Goal: Transaction & Acquisition: Obtain resource

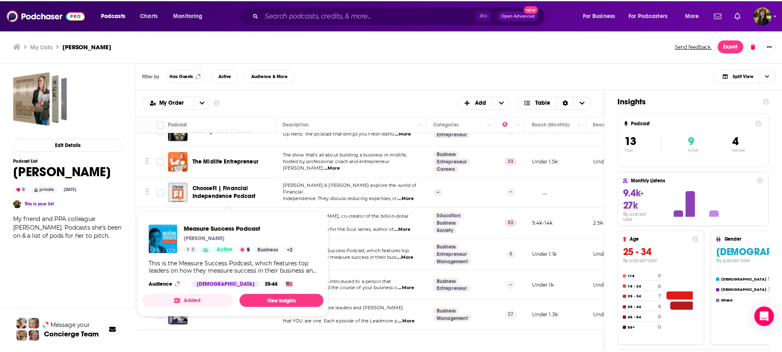
scroll to position [106, 0]
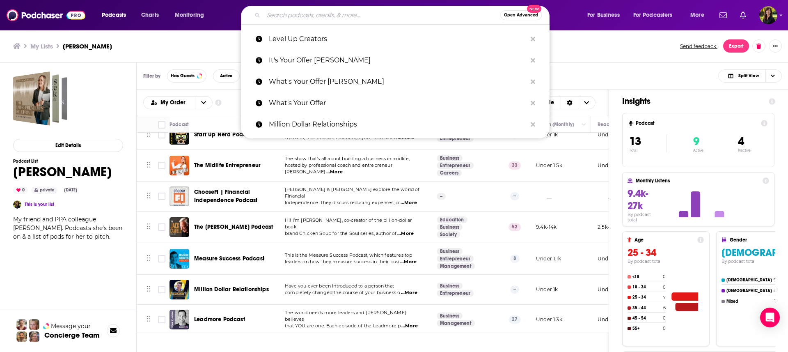
click at [323, 16] on input "Search podcasts, credits, & more..." at bounding box center [382, 15] width 237 height 13
type input "t"
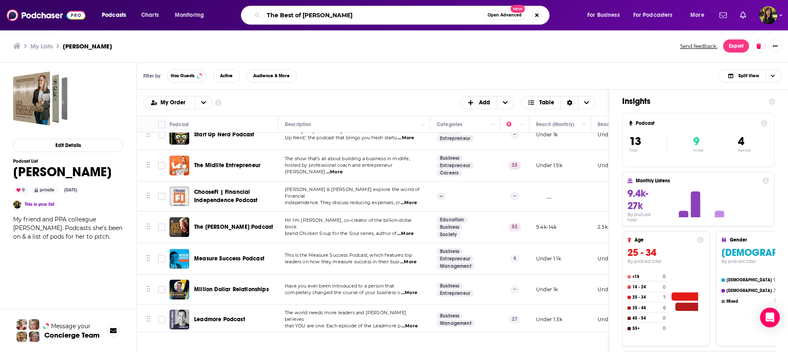
type input "The Best of [PERSON_NAME]"
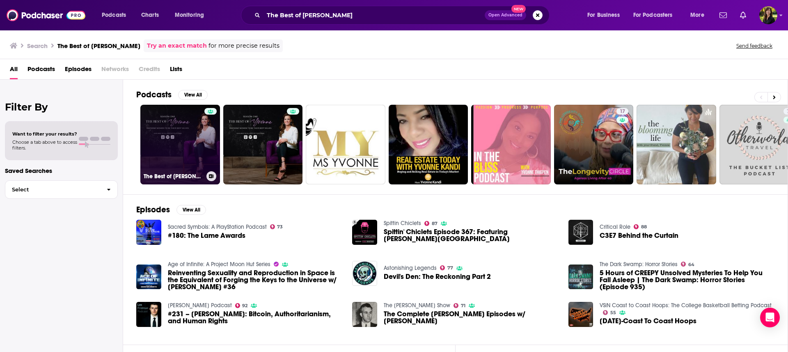
click at [190, 134] on link "The Best of [PERSON_NAME]" at bounding box center [180, 145] width 80 height 80
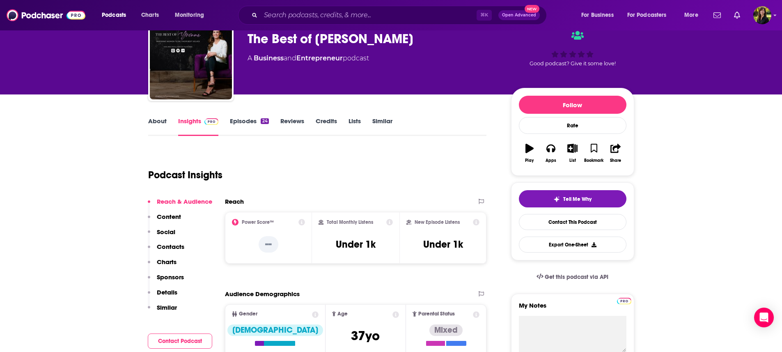
scroll to position [26, 0]
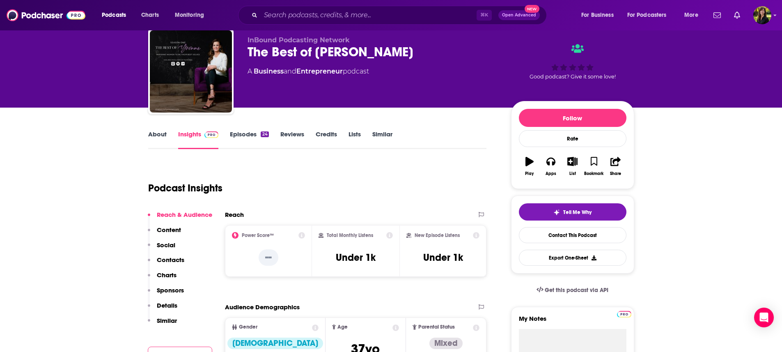
click at [252, 133] on link "Episodes 24" at bounding box center [249, 139] width 39 height 19
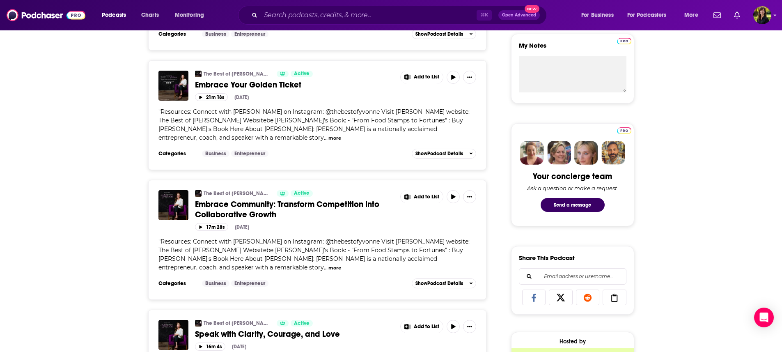
scroll to position [322, 0]
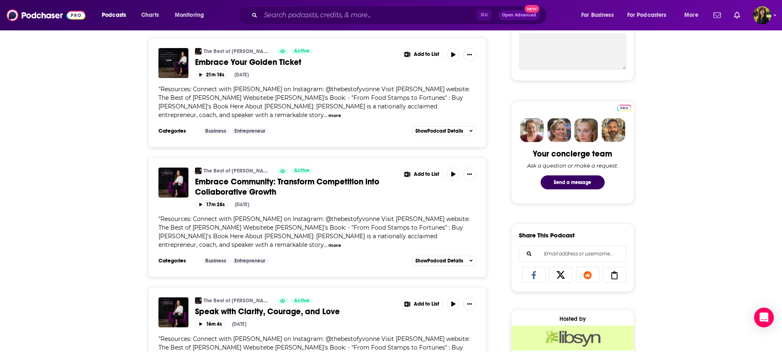
click at [441, 238] on span "Resources: Connect with [PERSON_NAME] on Instagram: @thebestofyvonne Visit [PER…" at bounding box center [313, 231] width 311 height 33
click at [328, 249] on button "more" at bounding box center [334, 245] width 13 height 7
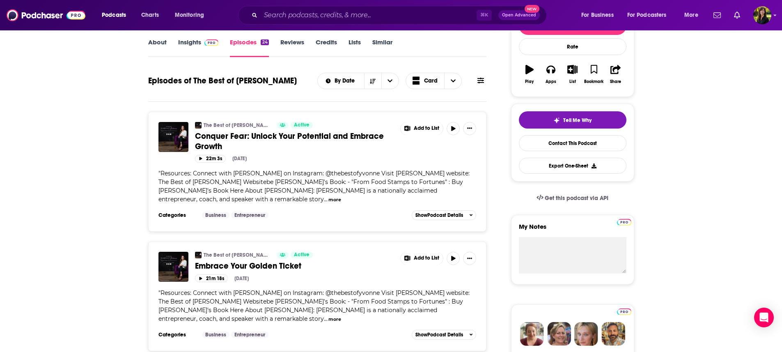
scroll to position [53, 0]
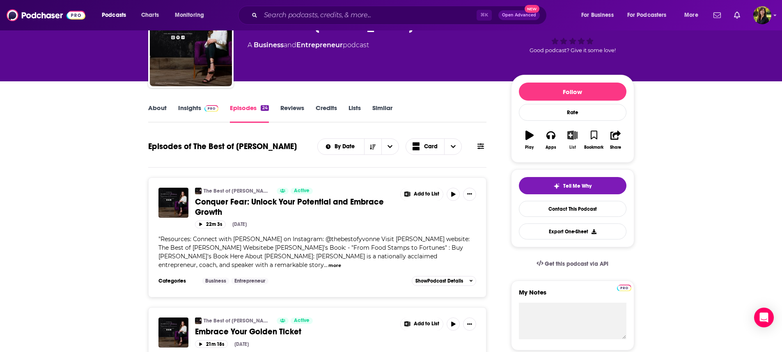
click at [571, 135] on icon "button" at bounding box center [572, 135] width 10 height 9
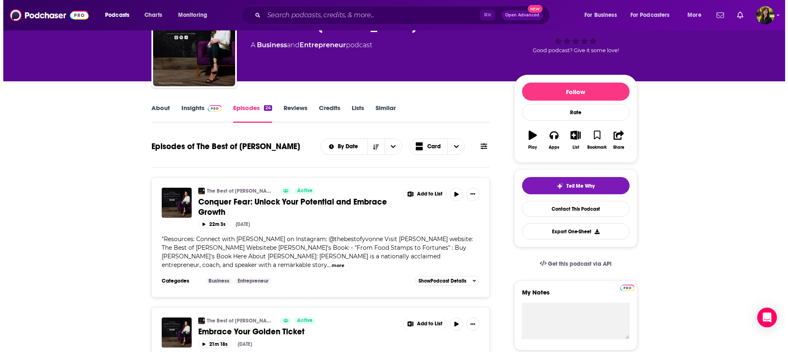
scroll to position [0, 0]
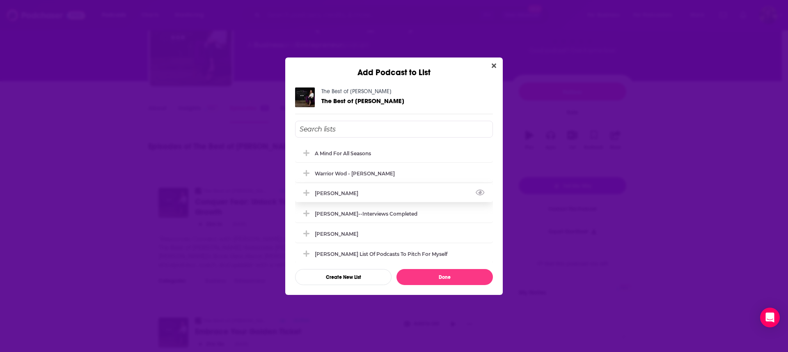
click at [327, 195] on div "[PERSON_NAME]" at bounding box center [339, 193] width 48 height 6
click at [376, 236] on div "[PERSON_NAME]" at bounding box center [394, 233] width 198 height 18
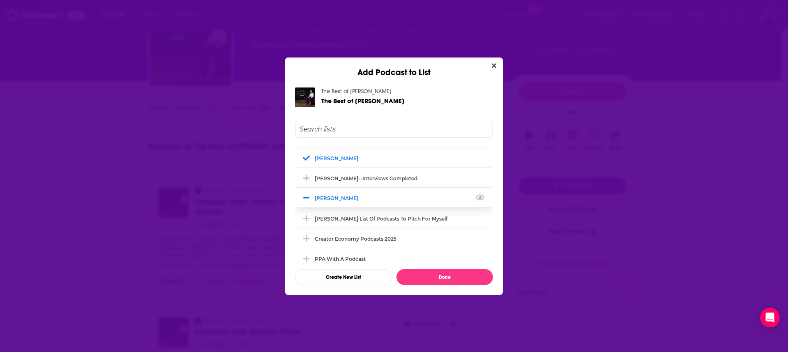
scroll to position [52, 0]
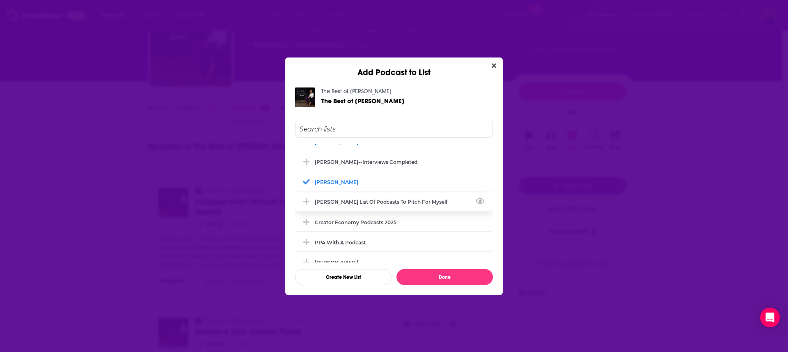
click at [439, 200] on div "[PERSON_NAME] List of Podcasts to pitch for myself" at bounding box center [394, 202] width 198 height 18
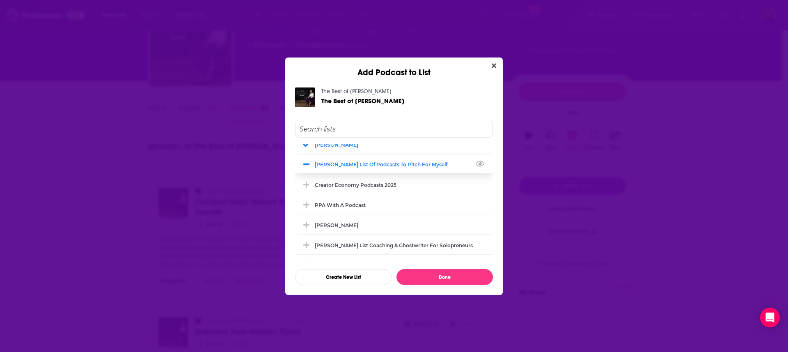
scroll to position [95, 0]
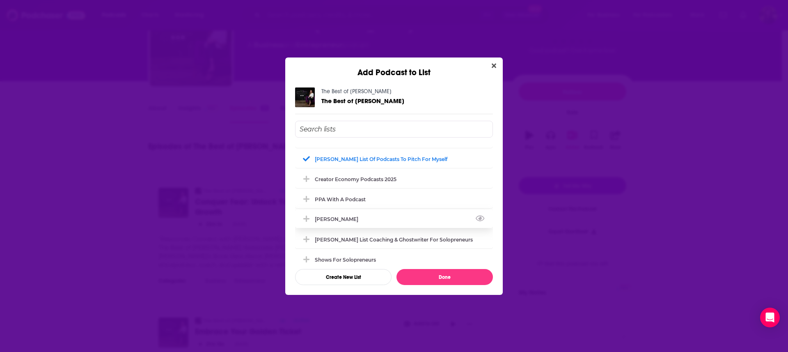
click at [416, 217] on div "[PERSON_NAME]" at bounding box center [394, 219] width 198 height 18
click at [473, 241] on button "View Link" at bounding box center [475, 241] width 5 height 1
click at [415, 238] on div "[PERSON_NAME] List Coaching & Ghostwriter for Solopreneurs" at bounding box center [396, 239] width 163 height 6
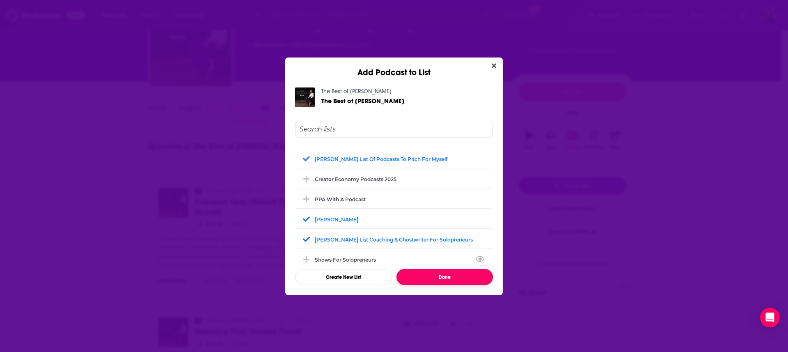
click at [418, 276] on button "Done" at bounding box center [445, 277] width 96 height 16
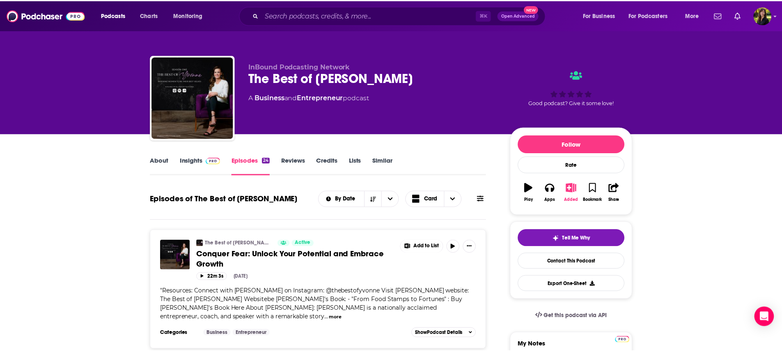
scroll to position [53, 0]
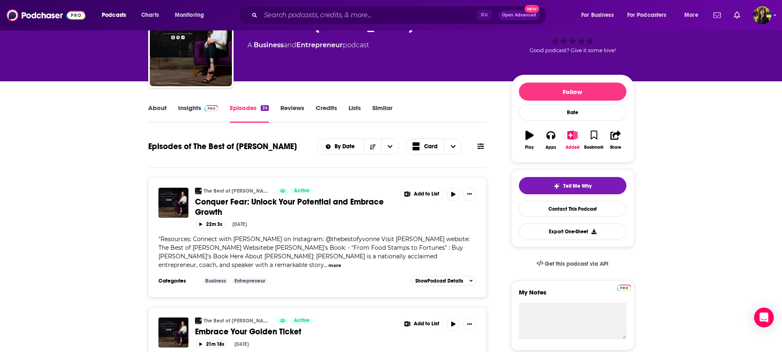
click at [160, 110] on link "About" at bounding box center [157, 113] width 18 height 19
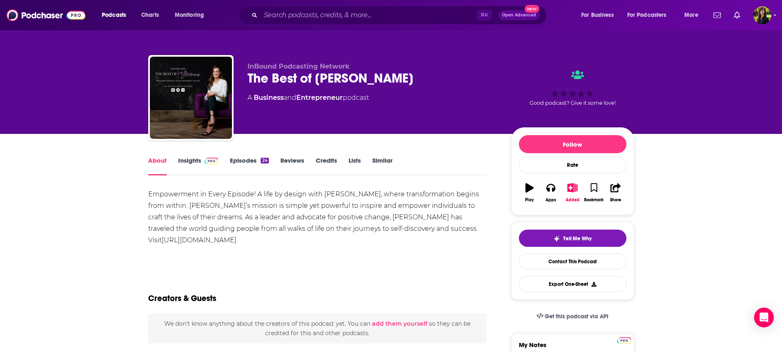
click at [382, 160] on link "Similar" at bounding box center [382, 165] width 20 height 19
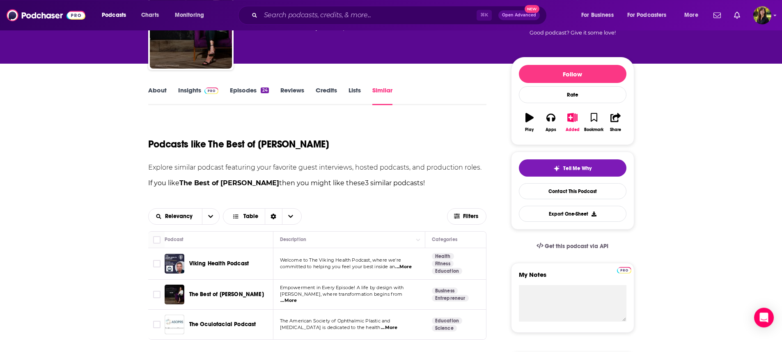
scroll to position [138, 0]
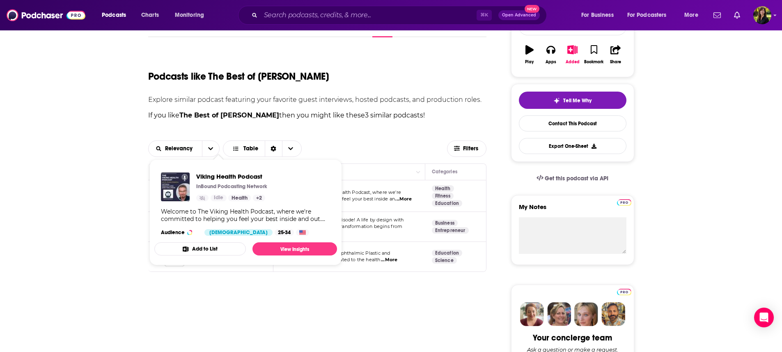
click at [234, 196] on link "Health" at bounding box center [239, 198] width 23 height 7
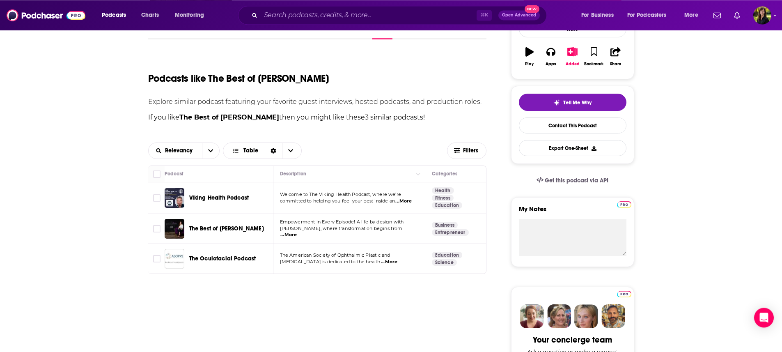
scroll to position [138, 0]
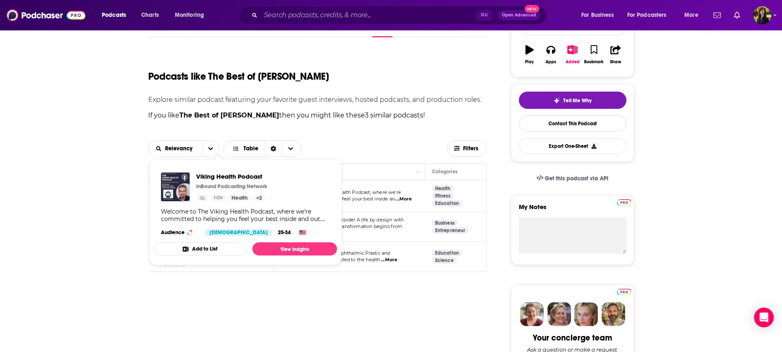
click at [215, 195] on div "Viking Health Podcast InBound Podcasting Network Idle Health + 2" at bounding box center [231, 186] width 71 height 29
click at [177, 187] on img "Viking Health Podcast" at bounding box center [175, 186] width 29 height 29
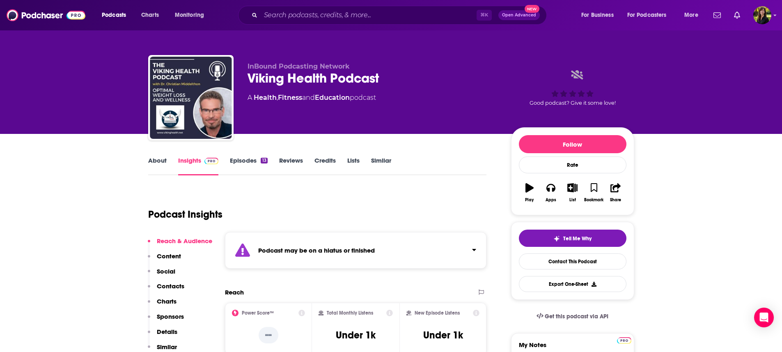
click at [244, 162] on link "Episodes 13" at bounding box center [248, 165] width 37 height 19
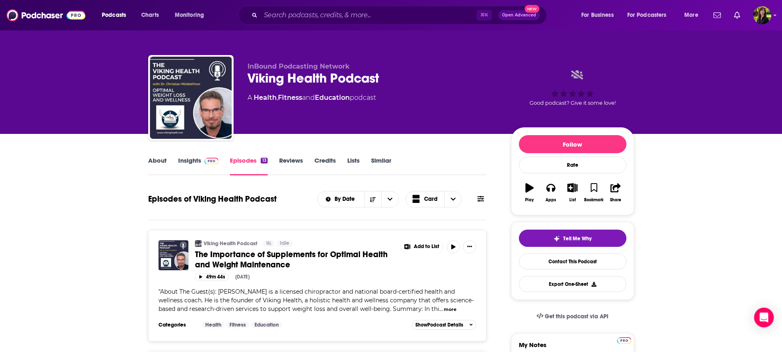
click at [187, 158] on link "Insights" at bounding box center [198, 165] width 41 height 19
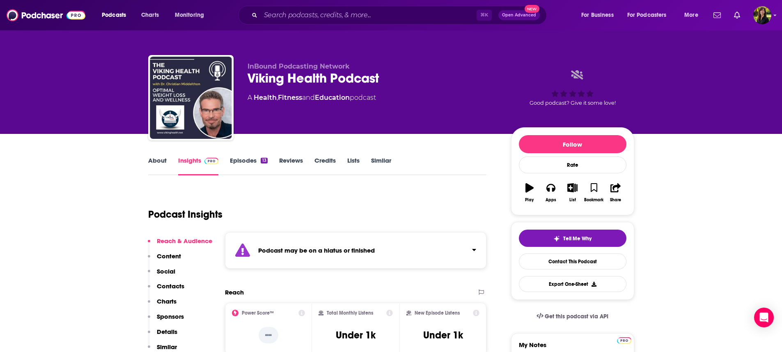
click at [245, 160] on link "Episodes 13" at bounding box center [248, 165] width 37 height 19
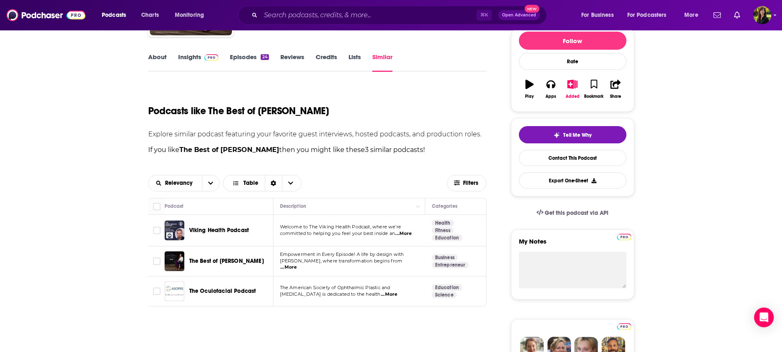
scroll to position [131, 0]
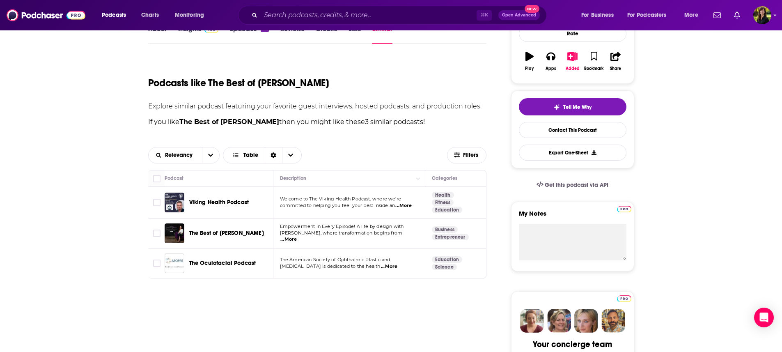
click at [397, 269] on span "...More" at bounding box center [389, 266] width 16 height 7
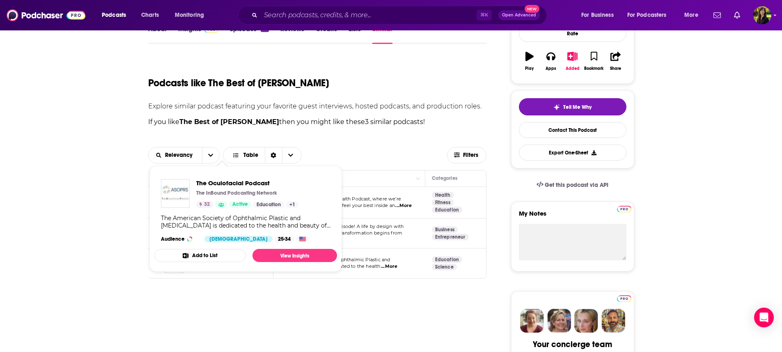
click at [199, 265] on span "The Oculofacial Podcast The InBound Podcasting Network 32 Active Education + 1 …" at bounding box center [245, 218] width 183 height 93
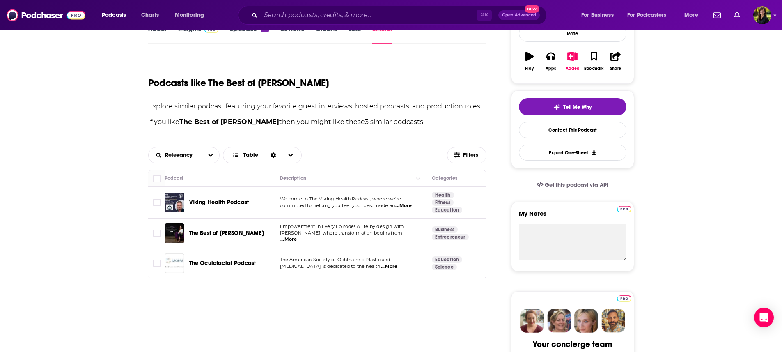
click at [169, 261] on div "Podcasts Charts Monitoring ⌘ K Open Advanced New For Business For Podcasters Mo…" at bounding box center [391, 301] width 782 height 865
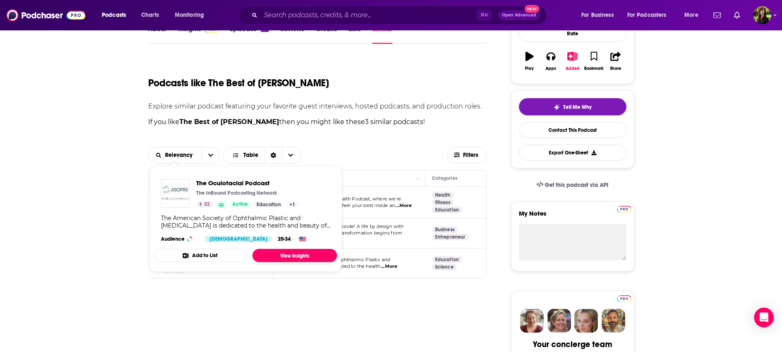
click at [314, 257] on link "View Insights" at bounding box center [294, 255] width 85 height 13
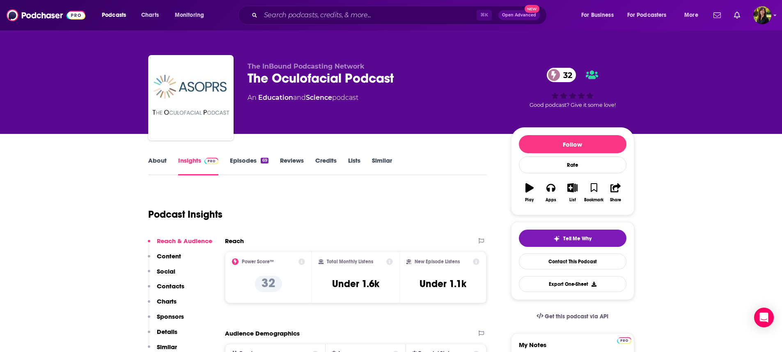
click at [156, 162] on link "About" at bounding box center [157, 165] width 18 height 19
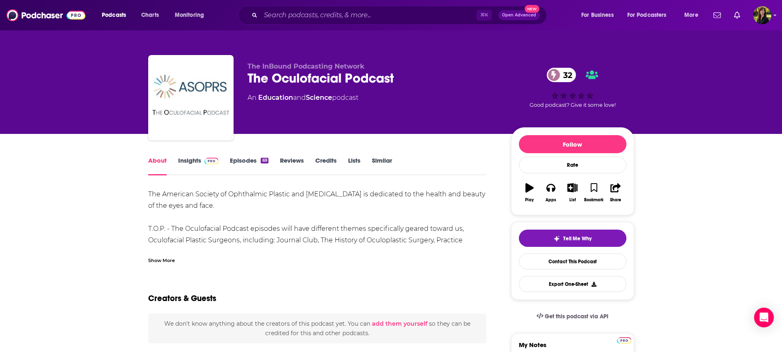
click at [165, 263] on div "Show More" at bounding box center [161, 260] width 27 height 8
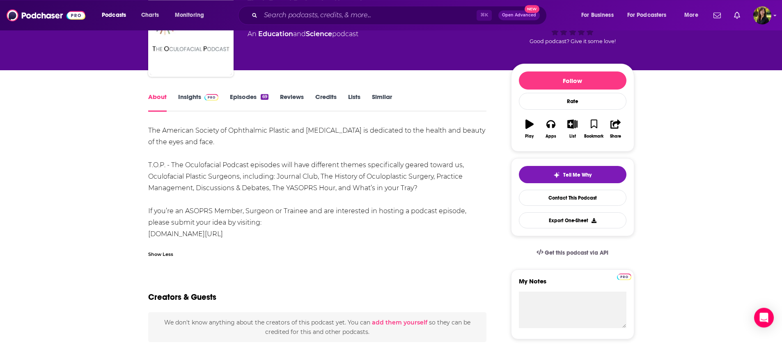
scroll to position [66, 0]
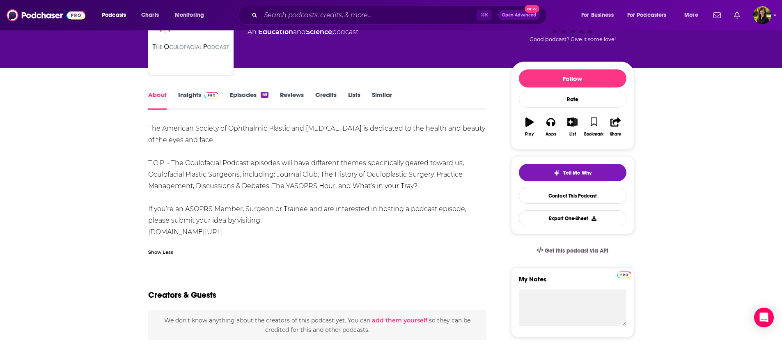
click at [238, 93] on link "Episodes 69" at bounding box center [249, 100] width 38 height 19
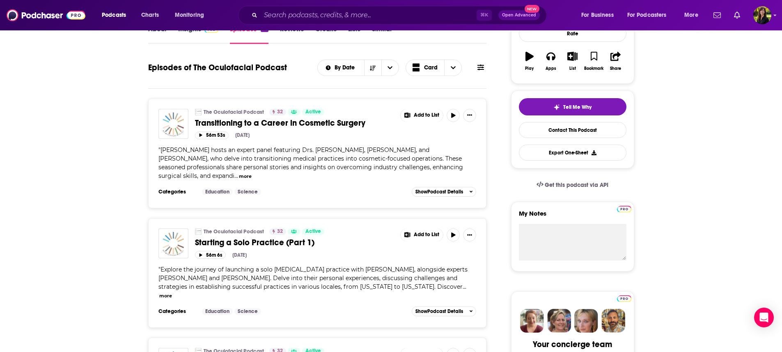
scroll to position [33, 0]
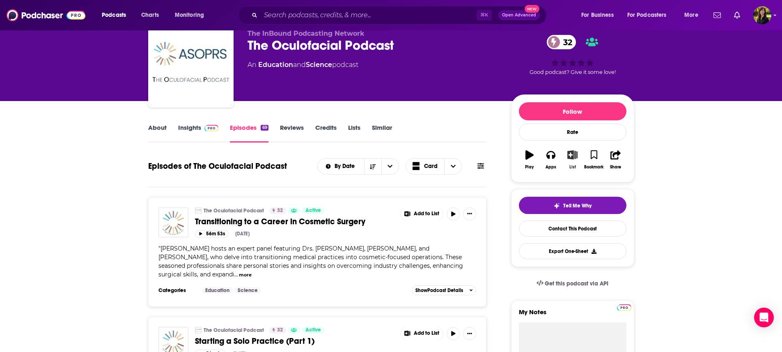
click at [573, 153] on icon "button" at bounding box center [572, 154] width 10 height 9
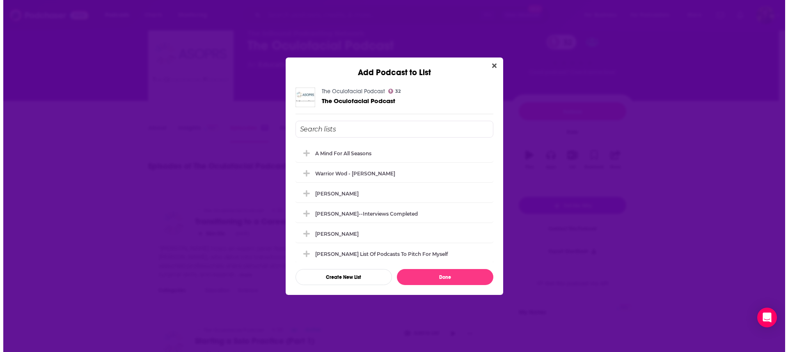
scroll to position [0, 0]
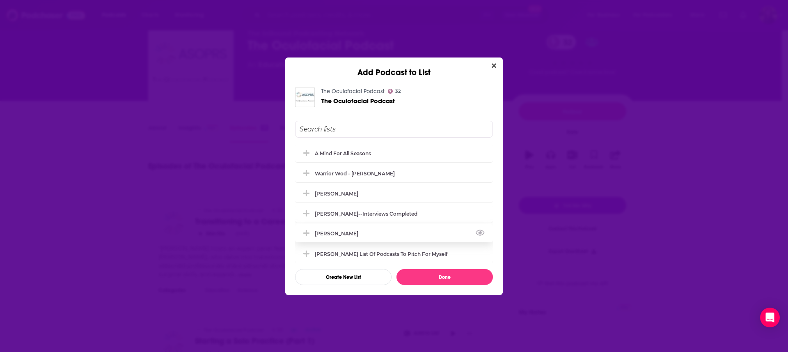
click at [326, 233] on div "[PERSON_NAME]" at bounding box center [339, 233] width 48 height 6
click at [449, 275] on button "Done" at bounding box center [445, 277] width 96 height 16
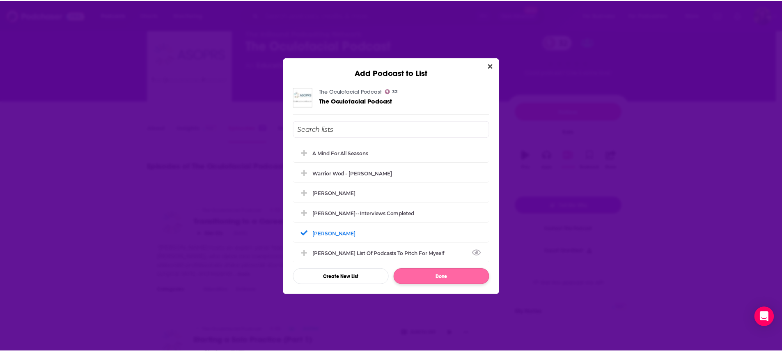
scroll to position [33, 0]
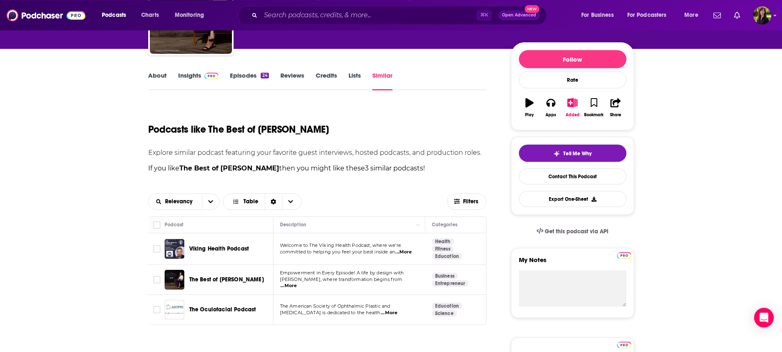
scroll to position [118, 0]
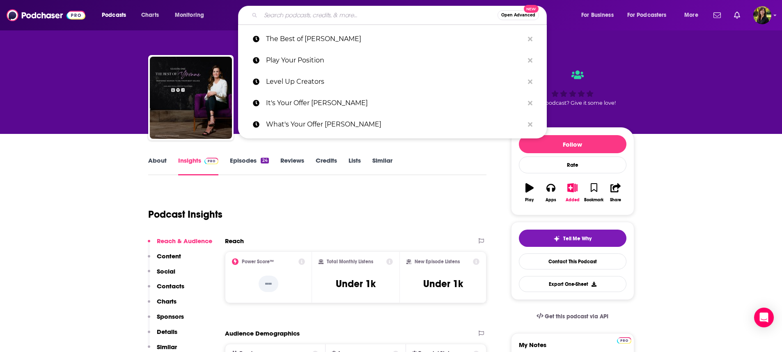
click at [333, 16] on input "Search podcasts, credits, & more..." at bounding box center [379, 15] width 237 height 13
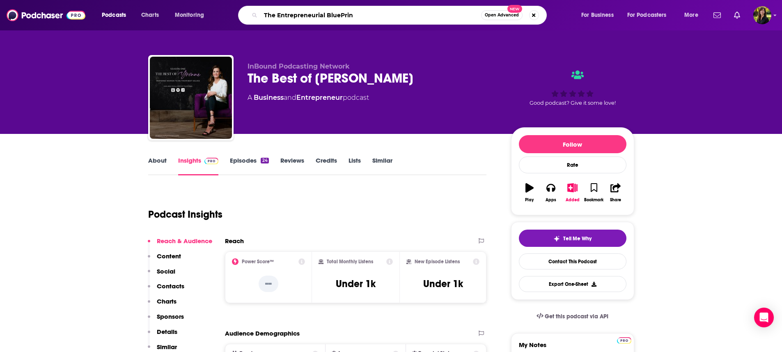
type input "The Entrepreneurial BluePrint"
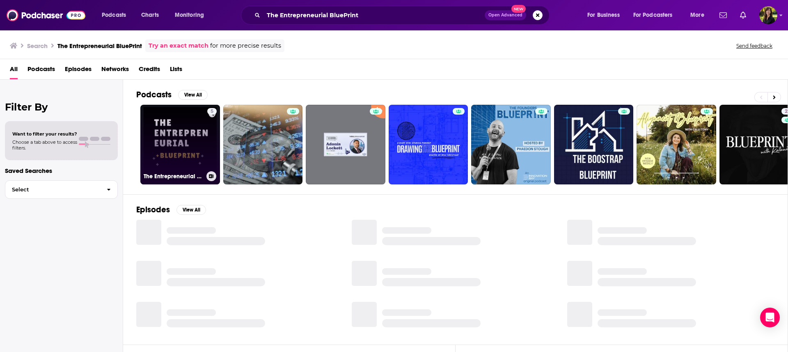
click at [177, 139] on link "5 The Entrepreneurial Blueprint" at bounding box center [180, 145] width 80 height 80
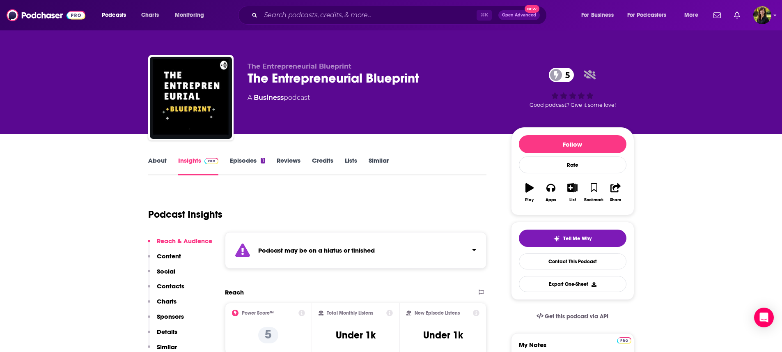
click at [257, 160] on link "Episodes 1" at bounding box center [247, 165] width 35 height 19
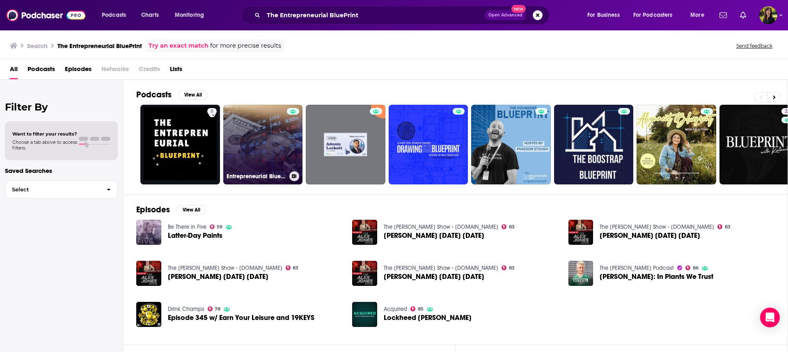
click at [248, 133] on link "Entrepreneurial Blueprint Podcast" at bounding box center [263, 145] width 80 height 80
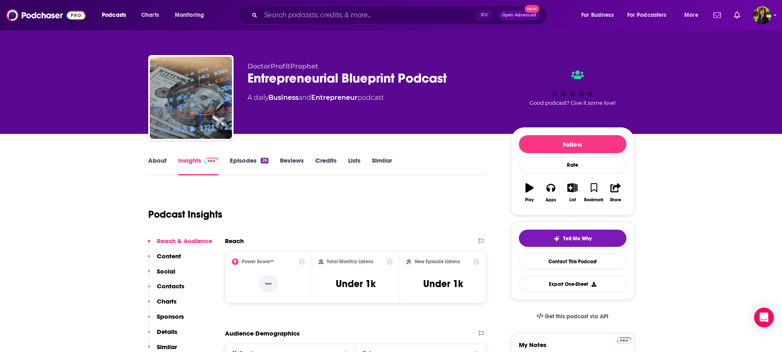
click at [241, 160] on link "Episodes 26" at bounding box center [249, 165] width 38 height 19
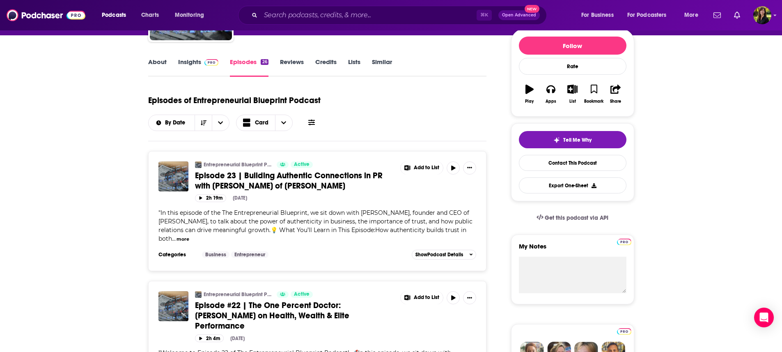
scroll to position [112, 0]
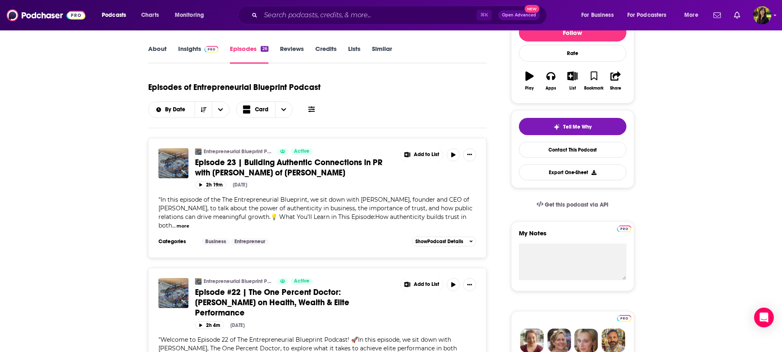
click at [188, 52] on link "Insights" at bounding box center [198, 54] width 41 height 19
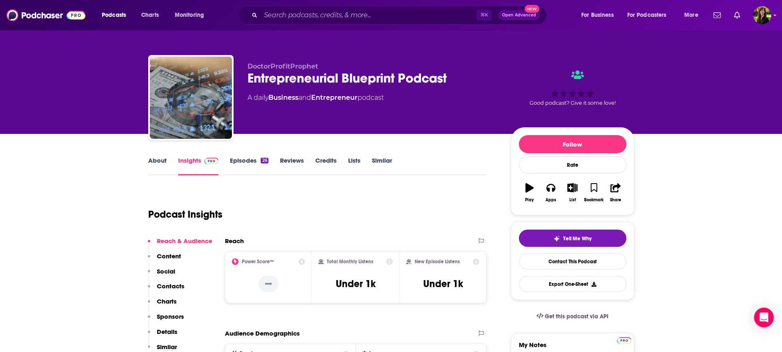
click at [158, 163] on link "About" at bounding box center [157, 165] width 18 height 19
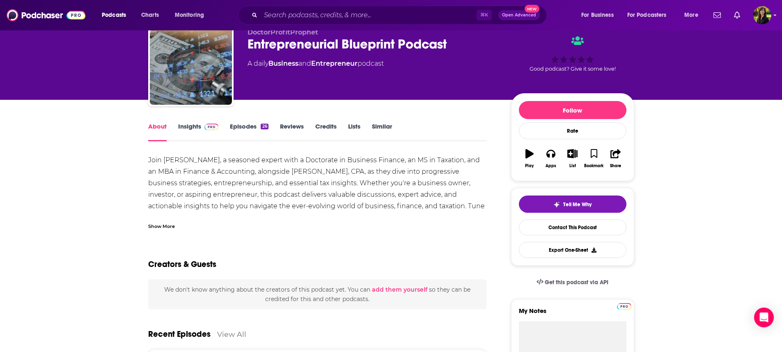
scroll to position [39, 0]
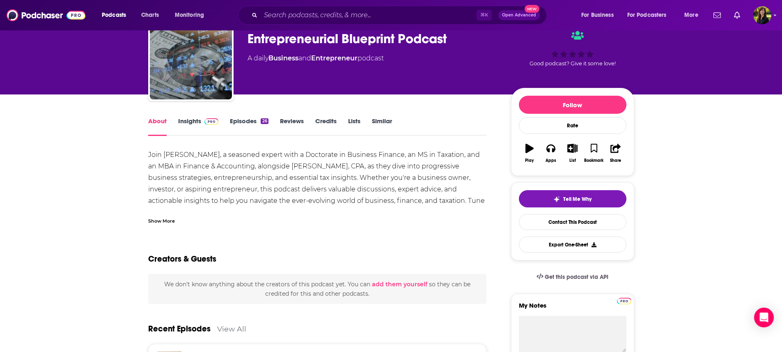
click at [240, 120] on link "Episodes 26" at bounding box center [249, 126] width 38 height 19
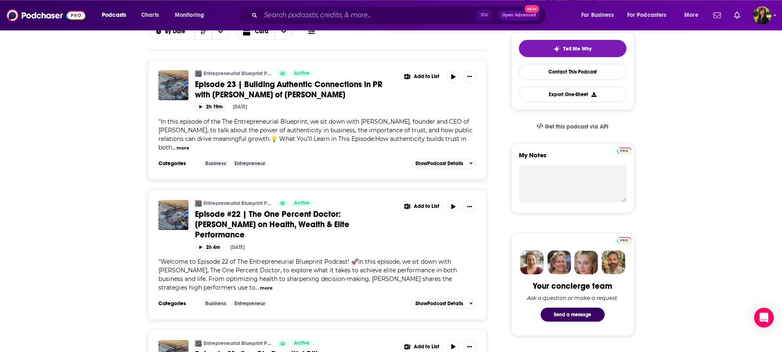
scroll to position [204, 0]
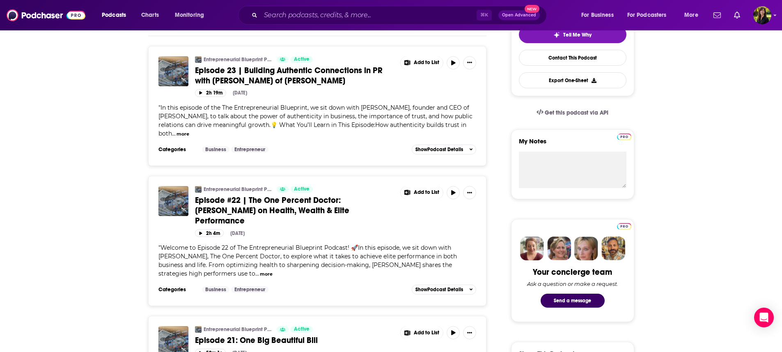
click at [260, 270] on button "more" at bounding box center [266, 273] width 13 height 7
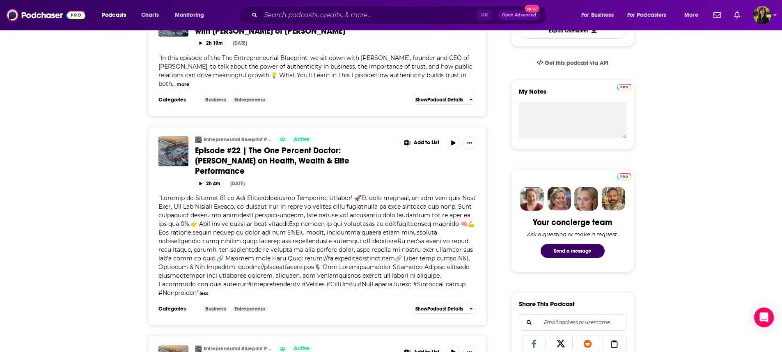
scroll to position [256, 0]
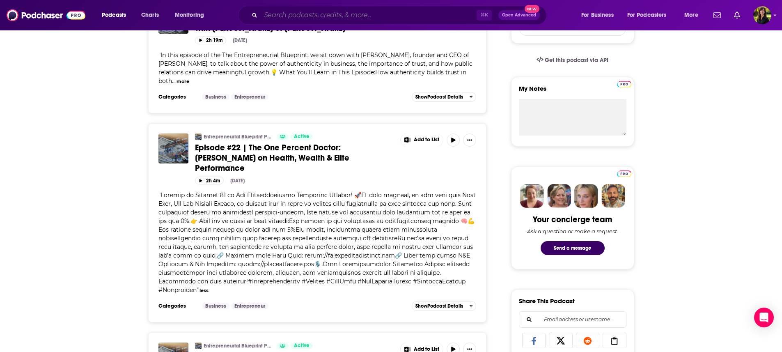
click at [318, 21] on input "Search podcasts, credits, & more..." at bounding box center [369, 15] width 216 height 13
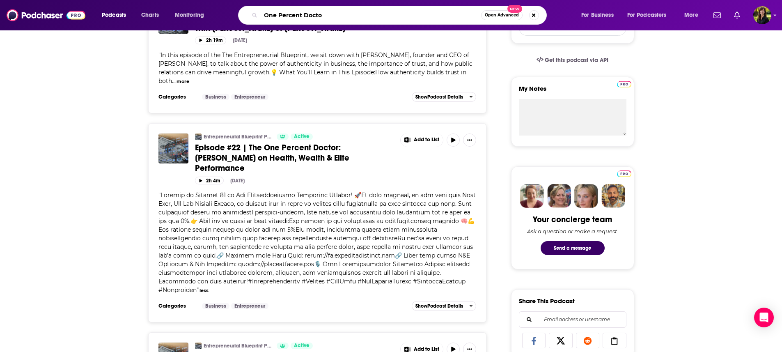
type input "One Percent Doctor"
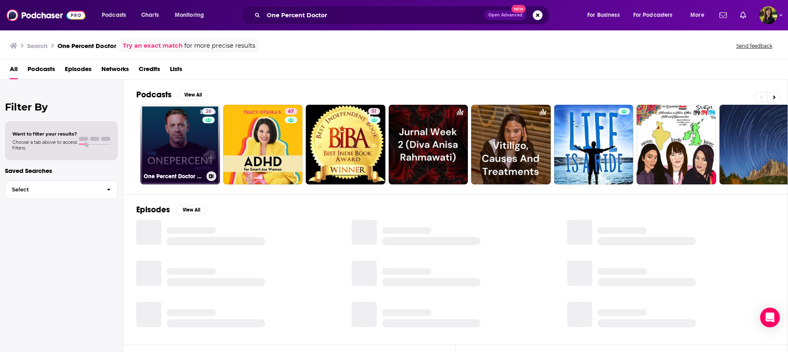
click at [170, 128] on link "26 One Percent Doctor Podcast" at bounding box center [180, 145] width 80 height 80
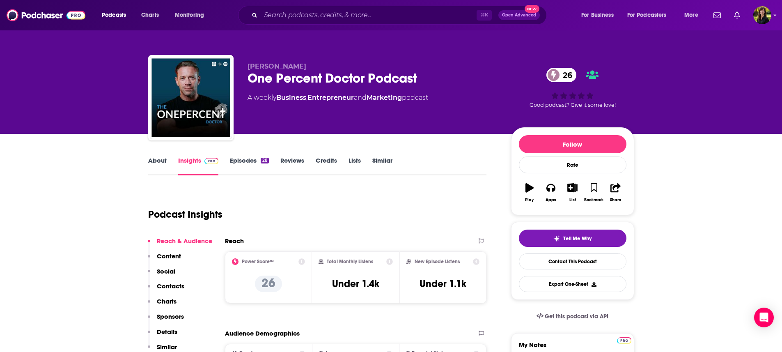
click at [241, 160] on link "Episodes 28" at bounding box center [249, 165] width 39 height 19
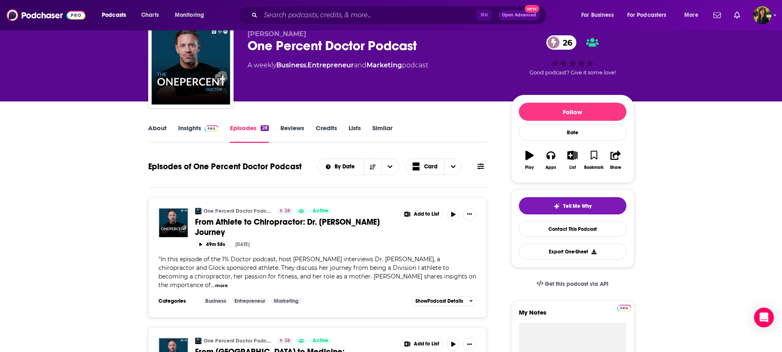
scroll to position [53, 0]
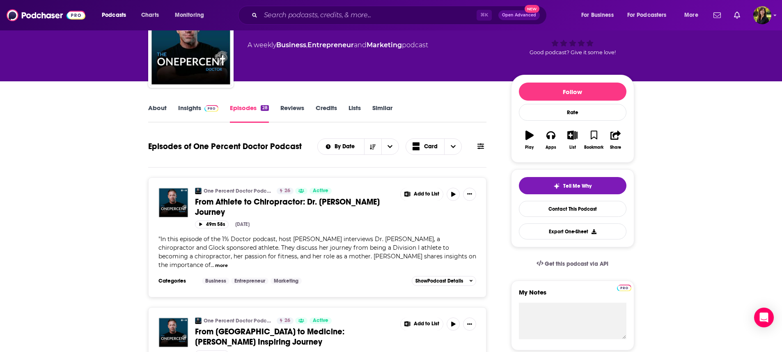
click at [215, 268] on button "more" at bounding box center [221, 265] width 13 height 7
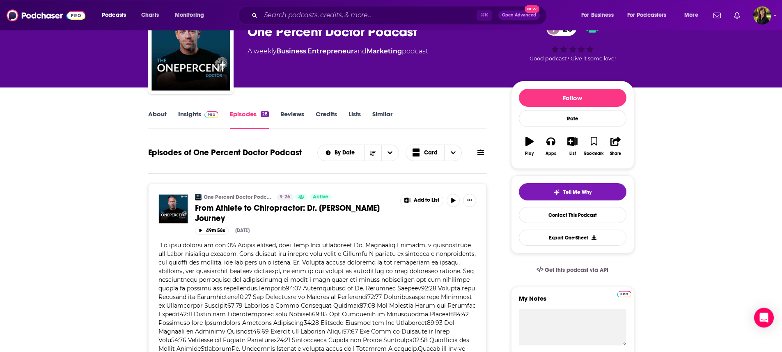
scroll to position [26, 0]
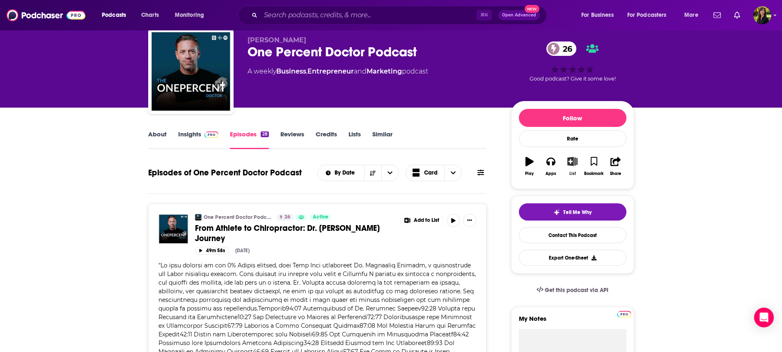
click at [572, 163] on icon "button" at bounding box center [572, 161] width 10 height 9
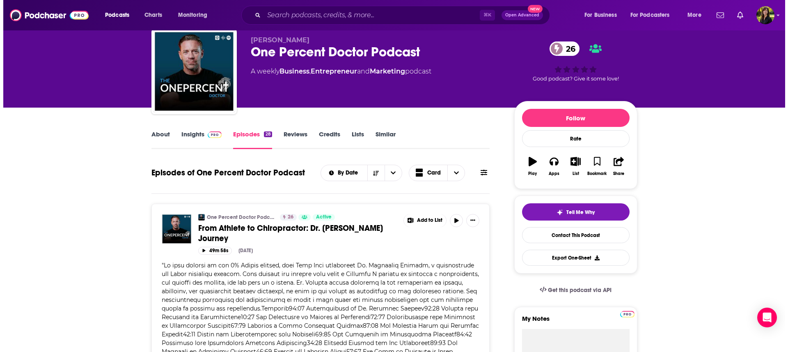
scroll to position [0, 0]
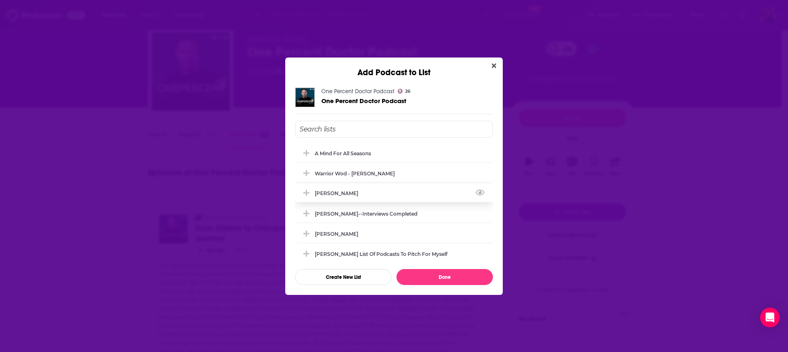
click at [316, 193] on div "[PERSON_NAME]" at bounding box center [339, 193] width 48 height 6
click at [447, 274] on button "Done" at bounding box center [445, 277] width 96 height 16
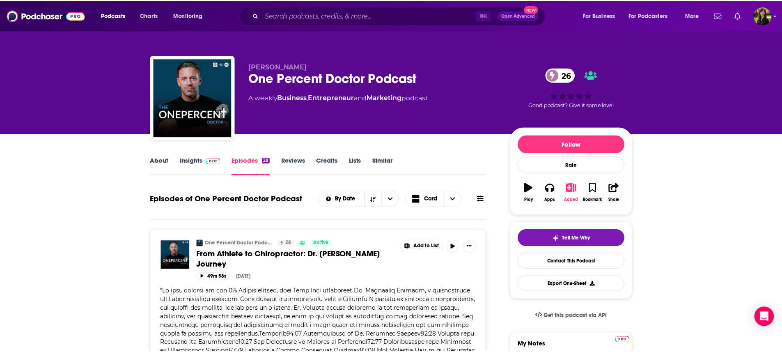
scroll to position [26, 0]
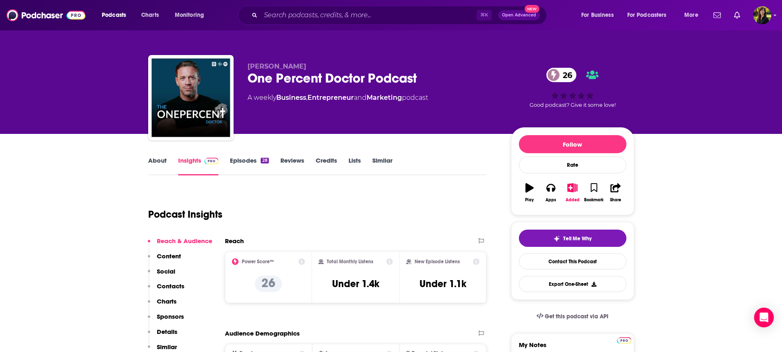
click at [380, 162] on link "Similar" at bounding box center [382, 165] width 20 height 19
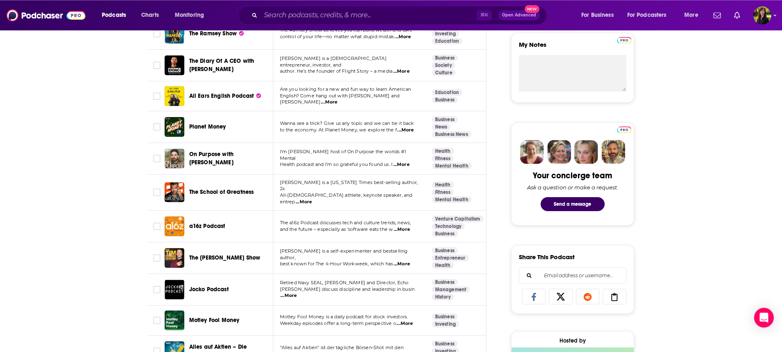
scroll to position [315, 0]
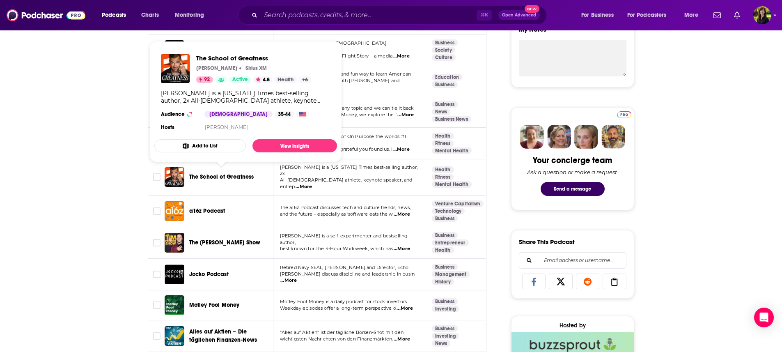
click at [196, 176] on span "The School of Greatness" at bounding box center [221, 176] width 65 height 7
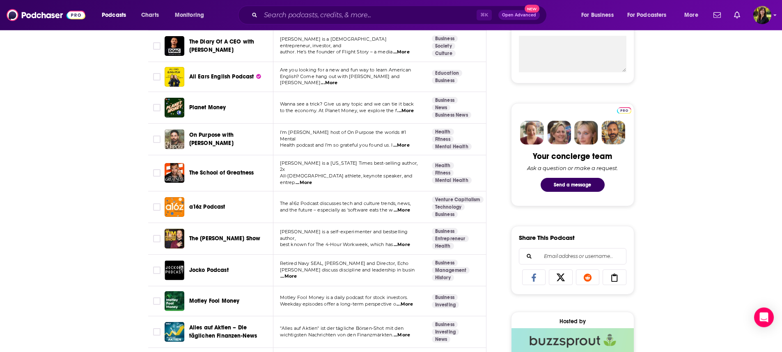
scroll to position [341, 0]
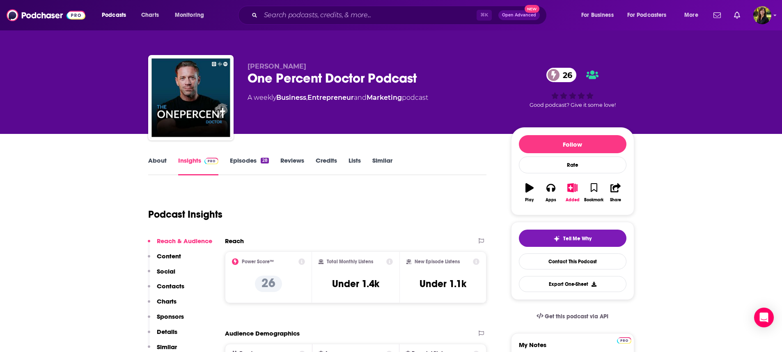
click at [381, 163] on link "Similar" at bounding box center [382, 165] width 20 height 19
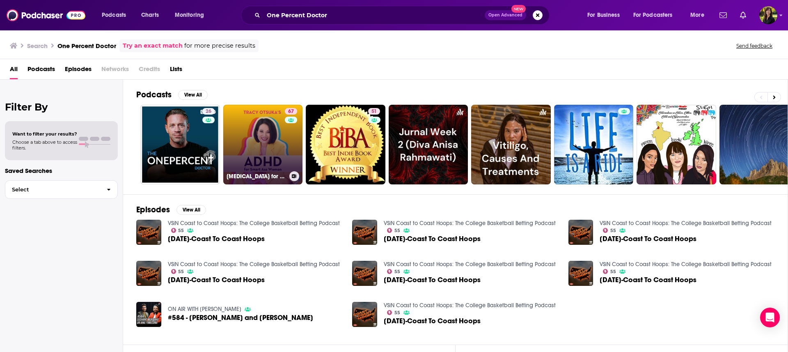
click at [277, 130] on link "67 [MEDICAL_DATA] for Smart Ass Women with [PERSON_NAME]" at bounding box center [263, 145] width 80 height 80
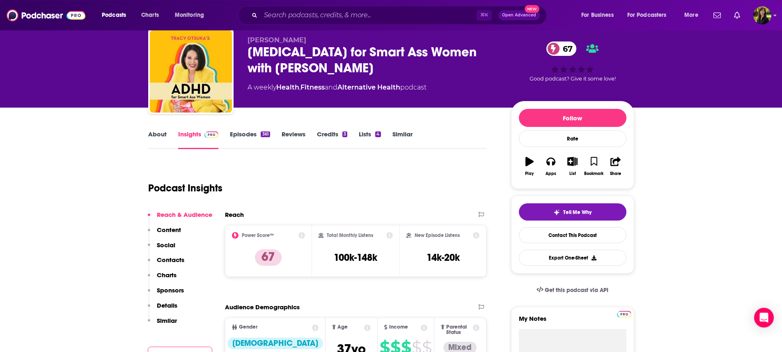
scroll to position [39, 0]
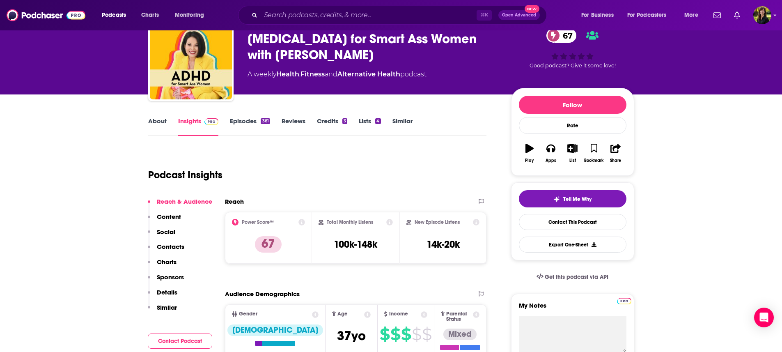
click at [242, 122] on link "Episodes 361" at bounding box center [250, 126] width 40 height 19
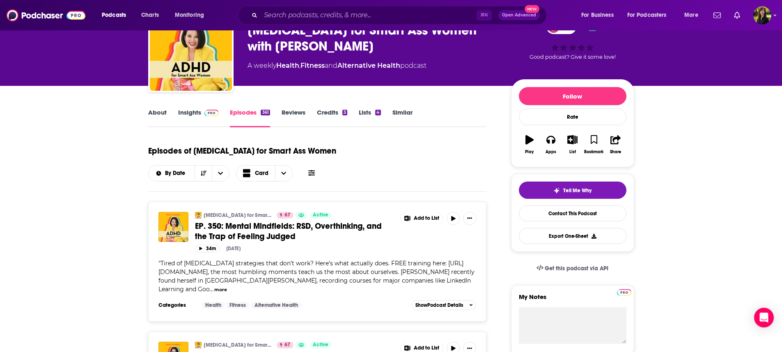
scroll to position [13, 0]
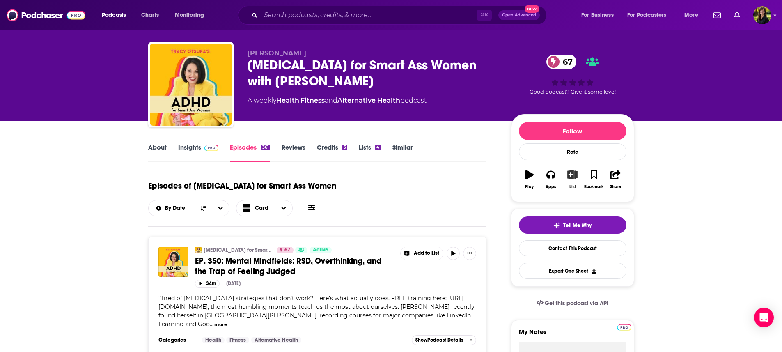
click at [572, 178] on icon "button" at bounding box center [572, 174] width 10 height 9
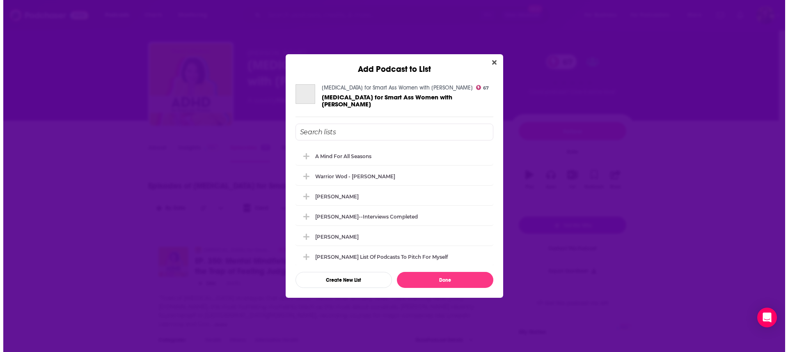
scroll to position [0, 0]
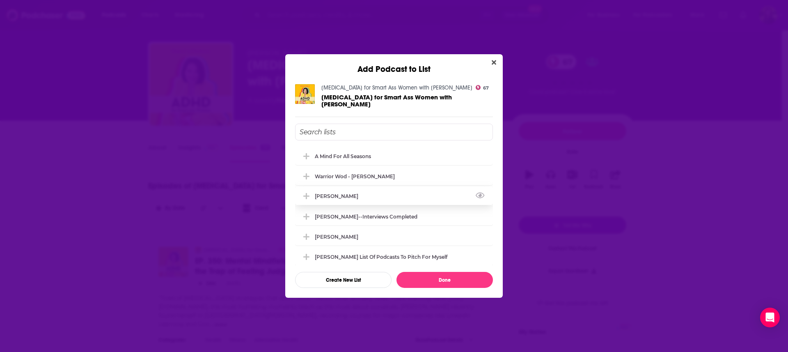
click at [324, 193] on div "[PERSON_NAME]" at bounding box center [339, 196] width 48 height 6
click at [332, 153] on div "A Mind For All Seasons" at bounding box center [345, 156] width 61 height 6
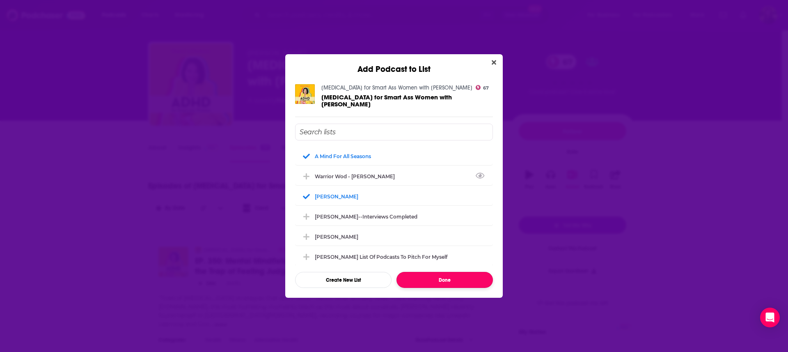
click at [454, 275] on button "Done" at bounding box center [445, 280] width 96 height 16
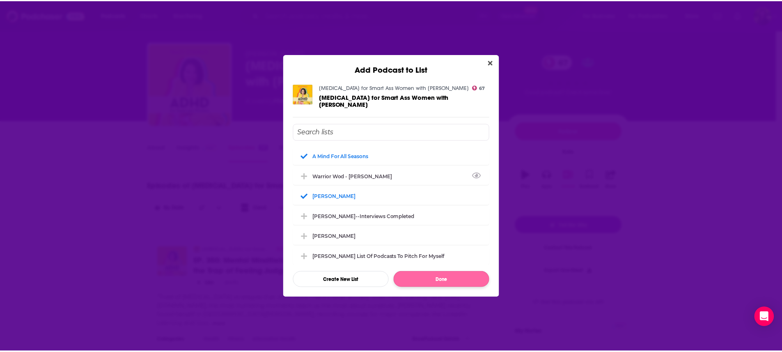
scroll to position [13, 0]
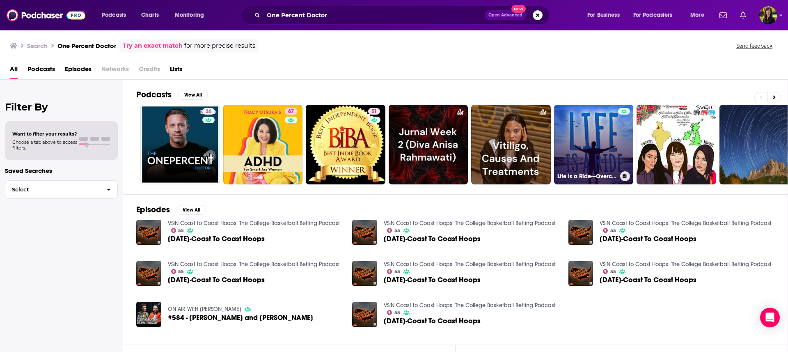
click at [577, 139] on link "Life is a Ride---Overcoming Huge Challenges in Unconventional Ways" at bounding box center [594, 145] width 80 height 80
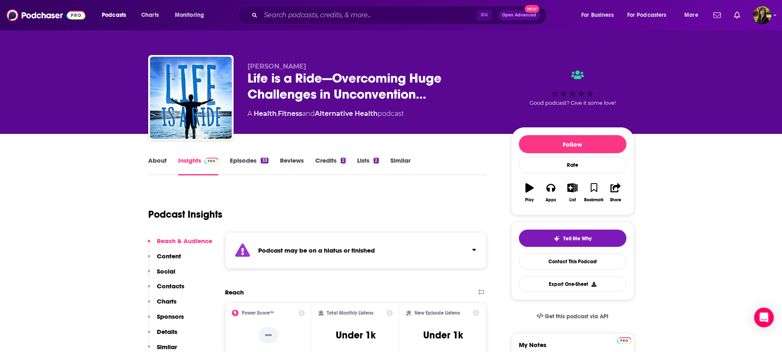
click at [237, 157] on link "Episodes 33" at bounding box center [249, 165] width 38 height 19
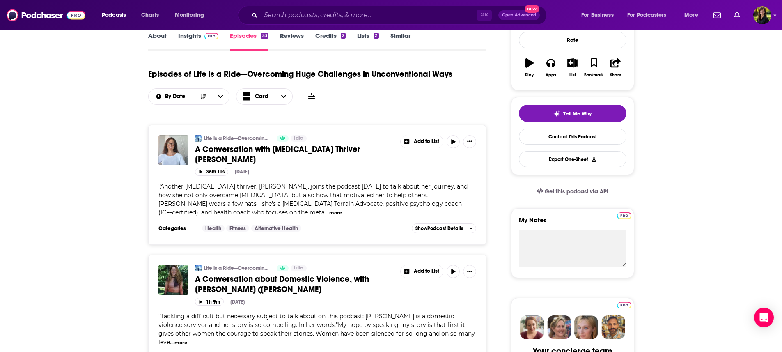
scroll to position [46, 0]
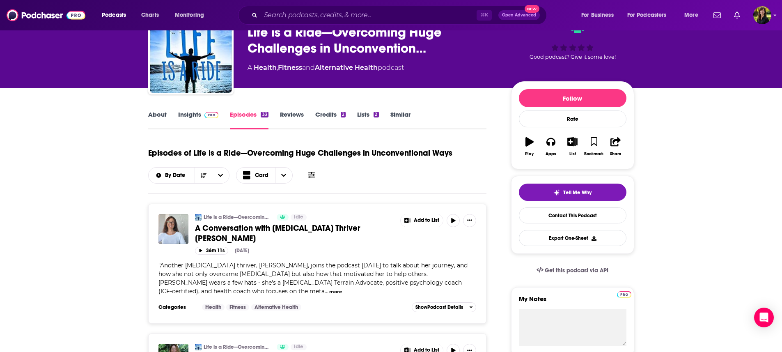
click at [160, 114] on link "About" at bounding box center [157, 119] width 18 height 19
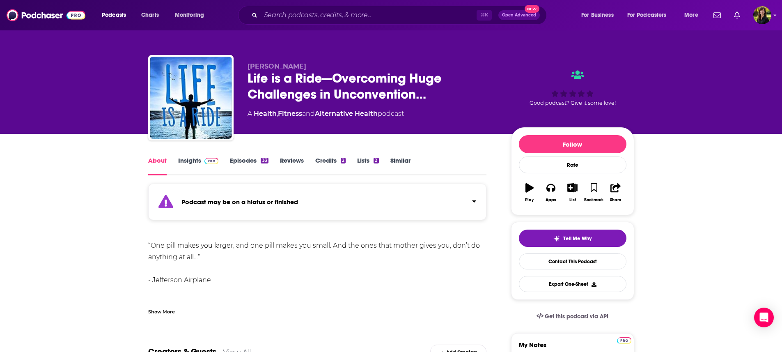
click at [154, 311] on div "Show More" at bounding box center [161, 311] width 27 height 8
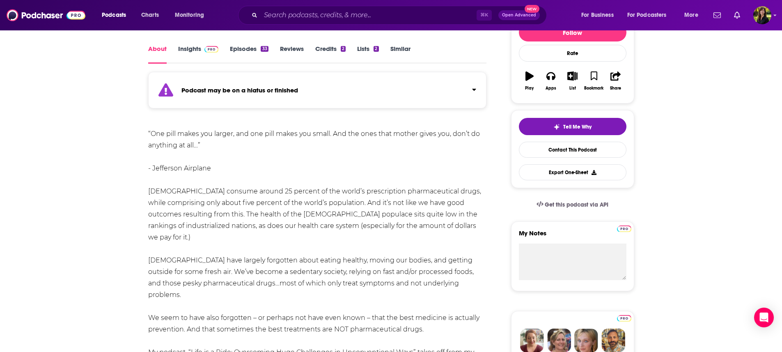
scroll to position [13, 0]
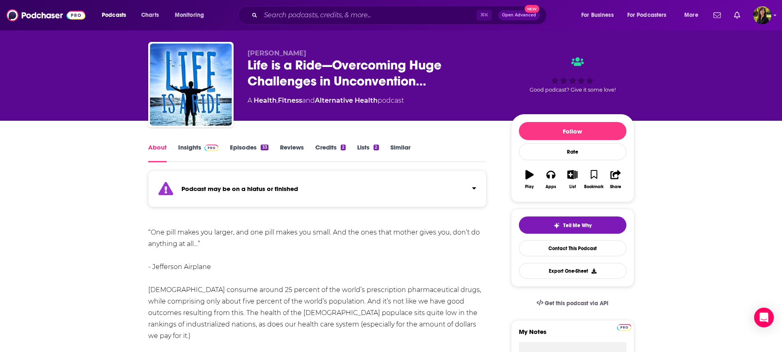
click at [241, 147] on link "Episodes 33" at bounding box center [249, 152] width 38 height 19
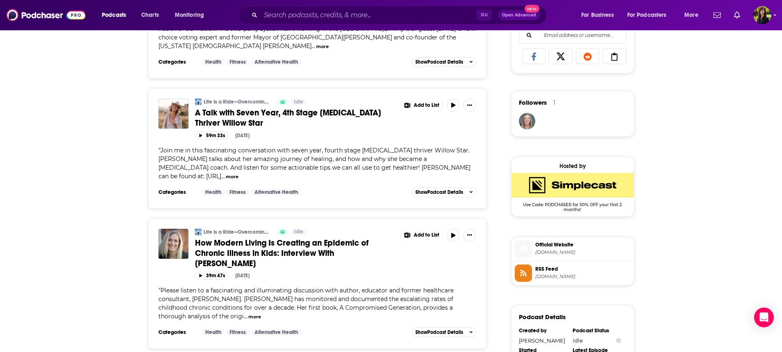
scroll to position [591, 0]
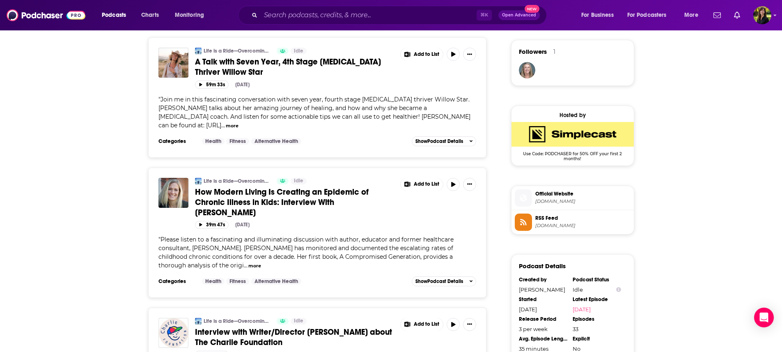
click at [248, 262] on button "more" at bounding box center [254, 265] width 13 height 7
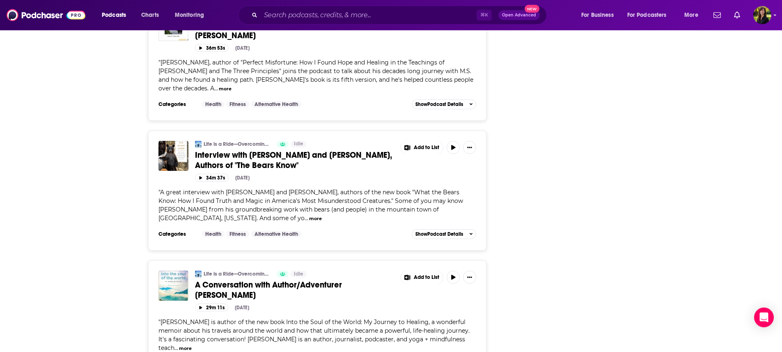
scroll to position [1241, 0]
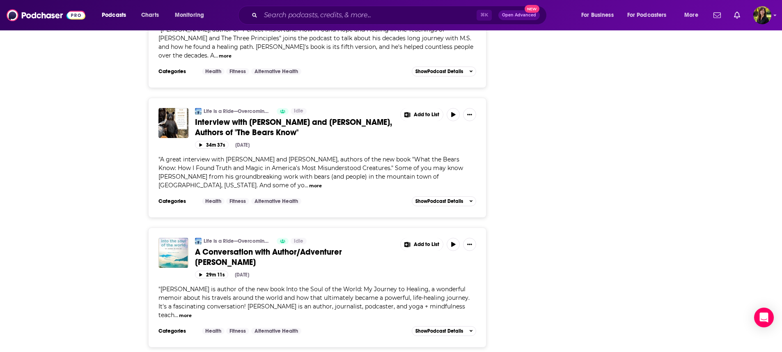
click at [179, 312] on button "more" at bounding box center [185, 315] width 13 height 7
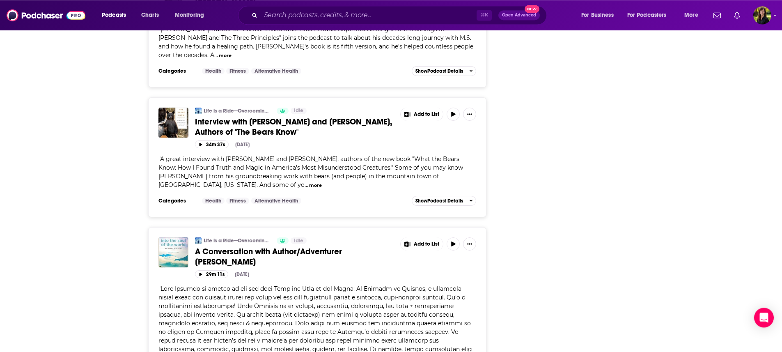
scroll to position [1366, 0]
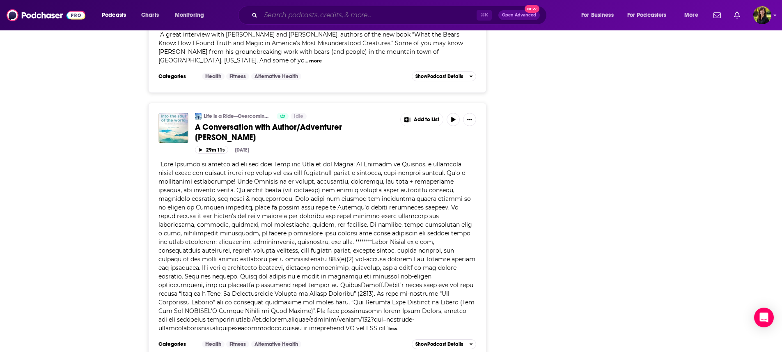
click at [340, 16] on input "Search podcasts, credits, & more..." at bounding box center [369, 15] width 216 height 13
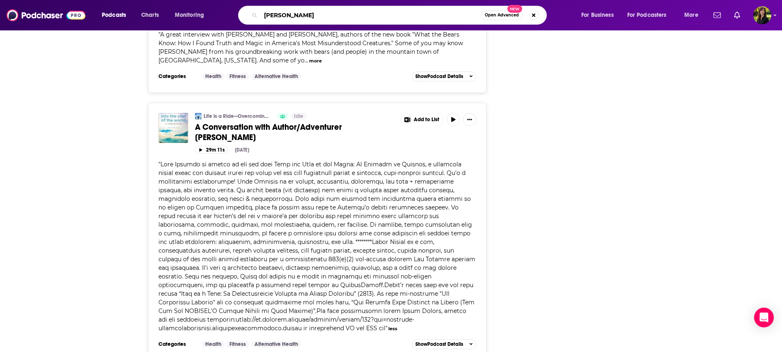
type input "[PERSON_NAME]"
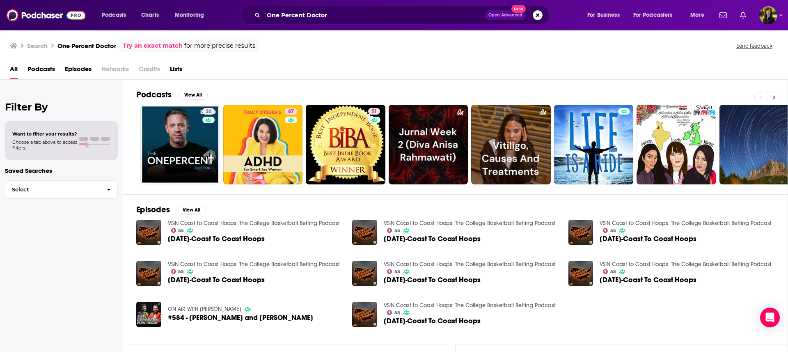
click at [774, 97] on icon at bounding box center [774, 97] width 3 height 6
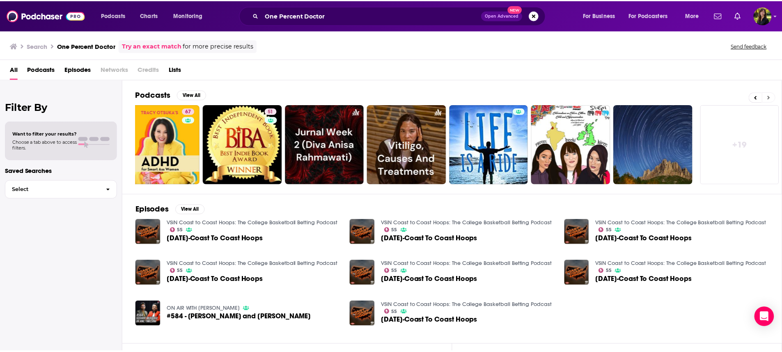
scroll to position [0, 102]
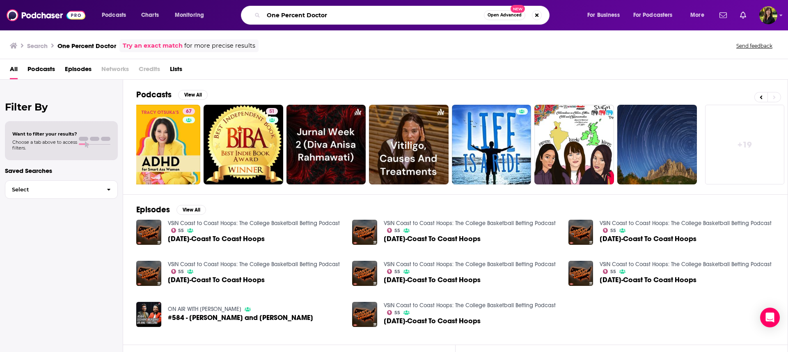
drag, startPoint x: 467, startPoint y: 17, endPoint x: 94, endPoint y: -22, distance: 375.6
click at [264, 9] on input "One Percent Doctor" at bounding box center [374, 15] width 220 height 13
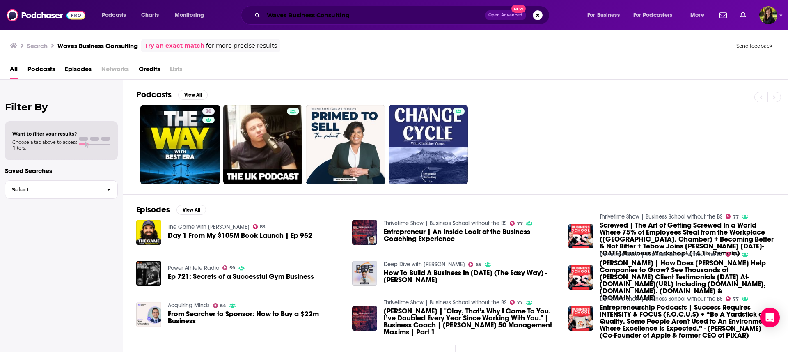
click at [407, 13] on input "Waves Business Consulting" at bounding box center [374, 15] width 221 height 13
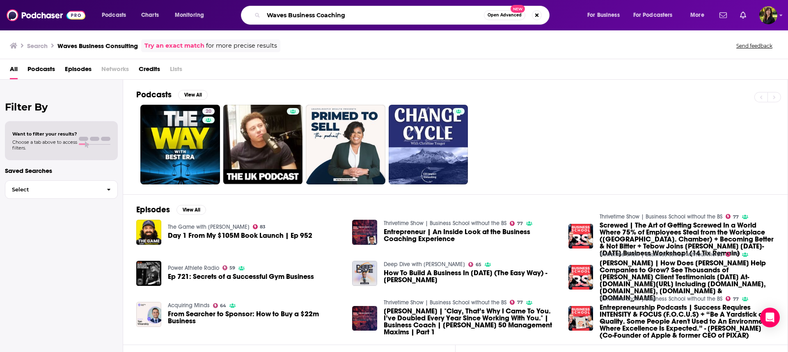
type input "Waves Business Coaching"
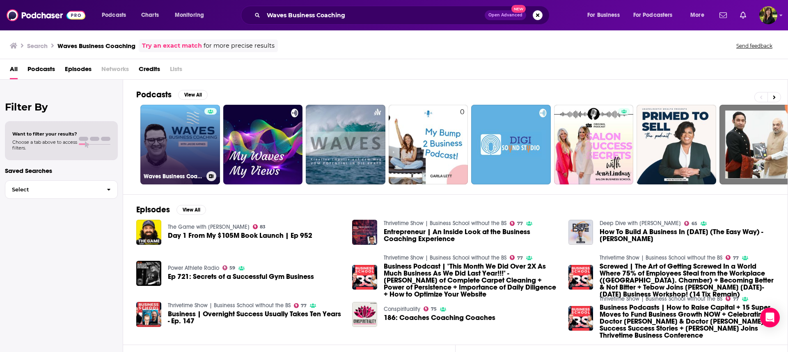
click at [172, 124] on link "Waves Business Coaching" at bounding box center [180, 145] width 80 height 80
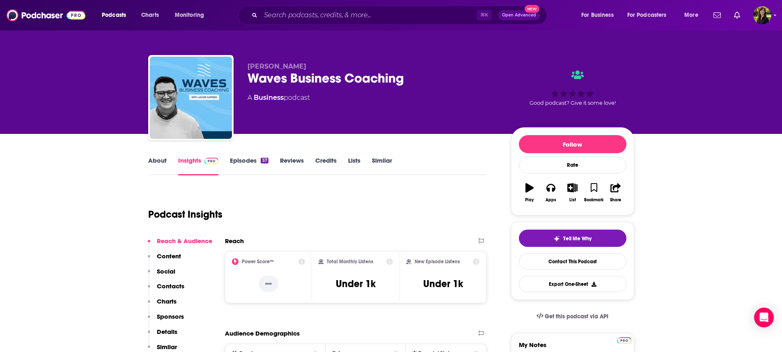
click at [382, 162] on link "Similar" at bounding box center [382, 165] width 20 height 19
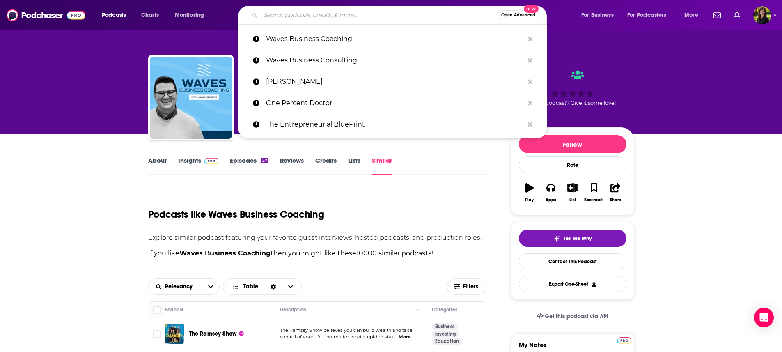
click at [369, 14] on input "Search podcasts, credits, & more..." at bounding box center [379, 15] width 237 height 13
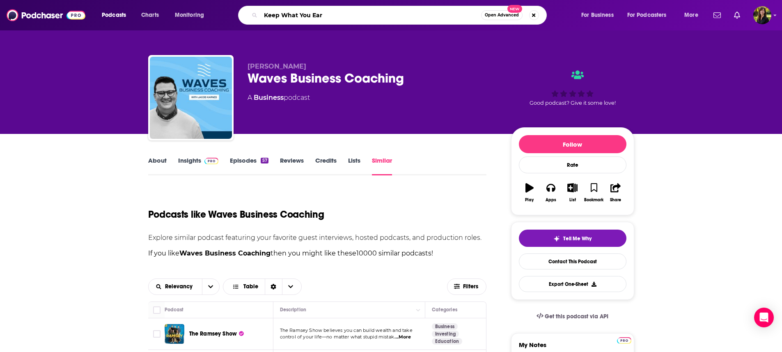
type input "Keep What You Earn"
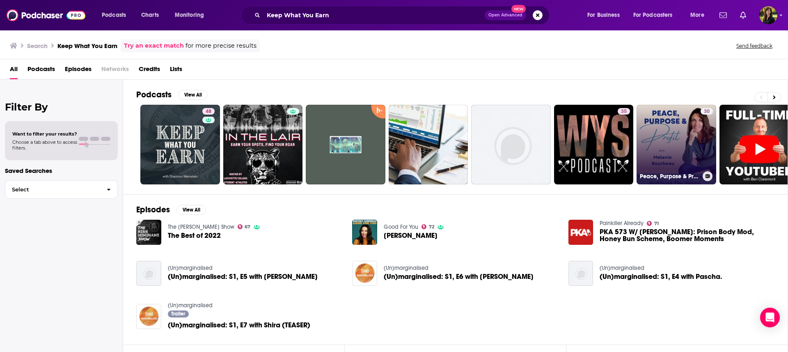
click at [678, 144] on link "30 Peace, Purpose & Profit ~ Make money in your sleep so you can make an impact…" at bounding box center [677, 145] width 80 height 80
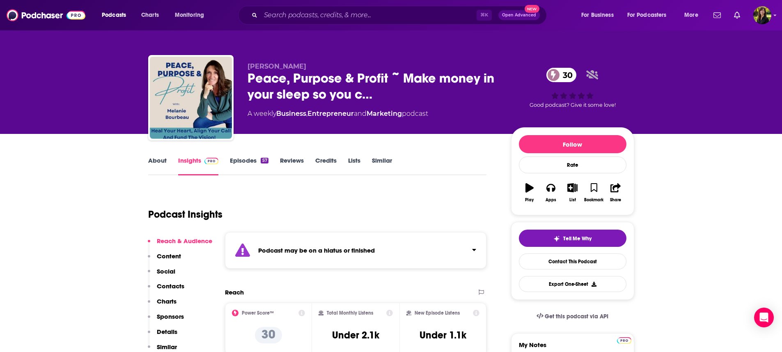
click at [240, 158] on link "Episodes 57" at bounding box center [249, 165] width 38 height 19
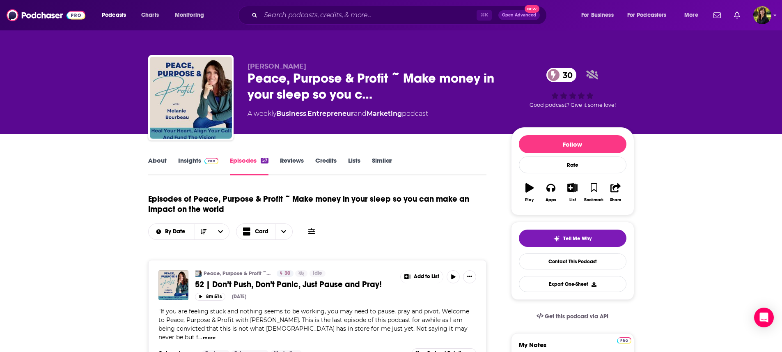
click at [189, 159] on link "Insights" at bounding box center [198, 165] width 41 height 19
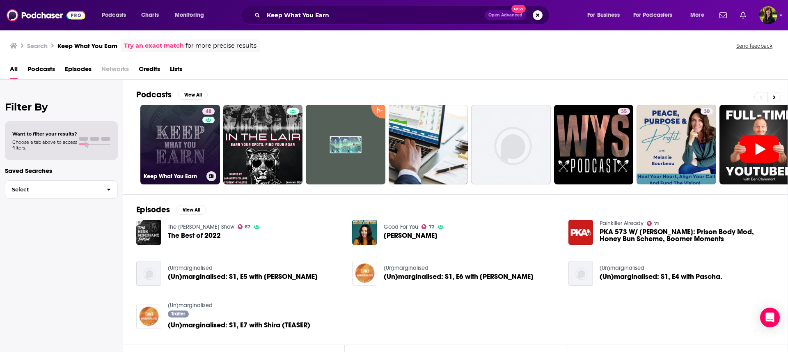
click at [177, 150] on link "48 Keep What You Earn" at bounding box center [180, 145] width 80 height 80
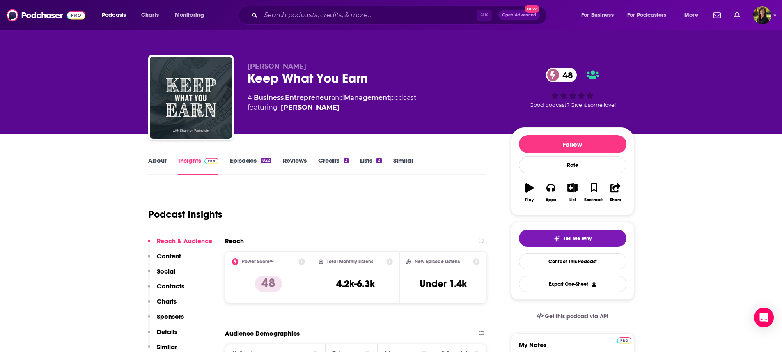
click at [410, 160] on link "Similar" at bounding box center [403, 165] width 20 height 19
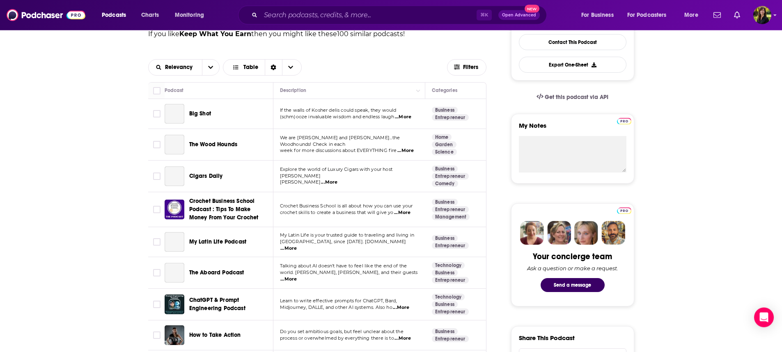
scroll to position [263, 0]
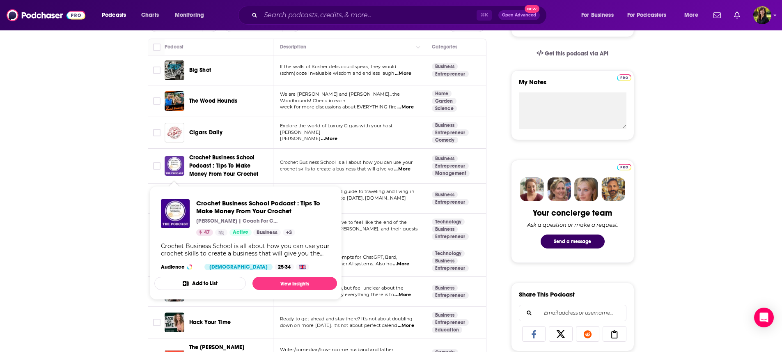
click at [181, 167] on img "Crochet Business School Podcast : Tips To Make Money From Your Crochet" at bounding box center [175, 166] width 20 height 20
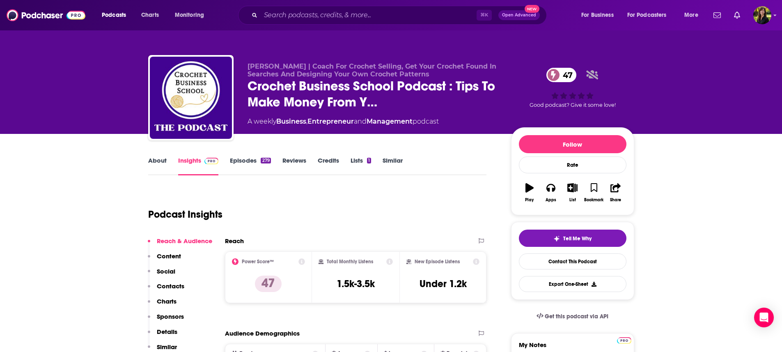
click at [246, 159] on link "Episodes 279" at bounding box center [250, 165] width 41 height 19
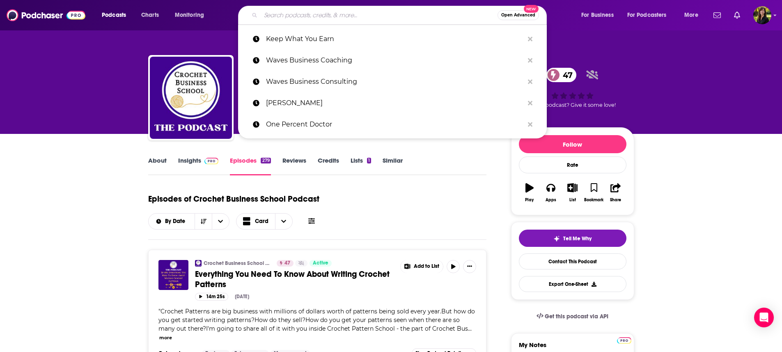
click at [379, 16] on input "Search podcasts, credits, & more..." at bounding box center [379, 15] width 237 height 13
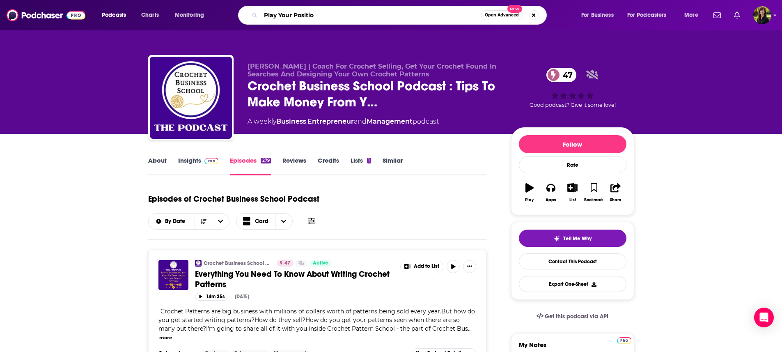
type input "Play Your Position"
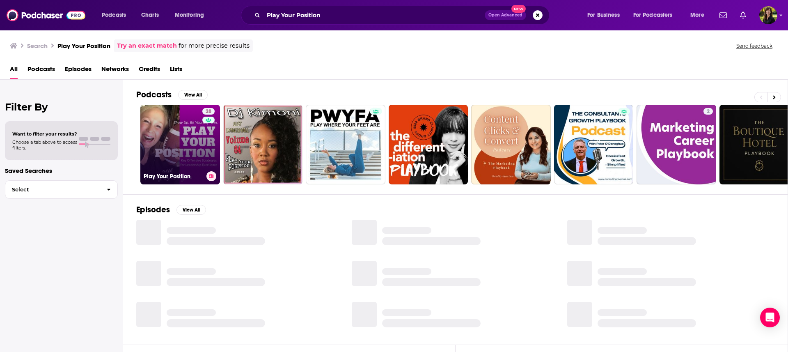
click at [169, 122] on link "28 Play Your Position" at bounding box center [180, 145] width 80 height 80
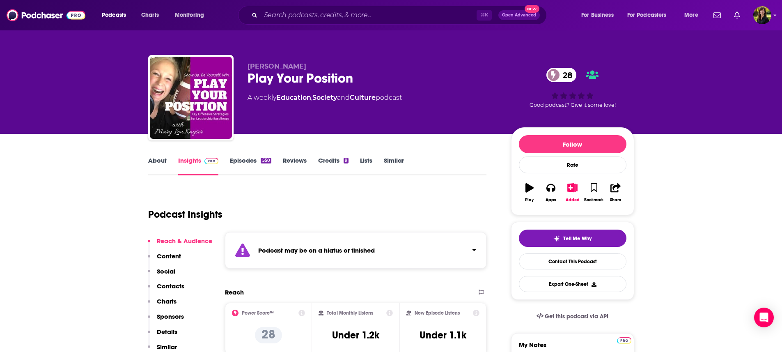
click at [246, 158] on link "Episodes 550" at bounding box center [250, 165] width 41 height 19
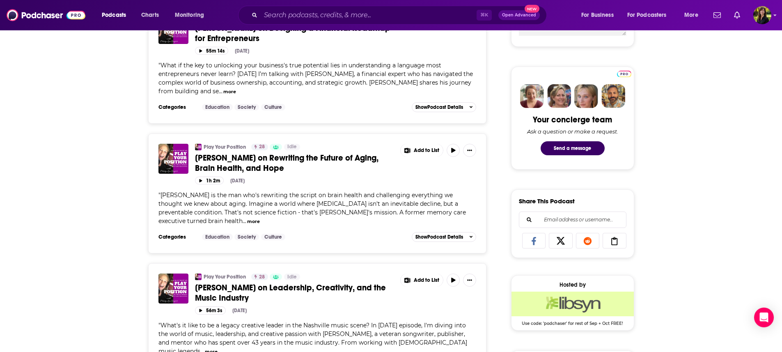
scroll to position [361, 0]
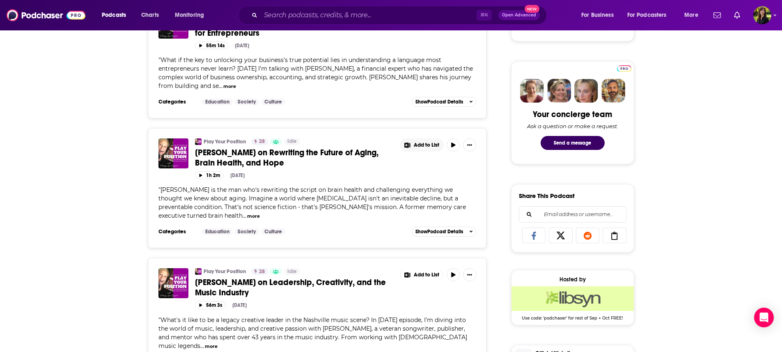
click at [429, 148] on span "Add to List" at bounding box center [426, 145] width 25 height 6
click at [419, 166] on button "Add Episode" at bounding box center [427, 166] width 42 height 15
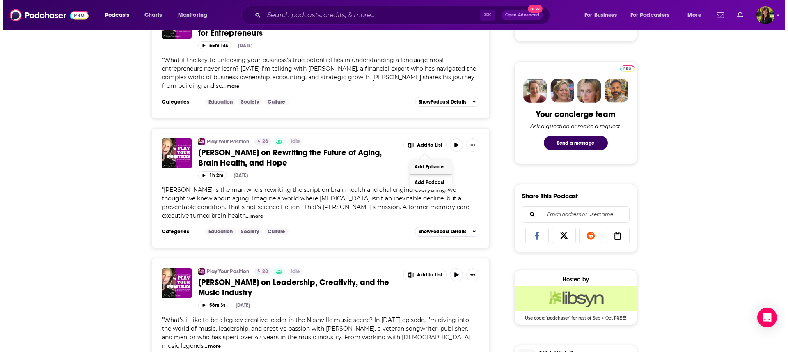
scroll to position [0, 0]
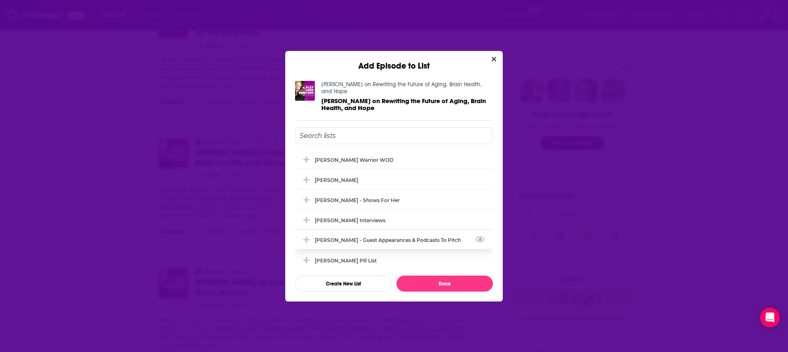
click at [380, 237] on div "[PERSON_NAME] - Guest Appearances & Podcasts to Pitch" at bounding box center [390, 240] width 151 height 6
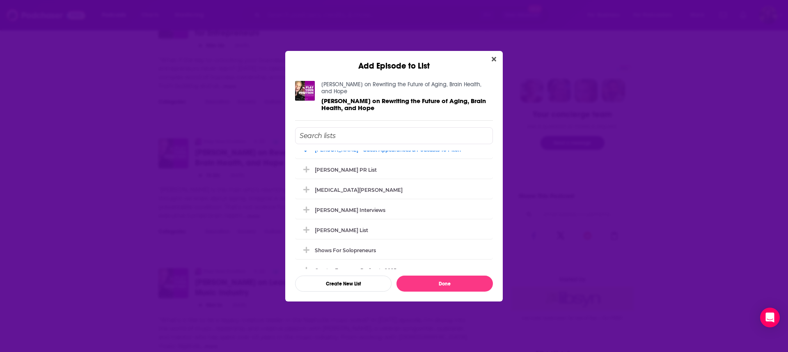
scroll to position [103, 0]
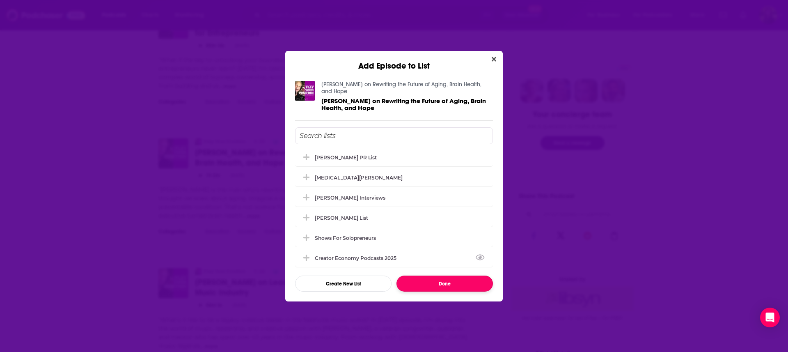
click at [440, 280] on button "Done" at bounding box center [445, 283] width 96 height 16
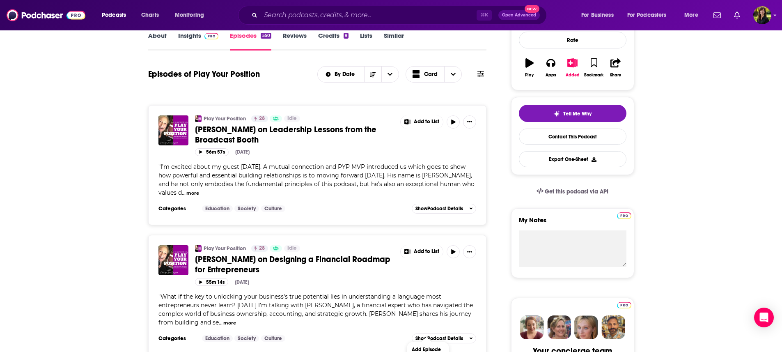
scroll to position [20, 0]
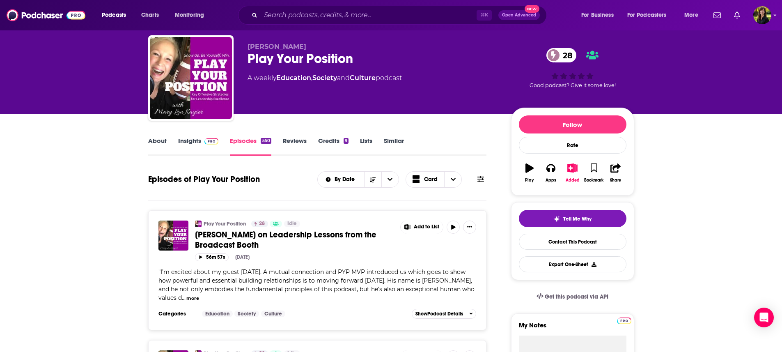
click at [399, 138] on link "Similar" at bounding box center [394, 146] width 20 height 19
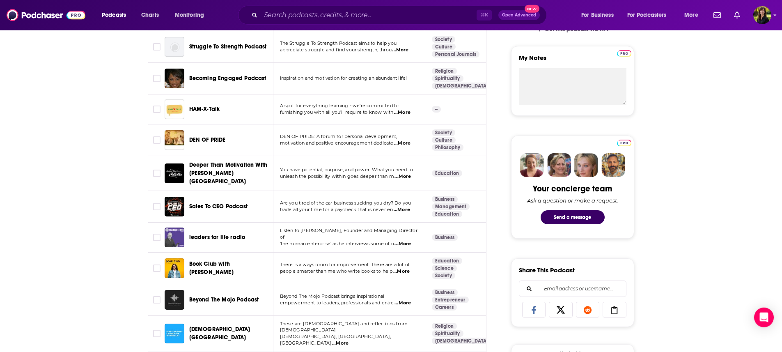
scroll to position [302, 0]
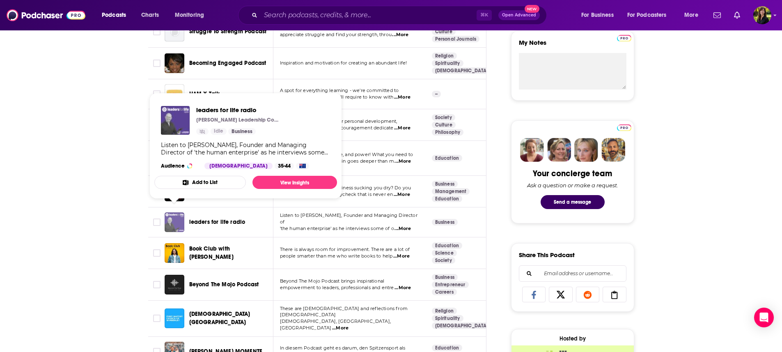
click at [177, 218] on img "leaders for life radio" at bounding box center [175, 222] width 20 height 20
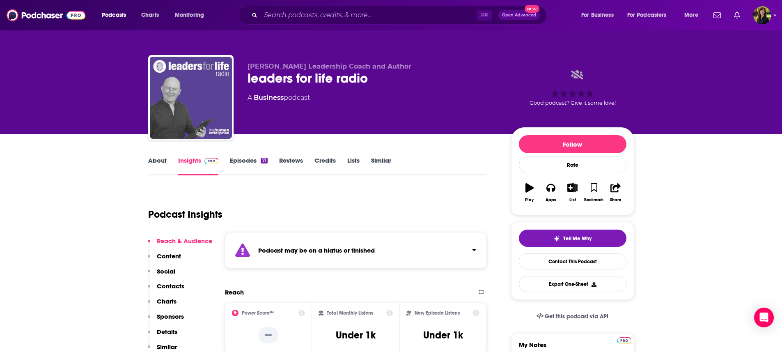
click at [243, 159] on link "Episodes 71" at bounding box center [248, 165] width 37 height 19
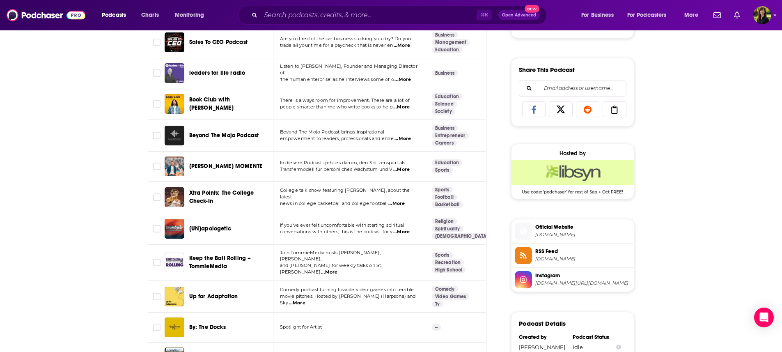
scroll to position [493, 0]
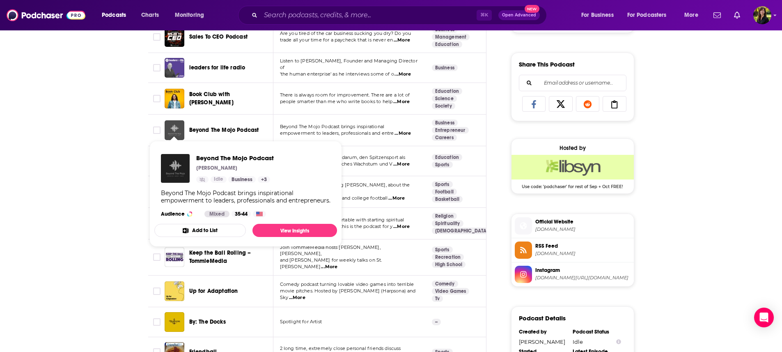
click at [181, 124] on img "Beyond The Mojo Podcast" at bounding box center [175, 130] width 20 height 20
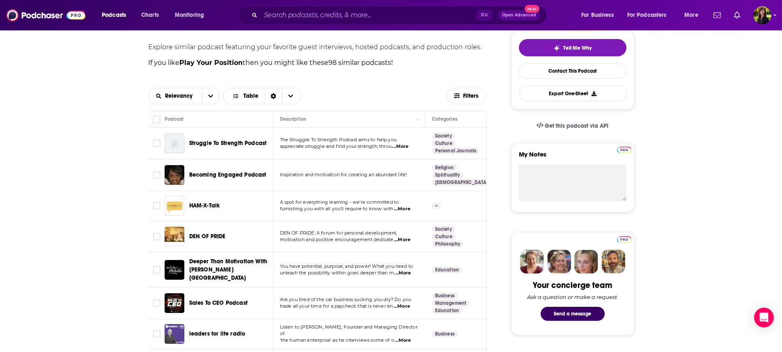
scroll to position [85, 0]
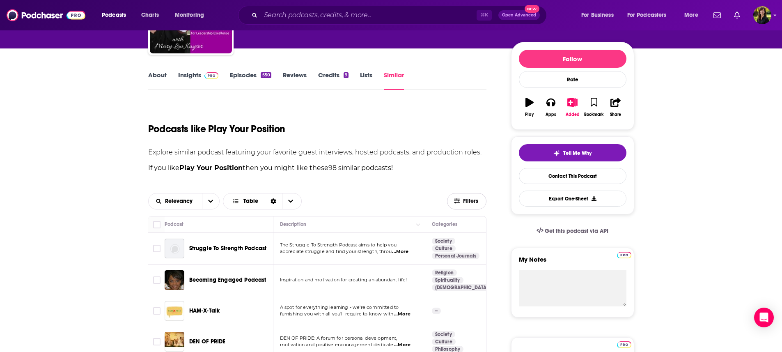
click at [472, 201] on span "Filters" at bounding box center [471, 201] width 16 height 6
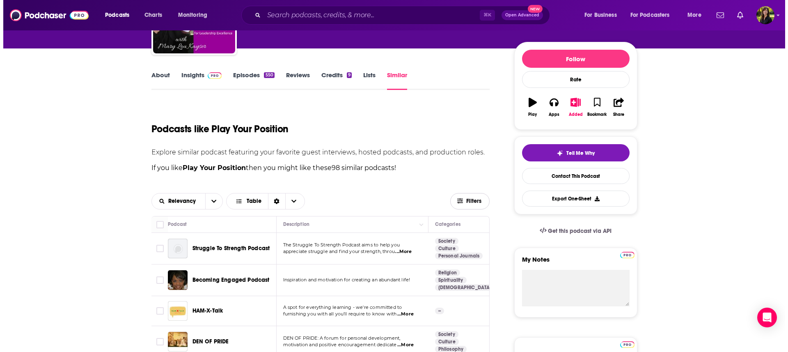
scroll to position [0, 0]
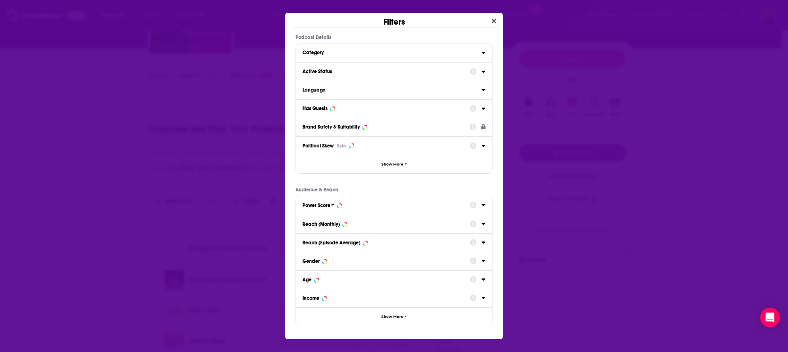
click at [483, 71] on icon "Dialog" at bounding box center [483, 72] width 4 height 2
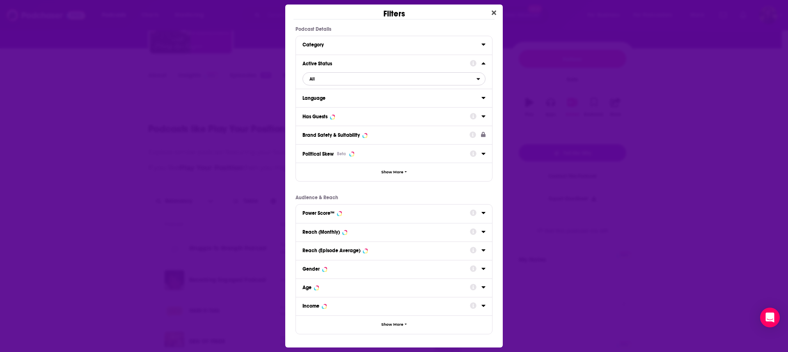
click at [479, 80] on icon "open menu" at bounding box center [479, 79] width 4 height 6
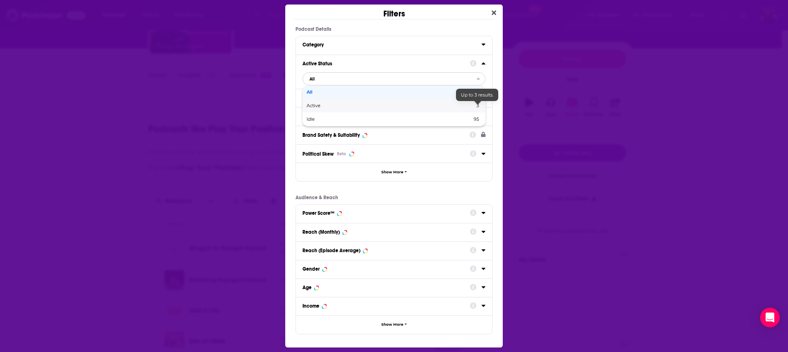
click at [477, 107] on span "3" at bounding box center [478, 106] width 2 height 6
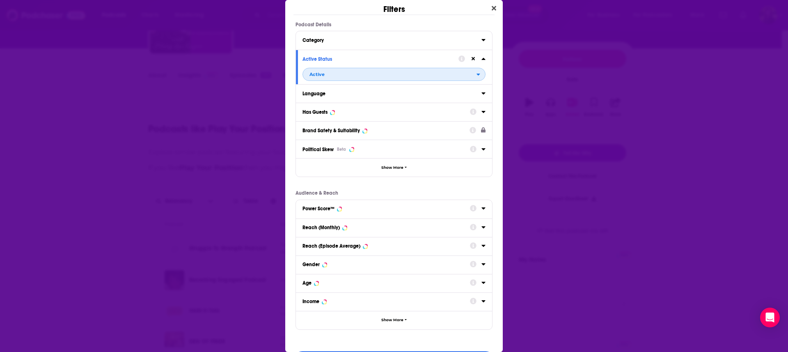
scroll to position [26, 0]
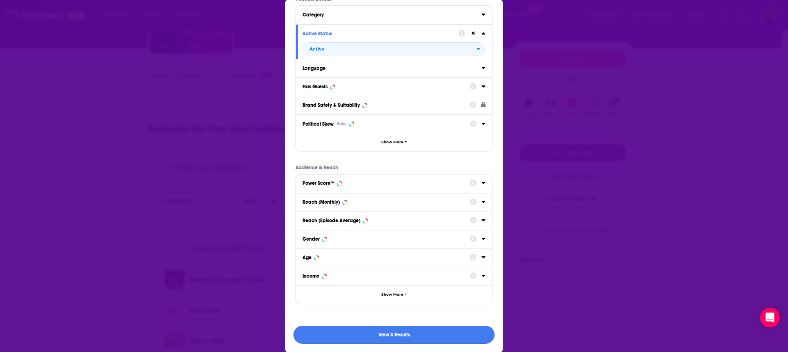
click at [387, 336] on button "View 3 Results" at bounding box center [393, 334] width 201 height 18
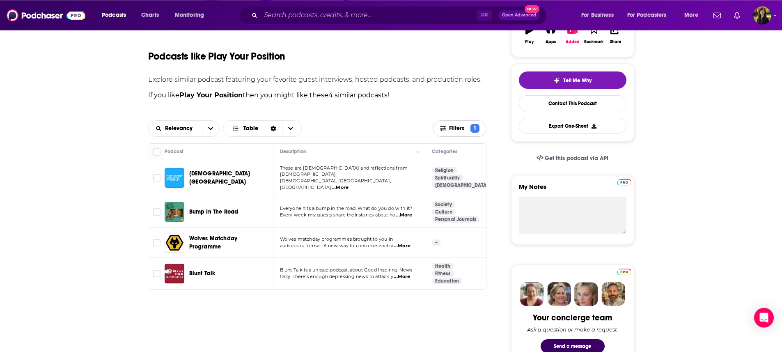
scroll to position [164, 0]
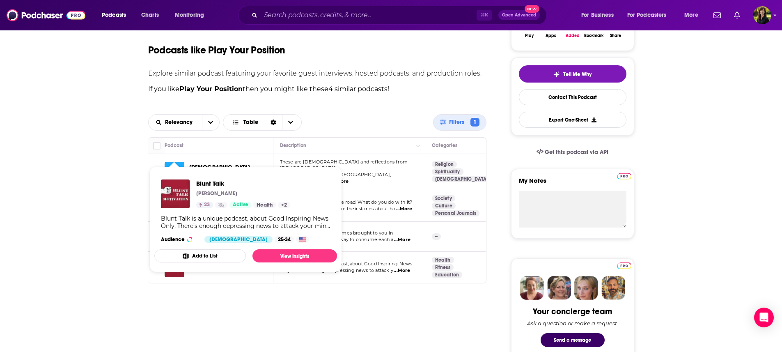
click at [172, 266] on span "Blunt Talk [PERSON_NAME] 23 Active Health + 2 Blunt Talk is a unique podcast, a…" at bounding box center [245, 219] width 183 height 93
click at [164, 193] on img "Blunt Talk" at bounding box center [175, 193] width 29 height 29
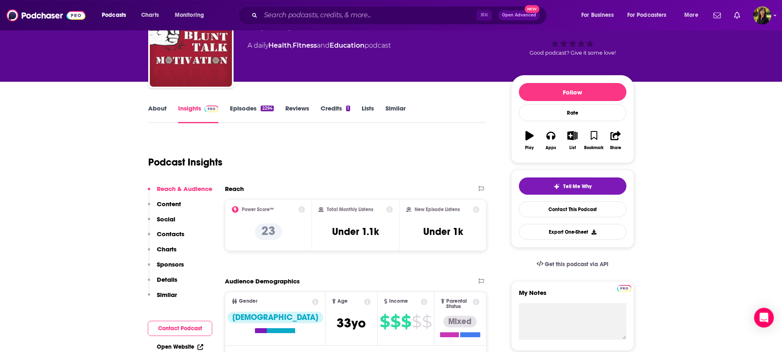
scroll to position [85, 0]
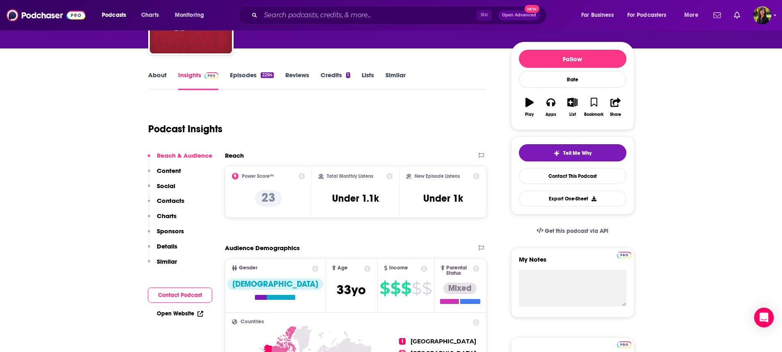
click at [246, 76] on link "Episodes 2294" at bounding box center [252, 80] width 44 height 19
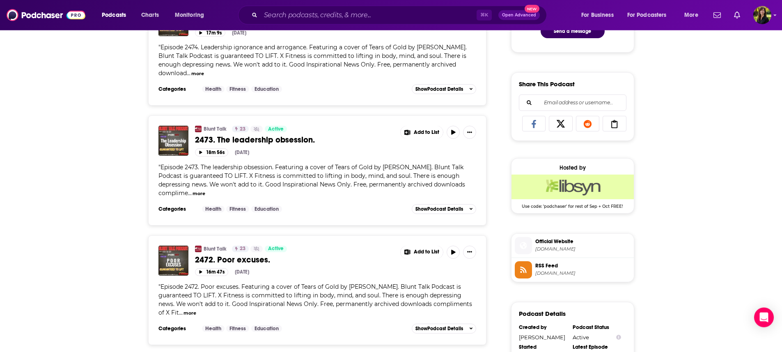
scroll to position [479, 0]
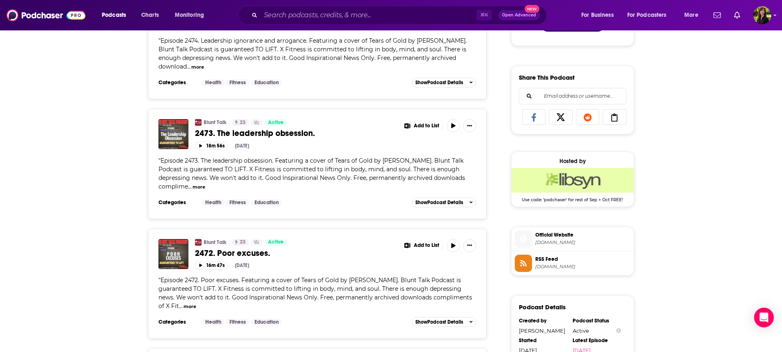
click at [196, 307] on button "more" at bounding box center [189, 306] width 13 height 7
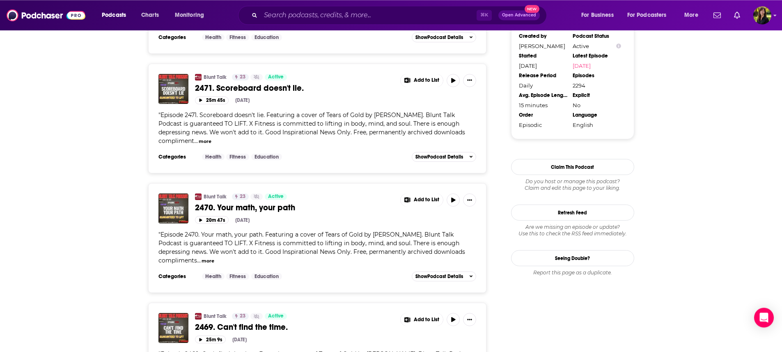
scroll to position [788, 0]
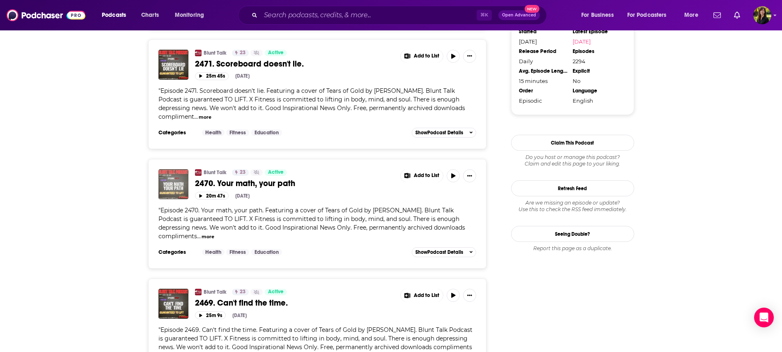
click at [160, 185] on img "2470. Your math, your path" at bounding box center [173, 184] width 30 height 30
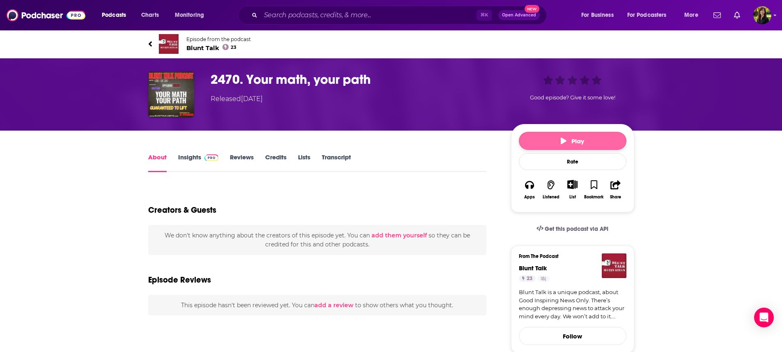
click at [578, 146] on button "Play" at bounding box center [573, 141] width 108 height 18
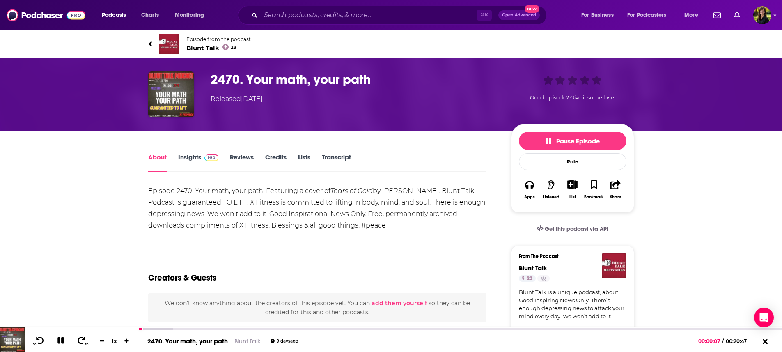
click at [154, 157] on link "About" at bounding box center [157, 162] width 18 height 19
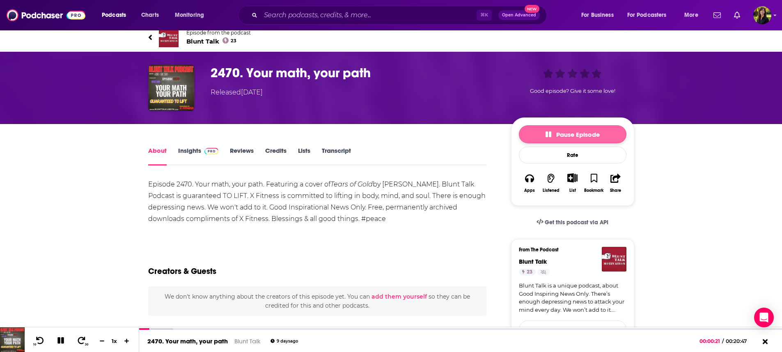
click at [546, 134] on icon "button" at bounding box center [548, 134] width 6 height 6
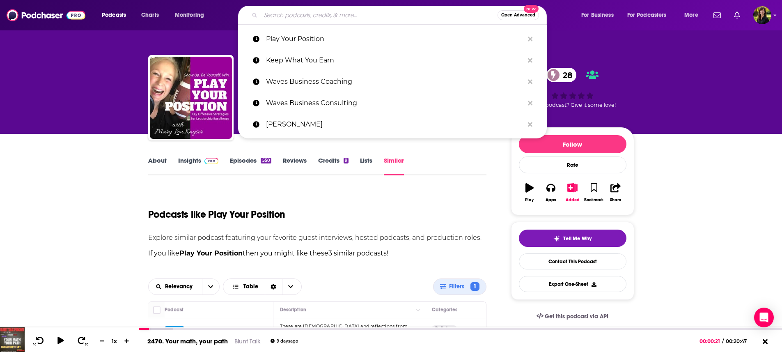
click at [337, 11] on input "Search podcasts, credits, & more..." at bounding box center [379, 15] width 237 height 13
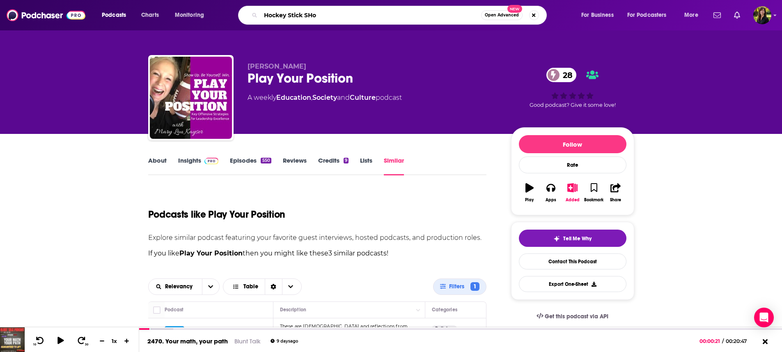
type input "Hockey Stick SHow"
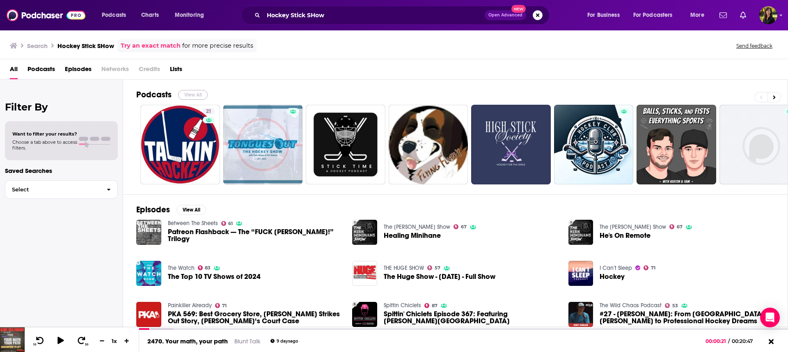
click at [200, 96] on button "View All" at bounding box center [193, 95] width 30 height 10
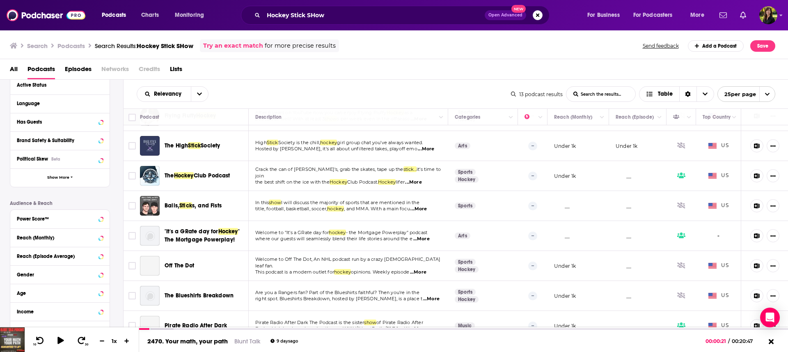
scroll to position [166, 0]
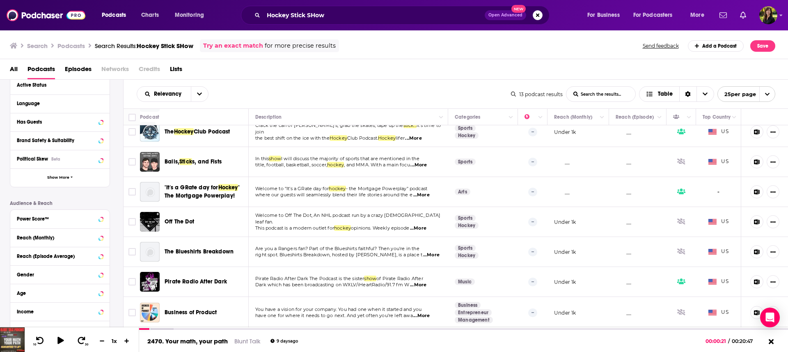
click at [406, 53] on div "Search Podcasts Search Results: Hockey Stick SHow Try an exact match for more p…" at bounding box center [394, 45] width 788 height 30
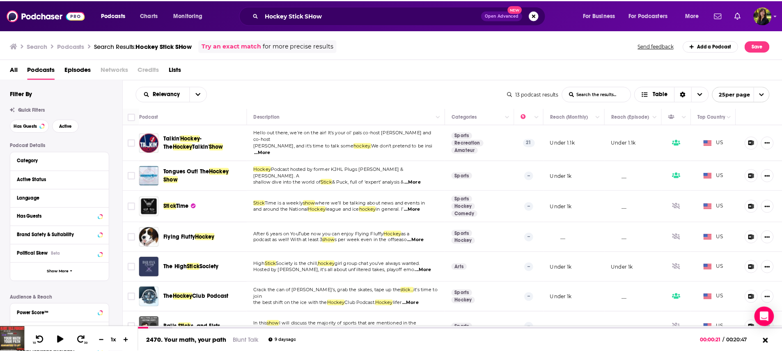
scroll to position [166, 0]
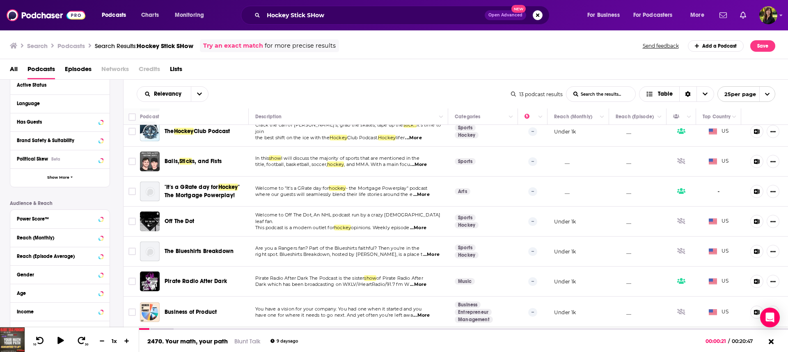
click at [209, 308] on span "Business of Product" at bounding box center [191, 311] width 52 height 7
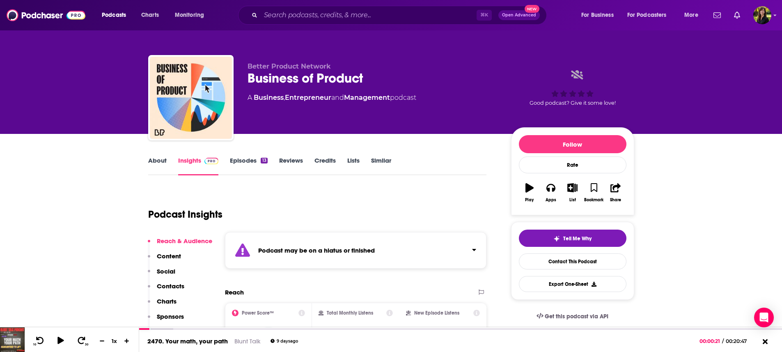
click at [243, 160] on link "Episodes 13" at bounding box center [248, 165] width 37 height 19
click at [295, 14] on input "Search podcasts, credits, & more..." at bounding box center [369, 15] width 216 height 13
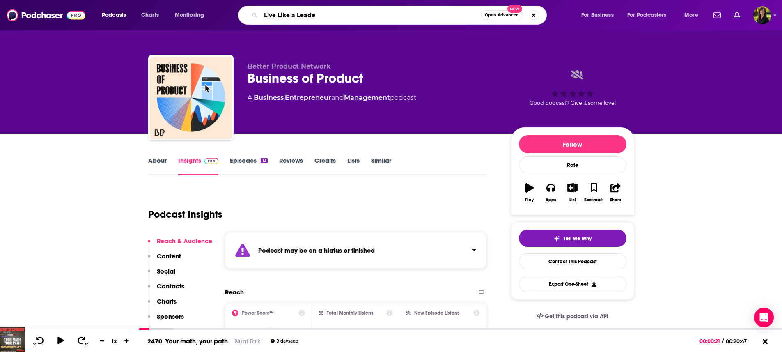
type input "Live Like a Leader"
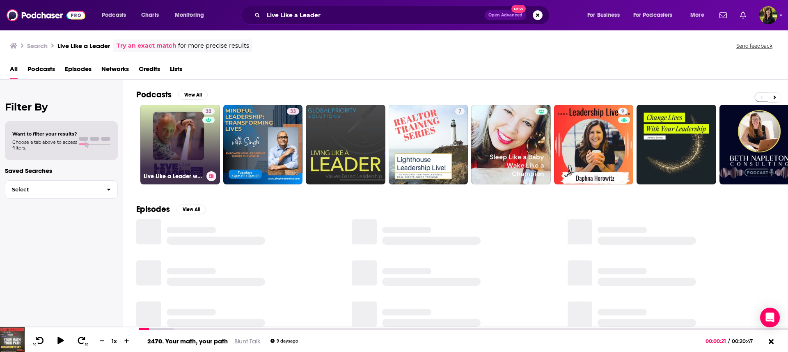
click at [183, 137] on link "32 Live Like a Leader with [PERSON_NAME]" at bounding box center [180, 145] width 80 height 80
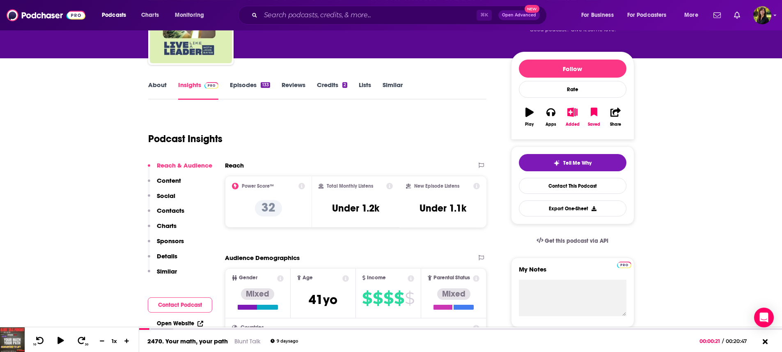
scroll to position [72, 0]
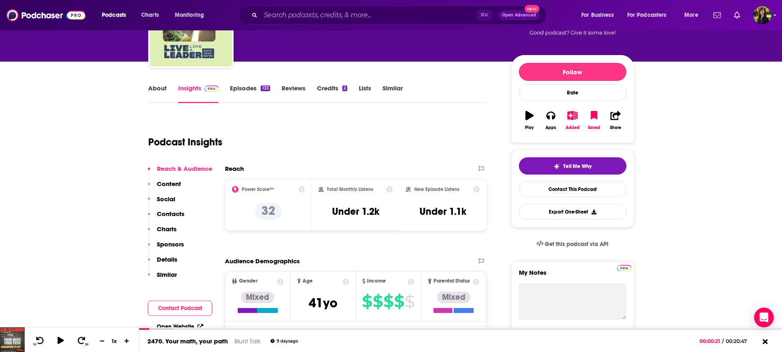
click at [249, 88] on link "Episodes 133" at bounding box center [250, 93] width 40 height 19
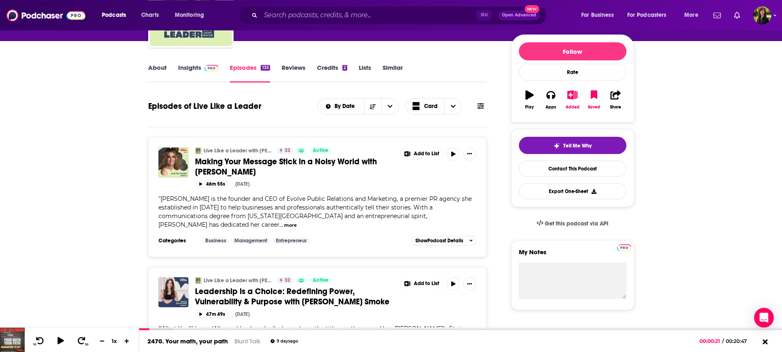
scroll to position [92, 0]
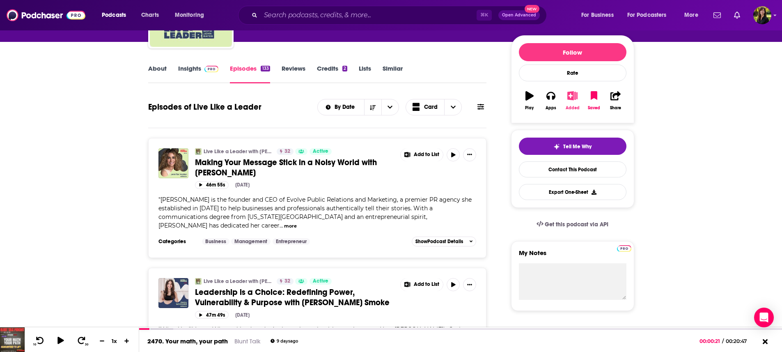
click at [569, 97] on icon "button" at bounding box center [572, 95] width 10 height 9
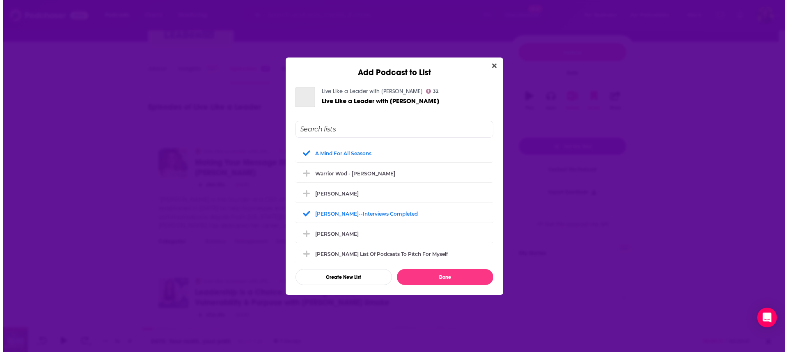
scroll to position [0, 0]
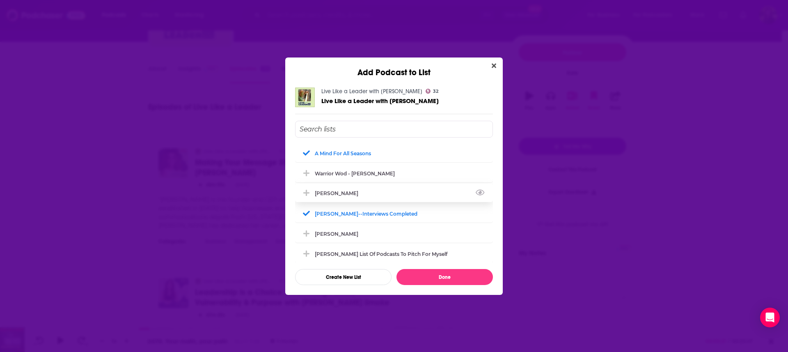
click at [351, 193] on div "[PERSON_NAME]" at bounding box center [339, 193] width 48 height 6
click at [394, 232] on div "[PERSON_NAME]" at bounding box center [394, 233] width 198 height 18
click at [426, 251] on div "[PERSON_NAME] List of Podcasts to pitch for myself" at bounding box center [384, 253] width 138 height 6
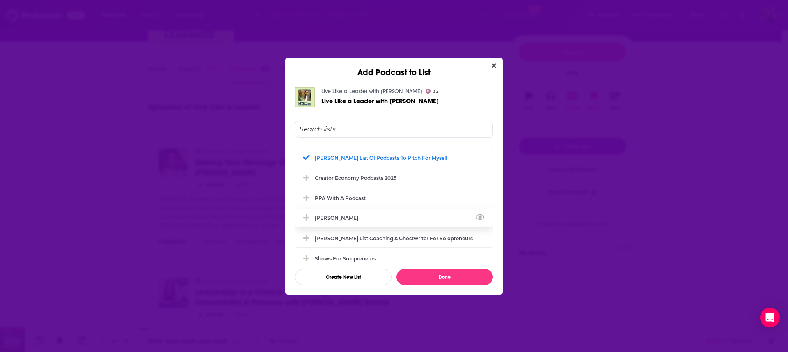
click at [376, 217] on div "[PERSON_NAME]" at bounding box center [394, 218] width 198 height 18
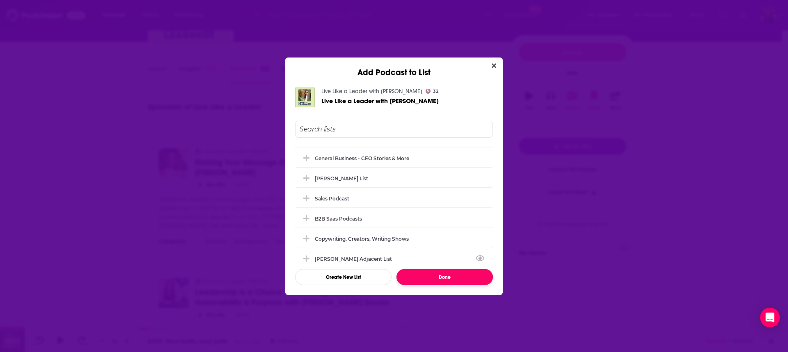
click at [428, 280] on button "Done" at bounding box center [445, 277] width 96 height 16
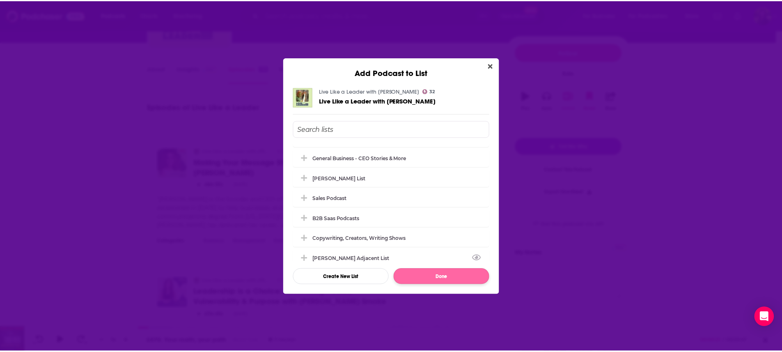
scroll to position [92, 0]
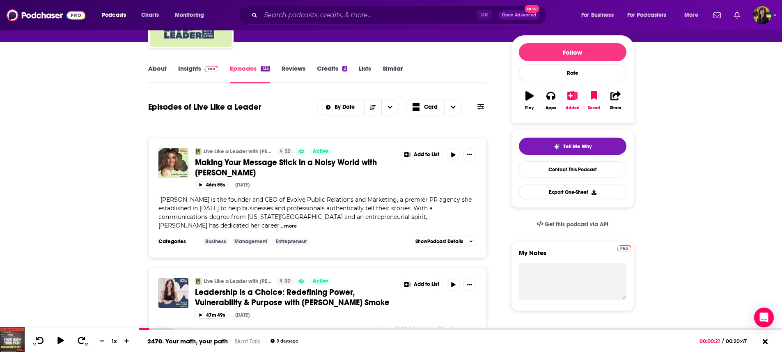
click at [397, 69] on link "Similar" at bounding box center [393, 73] width 20 height 19
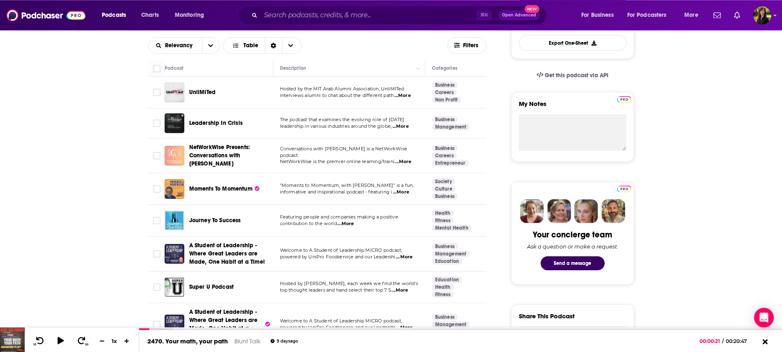
scroll to position [243, 0]
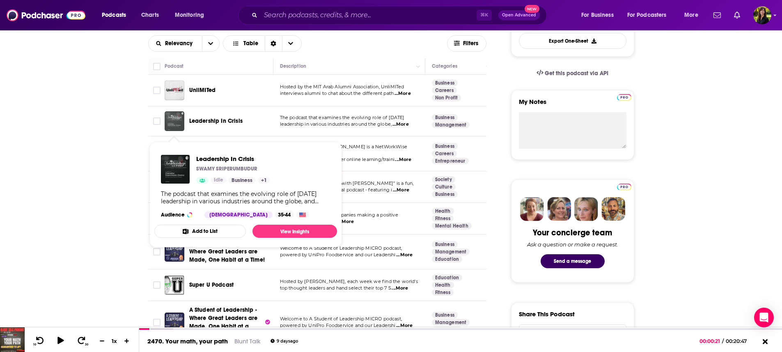
click at [174, 124] on img "Leadership In Crisis" at bounding box center [175, 121] width 20 height 20
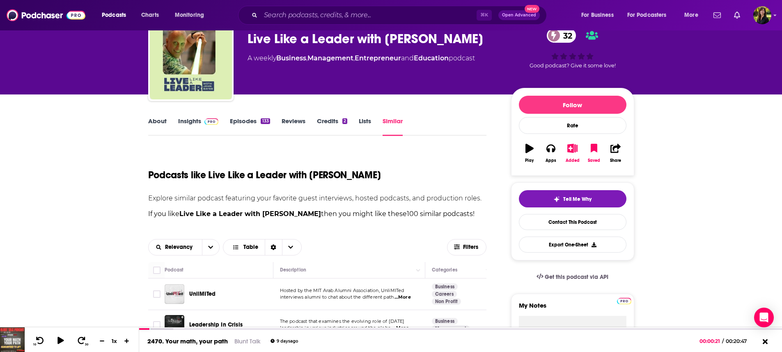
scroll to position [125, 0]
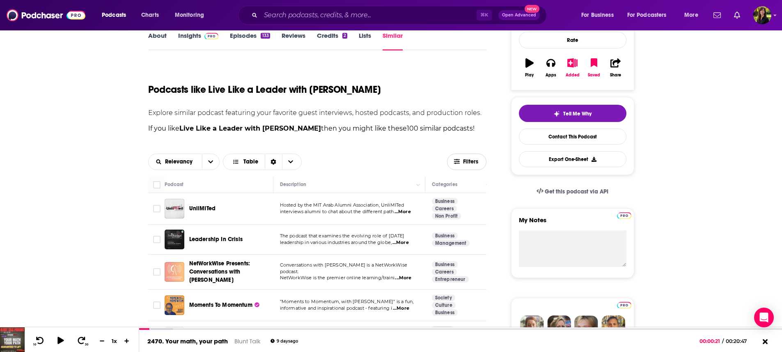
click at [462, 163] on span "Filters" at bounding box center [466, 161] width 39 height 6
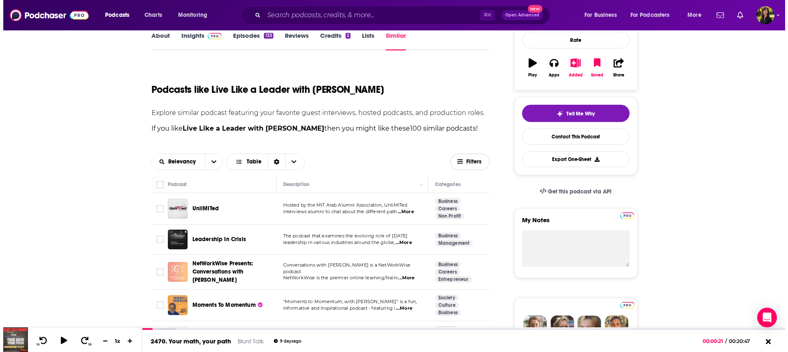
scroll to position [0, 0]
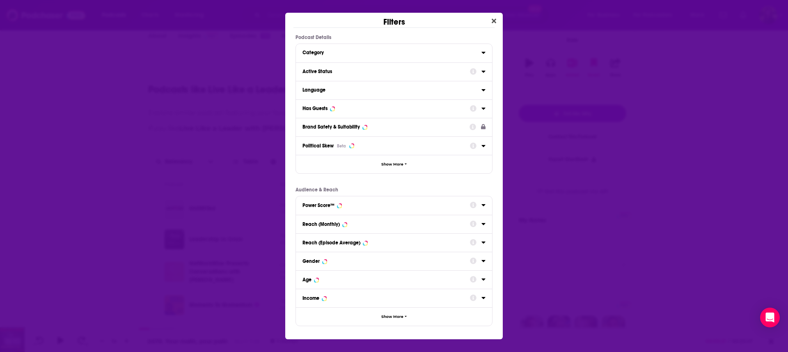
click at [484, 73] on icon "Dialog" at bounding box center [483, 71] width 4 height 7
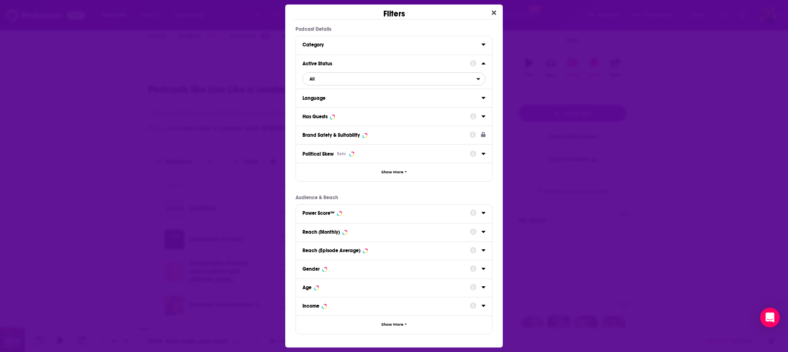
click at [478, 79] on icon "open menu" at bounding box center [478, 79] width 3 height 2
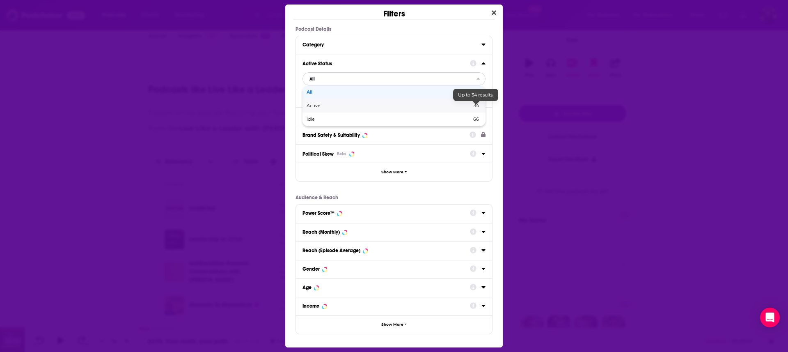
click at [474, 105] on span "34" at bounding box center [476, 106] width 5 height 6
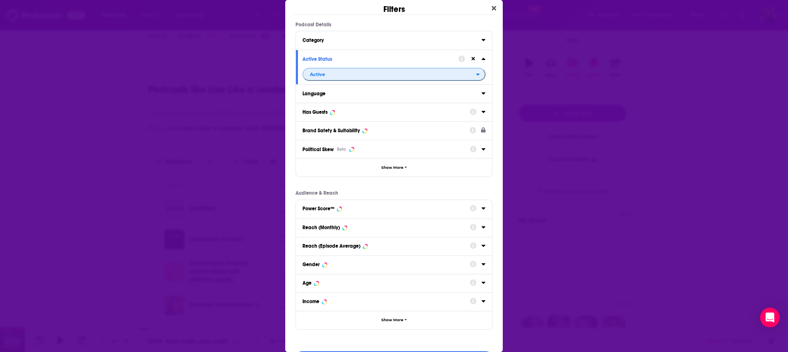
scroll to position [26, 0]
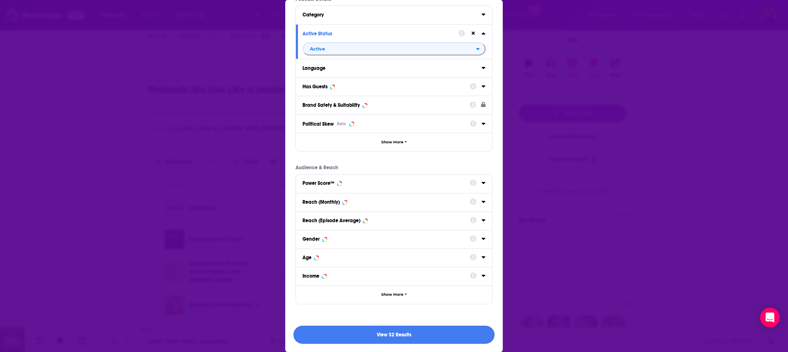
click at [361, 332] on button "View 32 Results" at bounding box center [393, 334] width 201 height 18
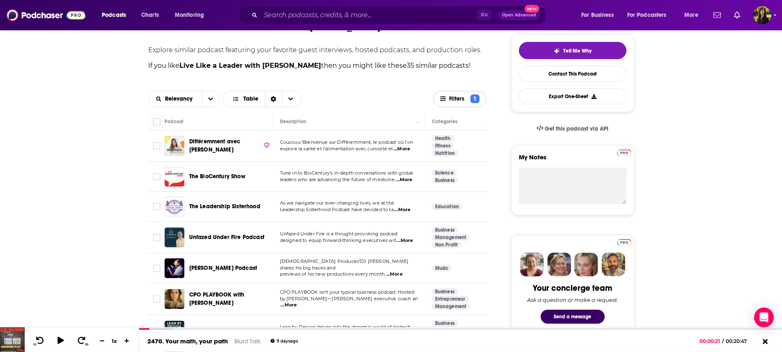
scroll to position [190, 0]
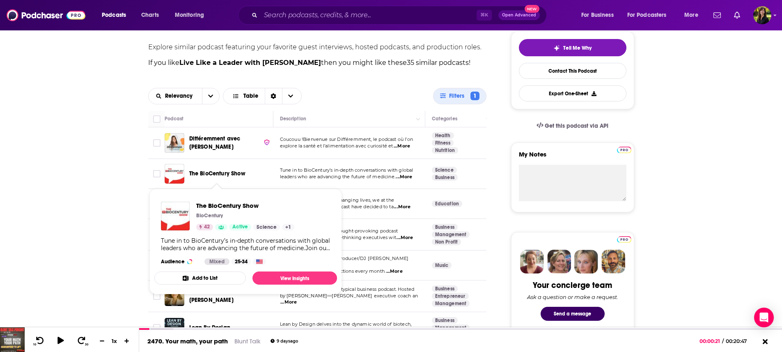
click at [205, 176] on span "The BioCentury Show" at bounding box center [217, 173] width 56 height 7
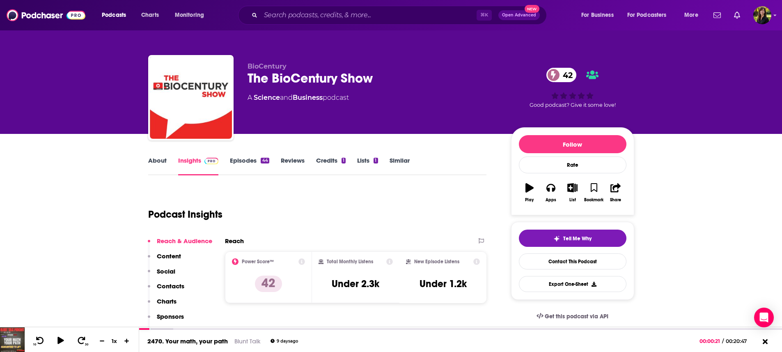
click at [247, 162] on link "Episodes 44" at bounding box center [249, 165] width 39 height 19
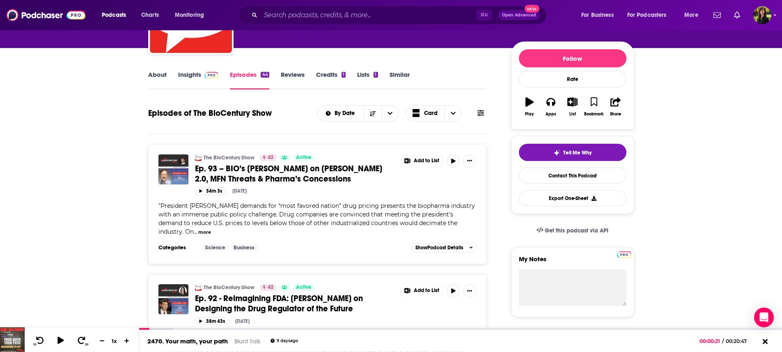
scroll to position [92, 0]
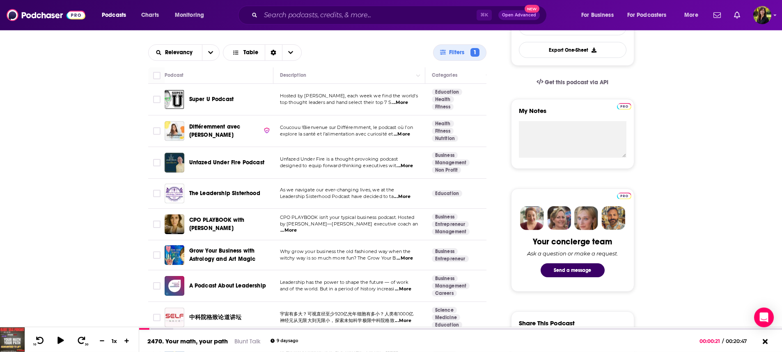
scroll to position [236, 0]
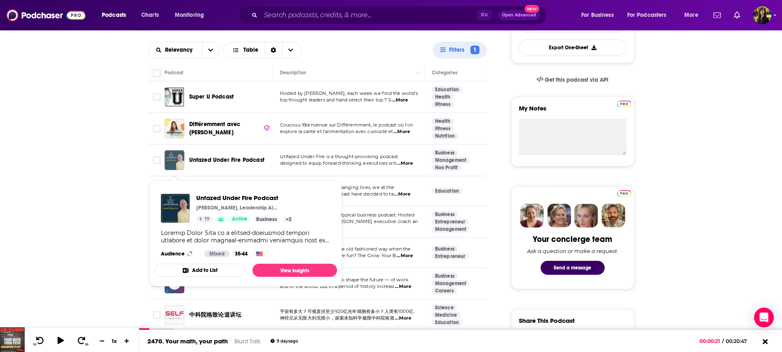
click at [176, 164] on img "Unfazed Under Fire Podcast" at bounding box center [175, 160] width 20 height 20
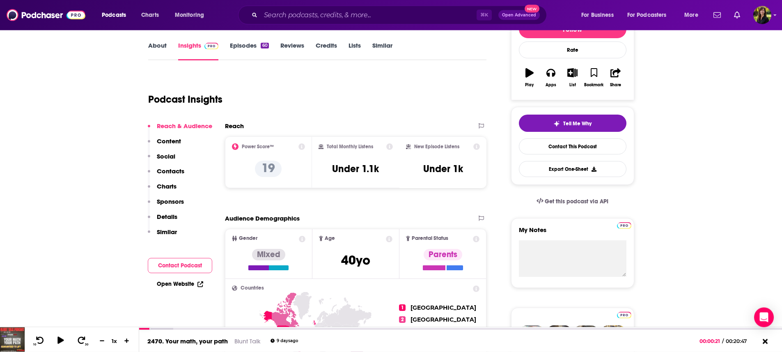
scroll to position [112, 0]
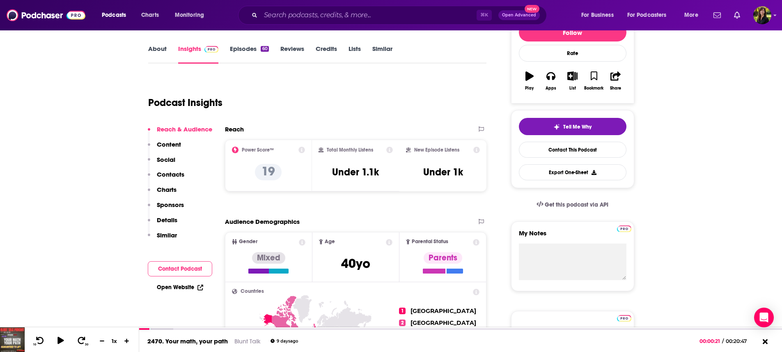
click at [245, 50] on link "Episodes 60" at bounding box center [249, 54] width 39 height 19
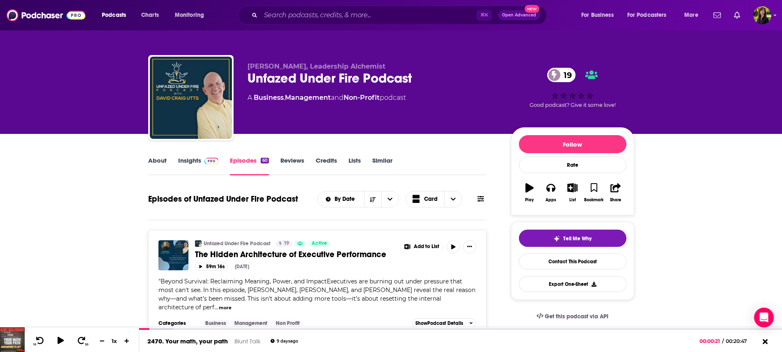
click at [158, 163] on link "About" at bounding box center [157, 165] width 18 height 19
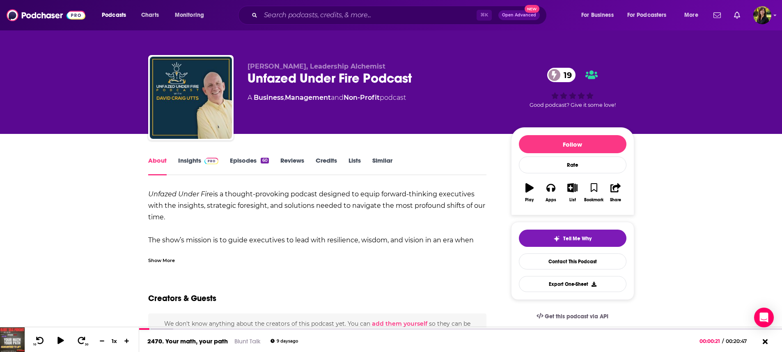
click at [165, 260] on div "Show More" at bounding box center [161, 260] width 27 height 8
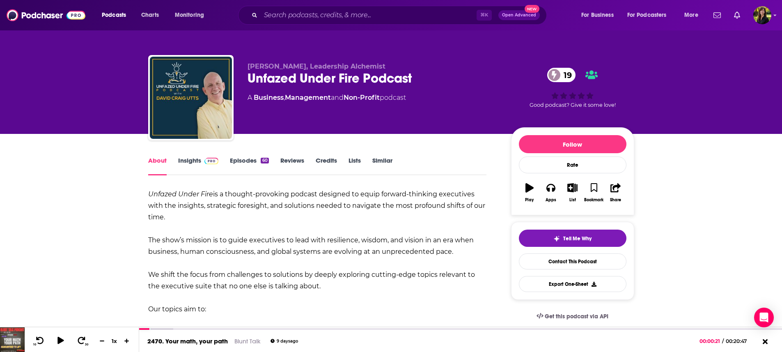
click at [197, 159] on link "Insights" at bounding box center [198, 165] width 41 height 19
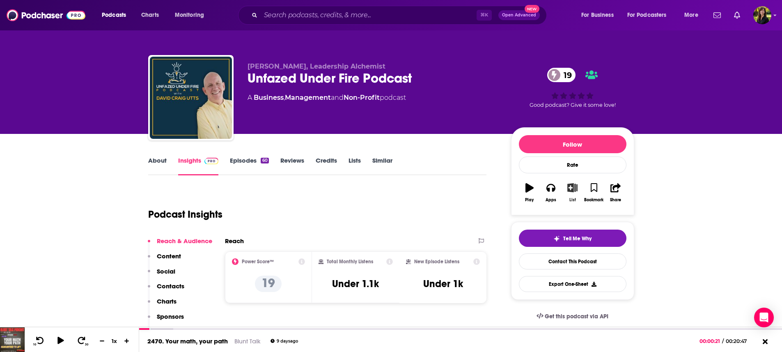
click at [573, 188] on icon "button" at bounding box center [572, 187] width 10 height 9
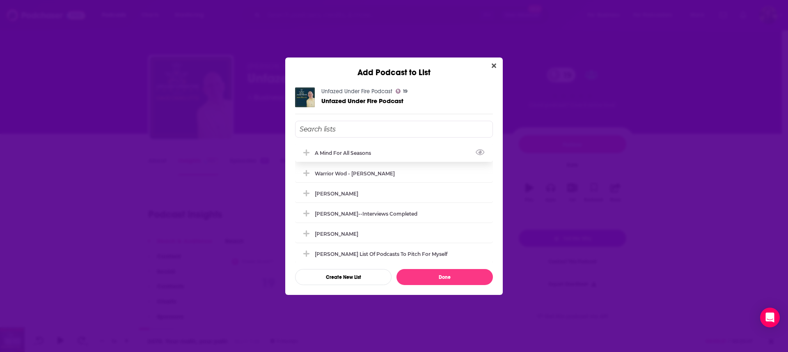
click at [408, 149] on div "A Mind For All Seasons" at bounding box center [394, 153] width 198 height 18
click at [401, 173] on div "Warrior Wod - [PERSON_NAME]" at bounding box center [394, 173] width 198 height 18
click at [385, 196] on div "[PERSON_NAME]" at bounding box center [394, 193] width 198 height 18
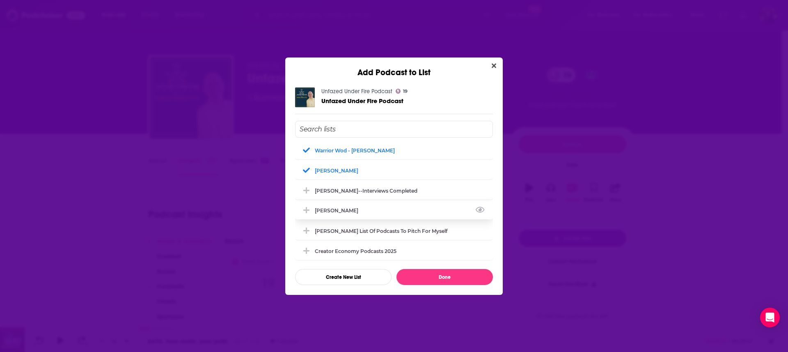
scroll to position [95, 0]
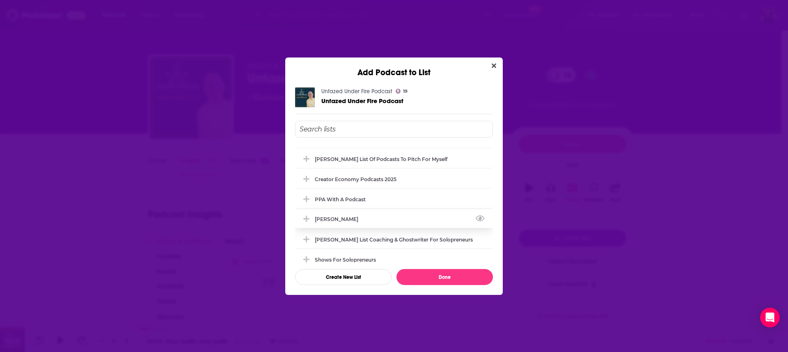
click at [394, 224] on div "[PERSON_NAME]" at bounding box center [394, 219] width 198 height 18
click at [422, 157] on div "[PERSON_NAME] List of Podcasts to pitch for myself" at bounding box center [384, 159] width 138 height 6
click at [381, 219] on div "[PERSON_NAME]" at bounding box center [394, 219] width 198 height 18
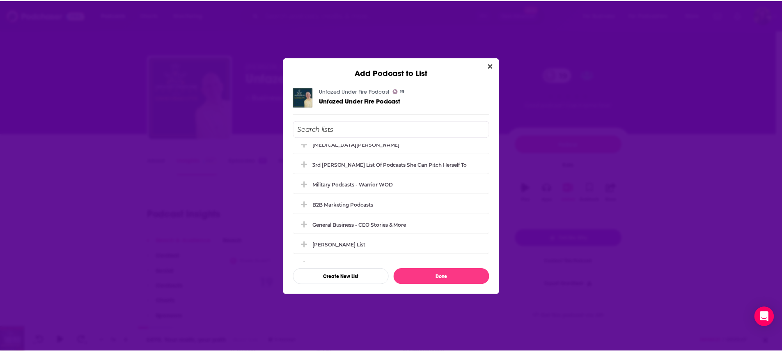
scroll to position [344, 0]
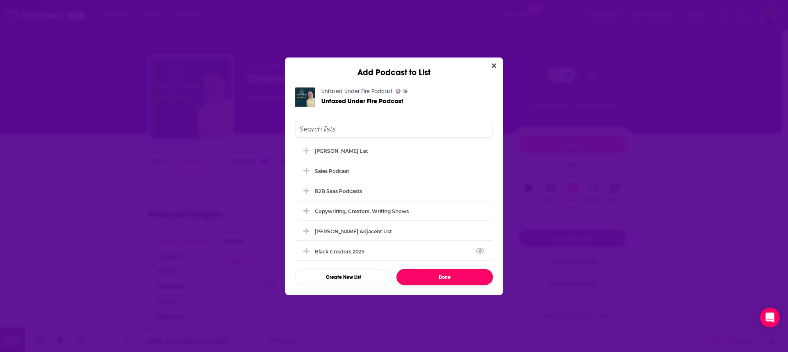
click at [439, 278] on button "Done" at bounding box center [445, 277] width 96 height 16
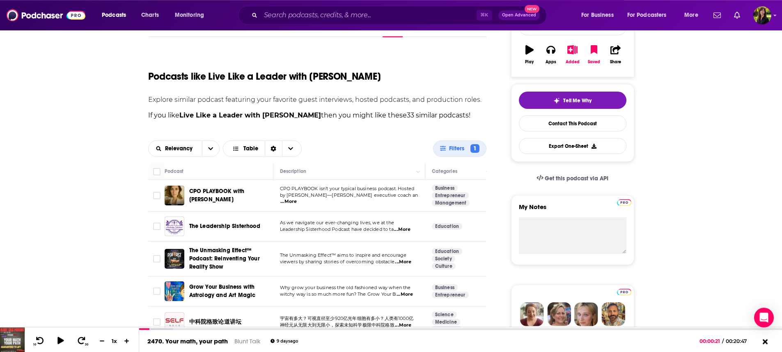
scroll to position [158, 0]
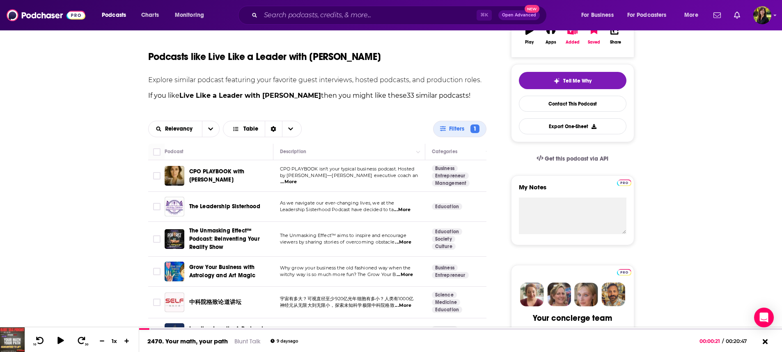
click at [408, 209] on span "...More" at bounding box center [402, 209] width 16 height 7
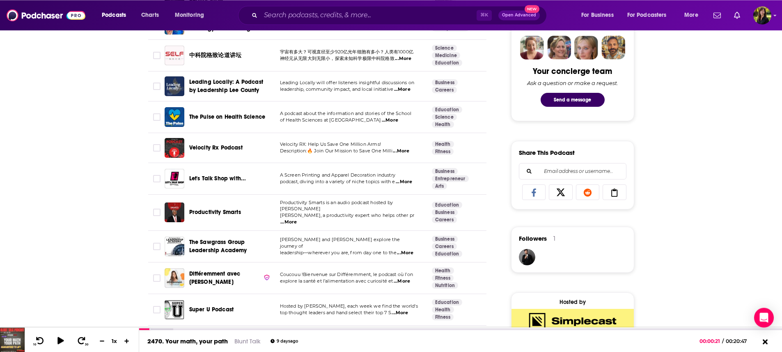
scroll to position [407, 0]
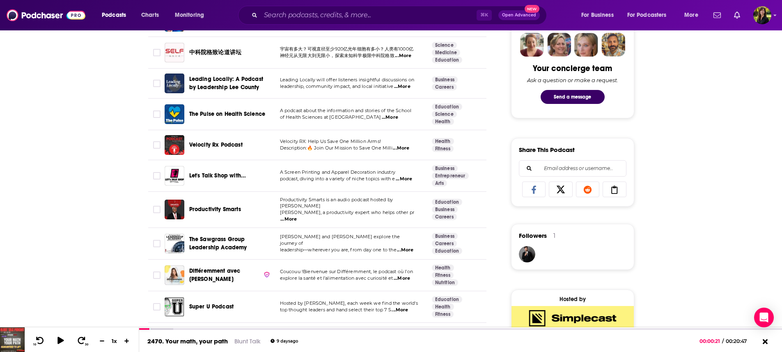
click at [402, 149] on span "...More" at bounding box center [401, 148] width 16 height 7
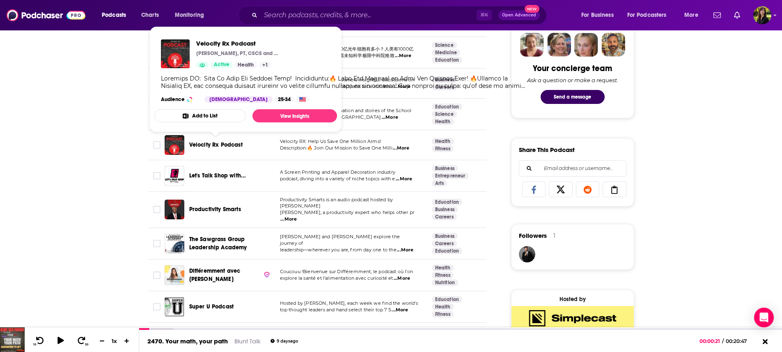
click at [219, 144] on span "Velocity Rx Podcast" at bounding box center [215, 144] width 53 height 7
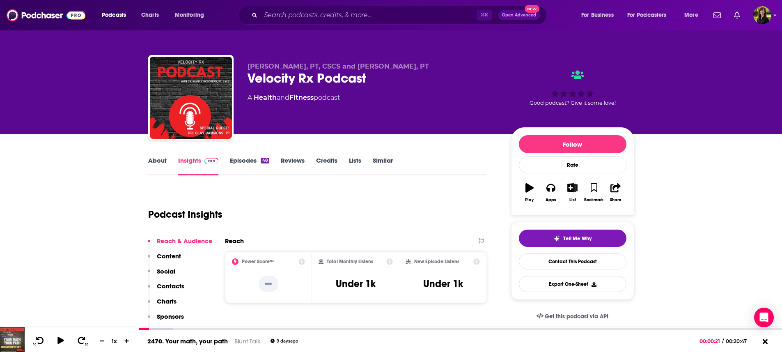
click at [250, 160] on link "Episodes 48" at bounding box center [249, 165] width 39 height 19
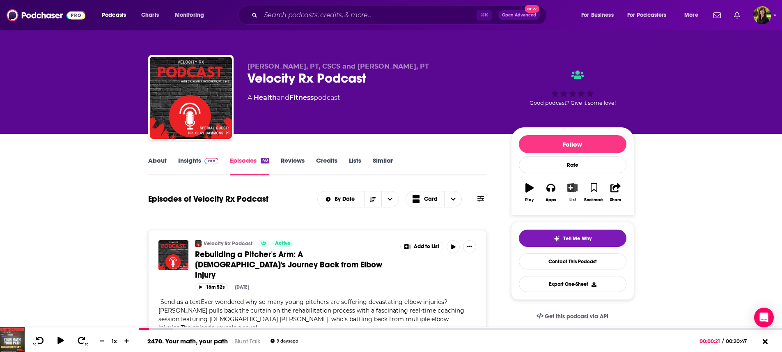
click at [572, 188] on icon "button" at bounding box center [572, 187] width 10 height 9
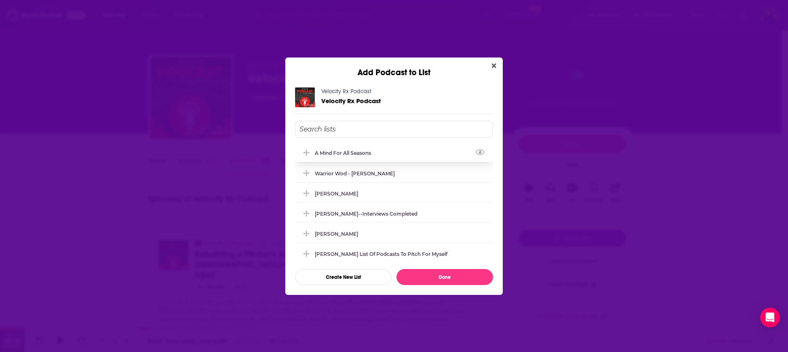
click at [349, 149] on div "A Mind For All Seasons" at bounding box center [394, 153] width 198 height 18
click at [452, 279] on button "Done" at bounding box center [445, 277] width 96 height 16
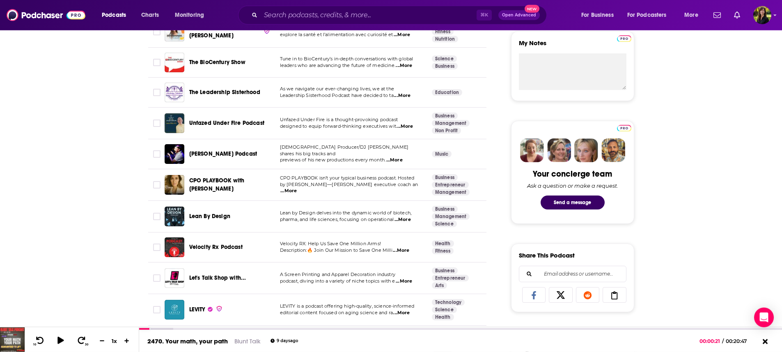
scroll to position [302, 0]
click at [297, 189] on span "...More" at bounding box center [288, 190] width 16 height 7
click at [410, 220] on span "...More" at bounding box center [402, 219] width 16 height 7
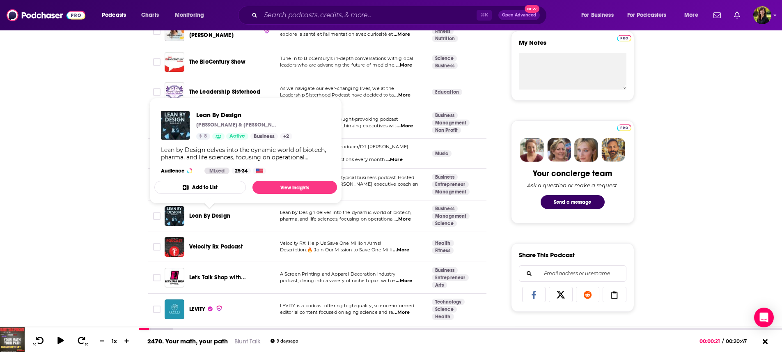
click at [223, 219] on span "Lean By Design" at bounding box center [209, 215] width 41 height 7
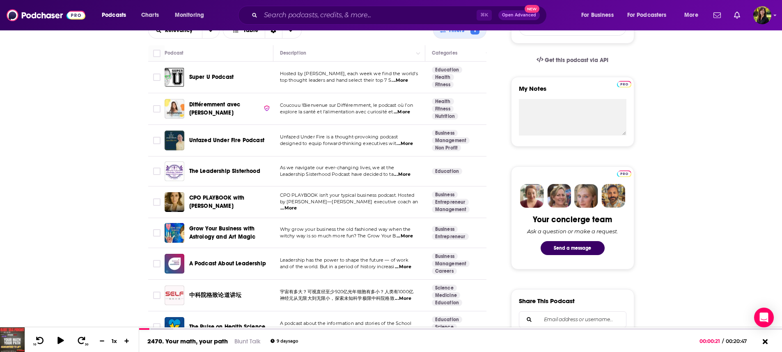
scroll to position [289, 0]
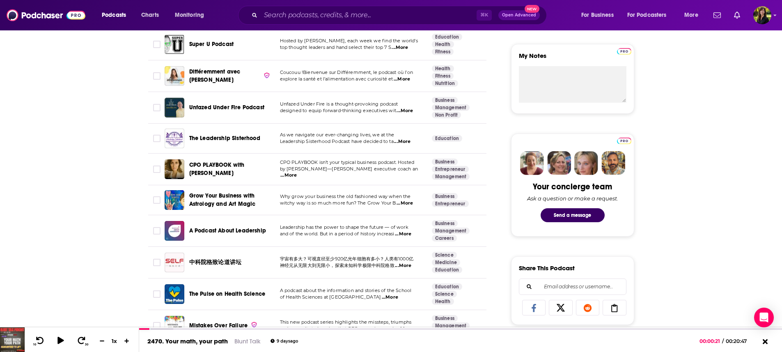
click at [408, 234] on span "...More" at bounding box center [403, 234] width 16 height 7
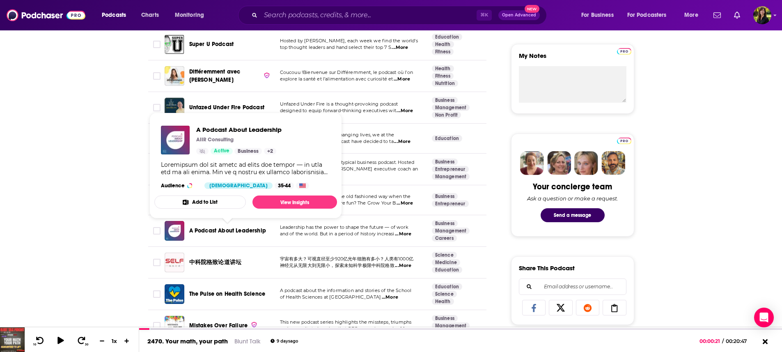
click at [236, 234] on span "A Podcast About Leadership" at bounding box center [227, 230] width 77 height 7
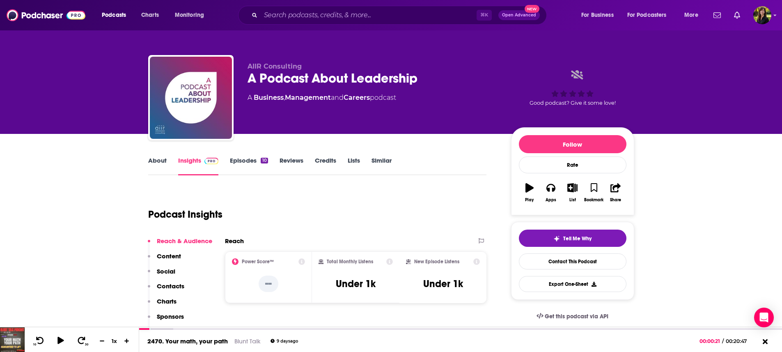
click at [252, 159] on link "Episodes 10" at bounding box center [249, 165] width 38 height 19
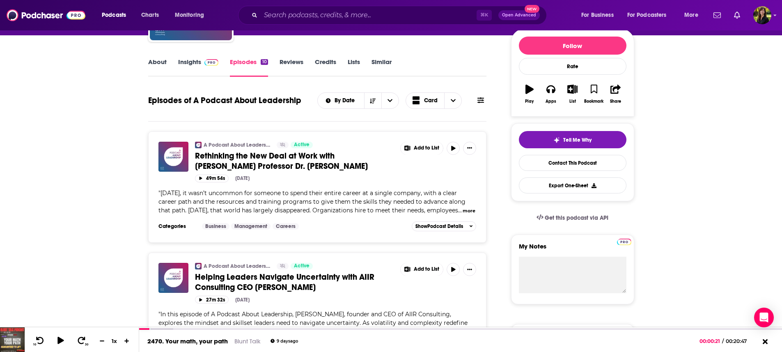
scroll to position [46, 0]
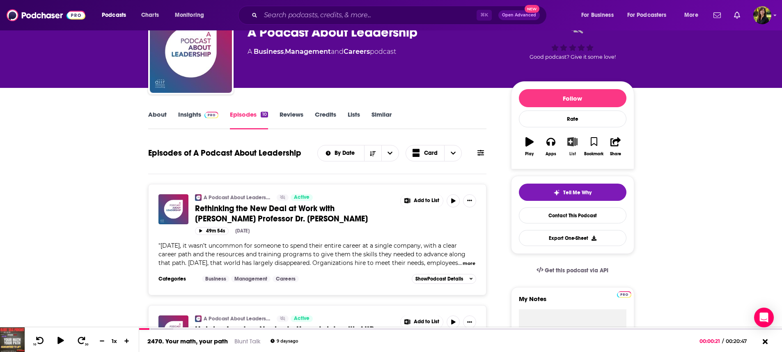
click at [573, 143] on icon "button" at bounding box center [572, 141] width 10 height 9
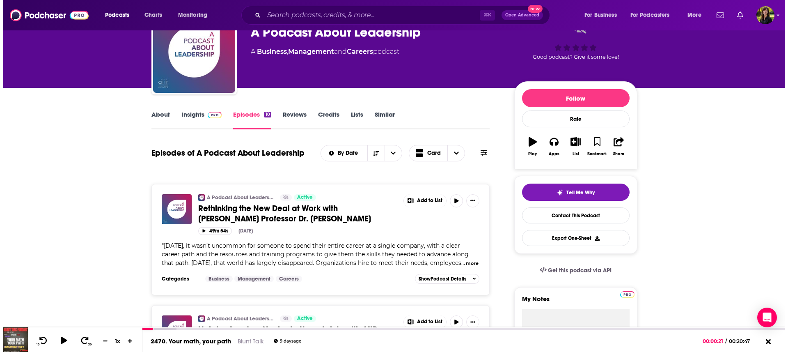
scroll to position [0, 0]
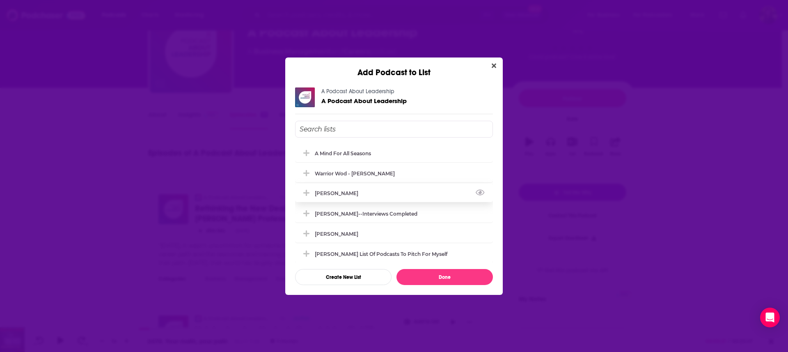
click at [361, 190] on div "[PERSON_NAME]" at bounding box center [394, 193] width 198 height 18
click at [361, 151] on div "A Mind For All Seasons" at bounding box center [345, 153] width 61 height 6
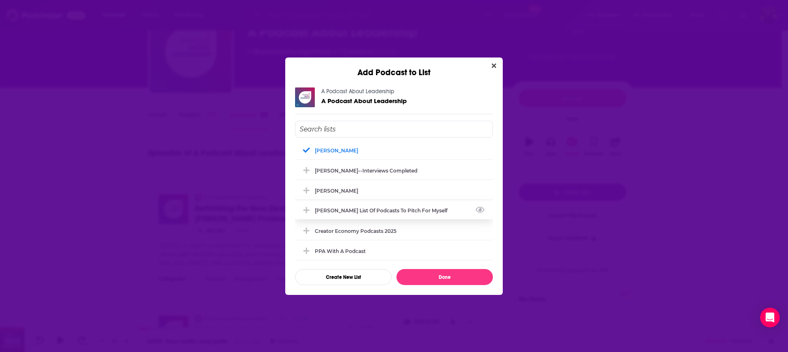
click at [447, 211] on div "[PERSON_NAME] List of Podcasts to pitch for myself" at bounding box center [394, 210] width 198 height 18
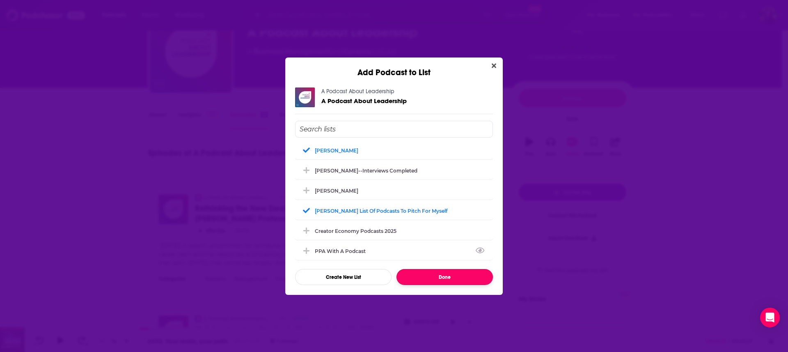
click at [448, 279] on button "Done" at bounding box center [445, 277] width 96 height 16
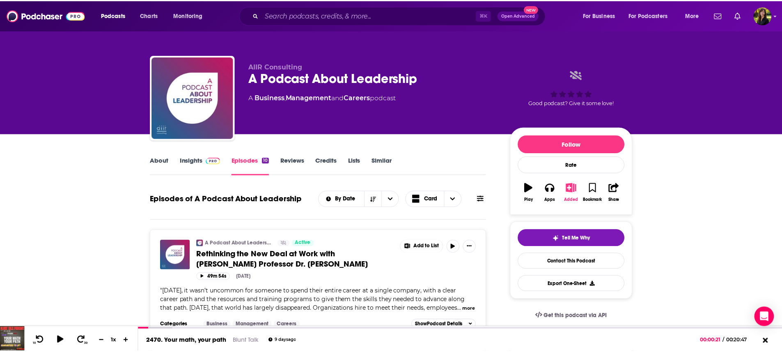
scroll to position [46, 0]
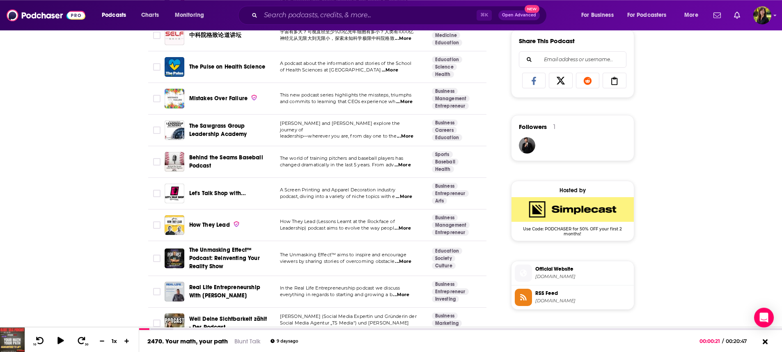
scroll to position [519, 0]
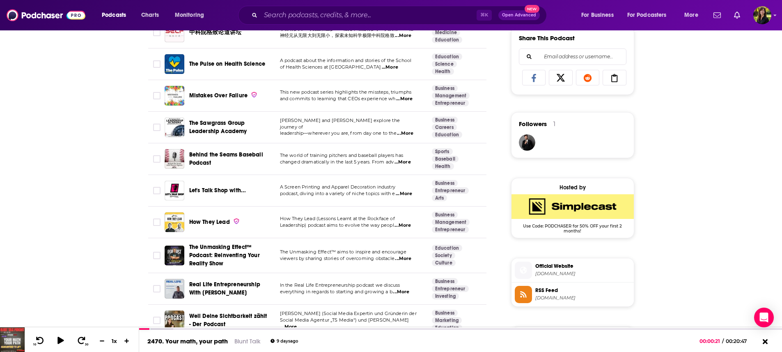
click at [408, 132] on span "...More" at bounding box center [405, 133] width 16 height 7
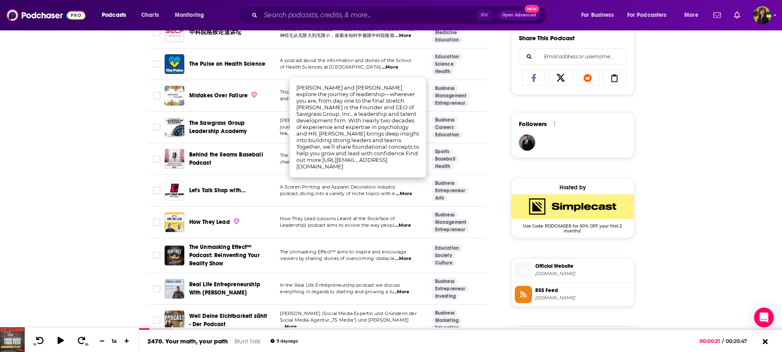
click at [236, 134] on span "The Sawgrass Group Leadership Academy" at bounding box center [218, 126] width 58 height 15
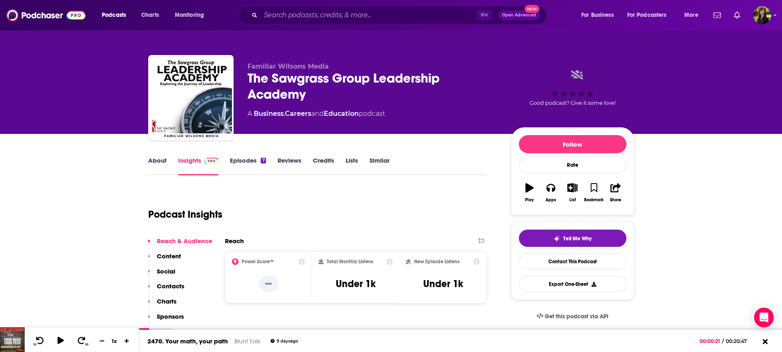
click at [247, 159] on link "Episodes 7" at bounding box center [248, 165] width 36 height 19
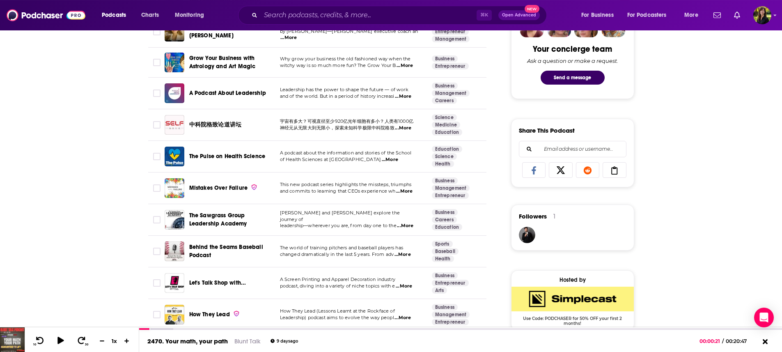
scroll to position [466, 0]
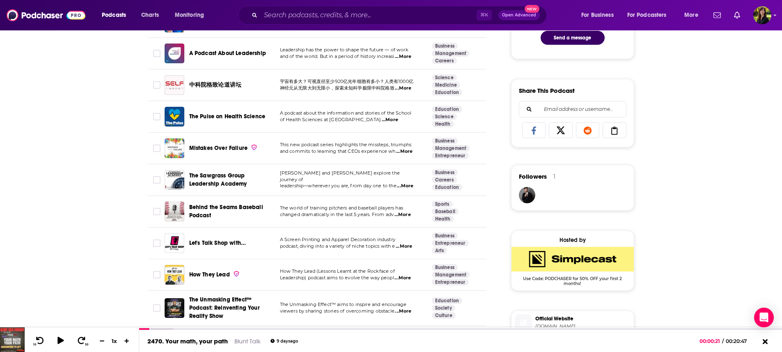
click at [408, 153] on span "...More" at bounding box center [404, 151] width 16 height 7
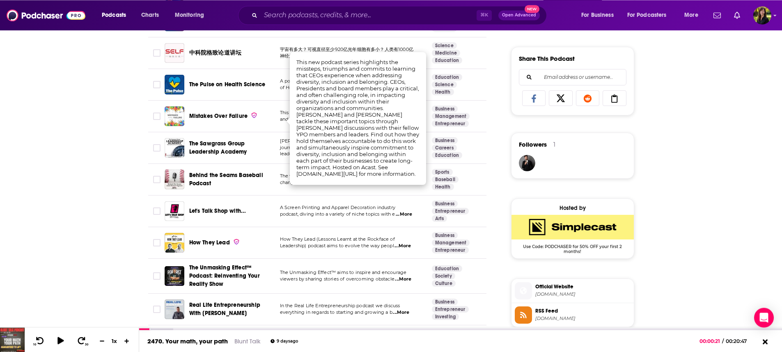
scroll to position [499, 0]
click at [92, 176] on div "About Insights Episodes 133 Reviews Credits 2 Lists Similar Podcasts like Live …" at bounding box center [391, 243] width 782 height 1216
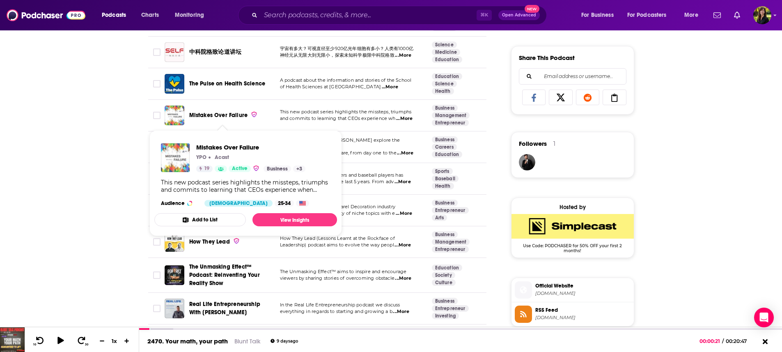
click at [195, 117] on span "Mistakes Over Failure" at bounding box center [218, 115] width 59 height 7
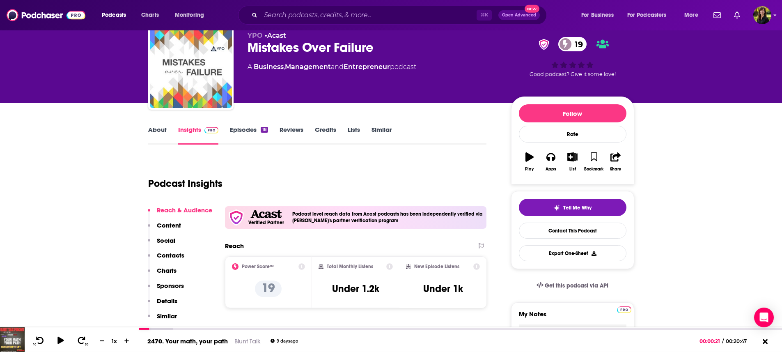
scroll to position [46, 0]
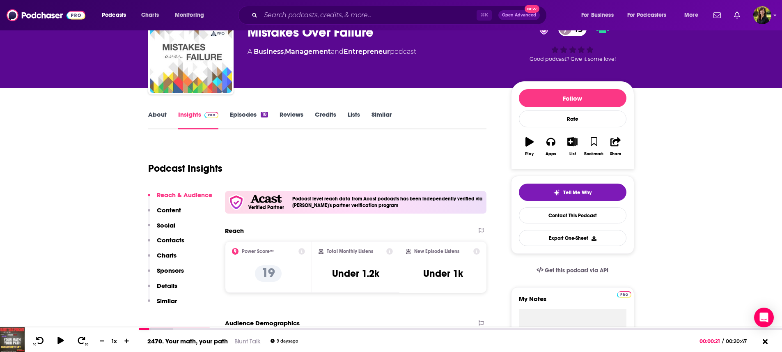
click at [154, 115] on link "About" at bounding box center [157, 119] width 18 height 19
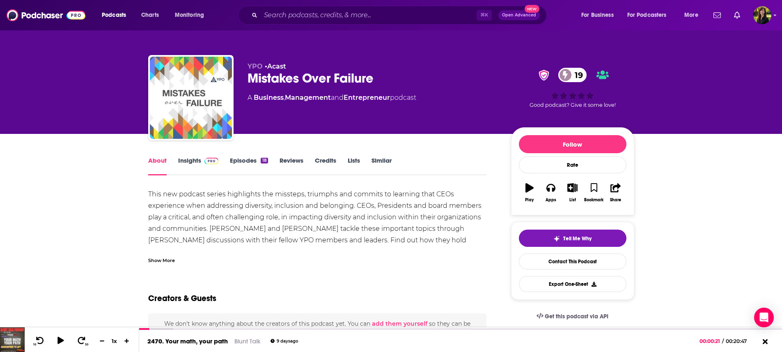
click at [172, 261] on div "Show More" at bounding box center [161, 260] width 27 height 8
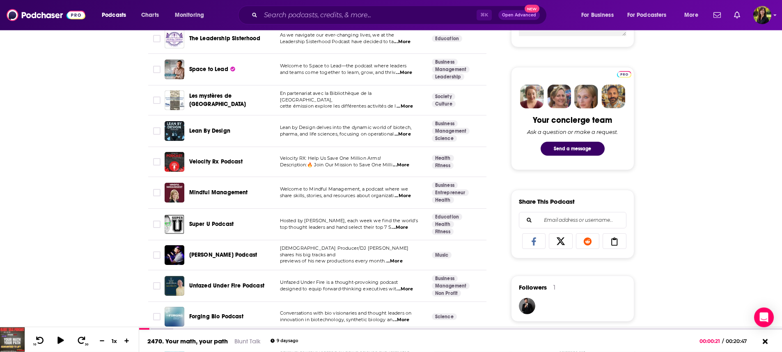
scroll to position [361, 0]
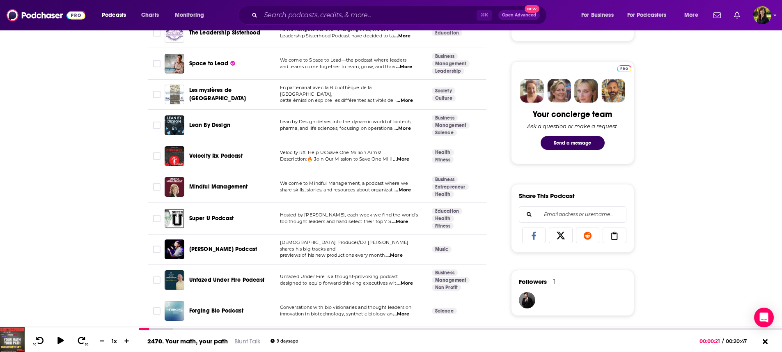
click at [411, 191] on span "...More" at bounding box center [402, 190] width 16 height 7
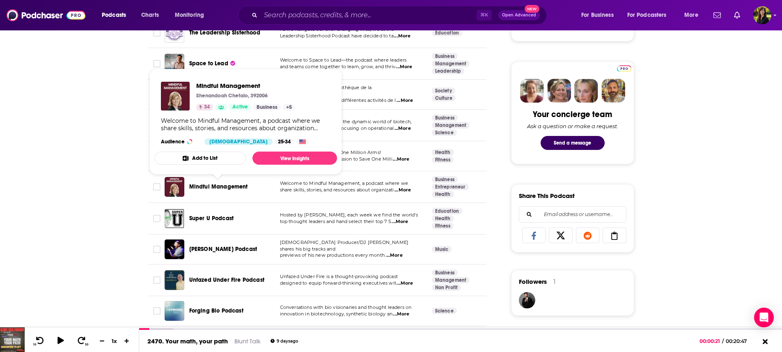
click at [241, 190] on span "Mindful Management" at bounding box center [218, 186] width 59 height 7
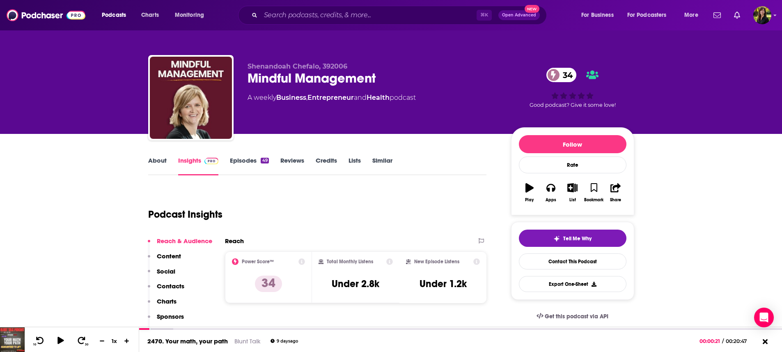
click at [243, 161] on link "Episodes 49" at bounding box center [249, 165] width 39 height 19
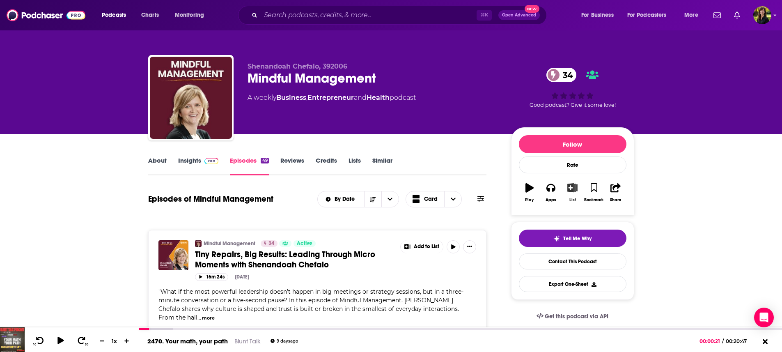
click at [573, 192] on icon "button" at bounding box center [572, 187] width 10 height 9
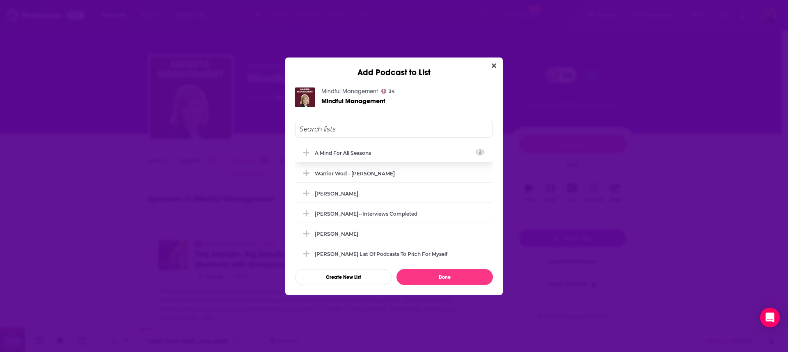
click at [380, 152] on div "A Mind For All Seasons" at bounding box center [394, 153] width 198 height 18
click at [459, 276] on button "Done" at bounding box center [445, 277] width 96 height 16
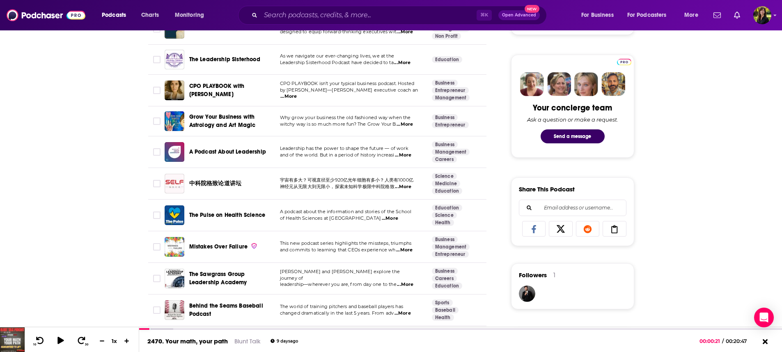
scroll to position [486, 0]
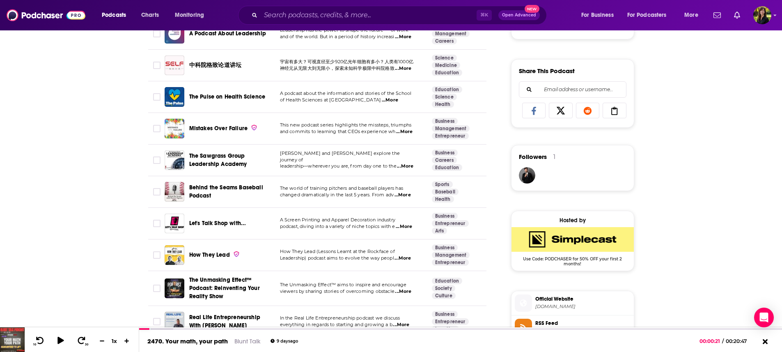
click at [403, 196] on span "...More" at bounding box center [402, 195] width 16 height 7
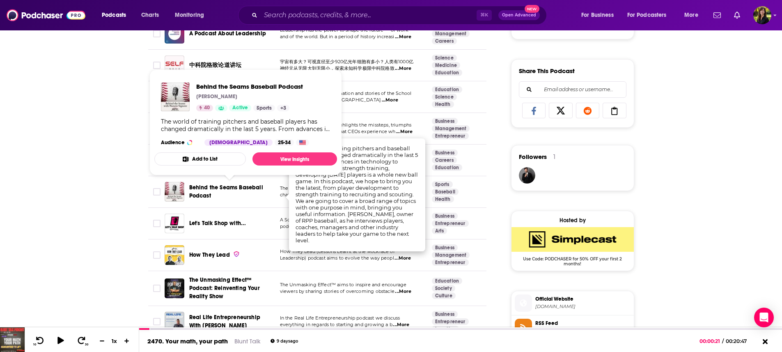
click at [227, 189] on span "Behind the Seams Baseball Podcast" at bounding box center [226, 191] width 74 height 15
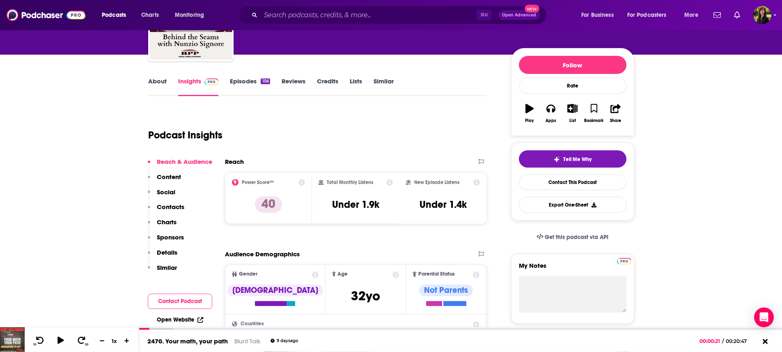
scroll to position [66, 0]
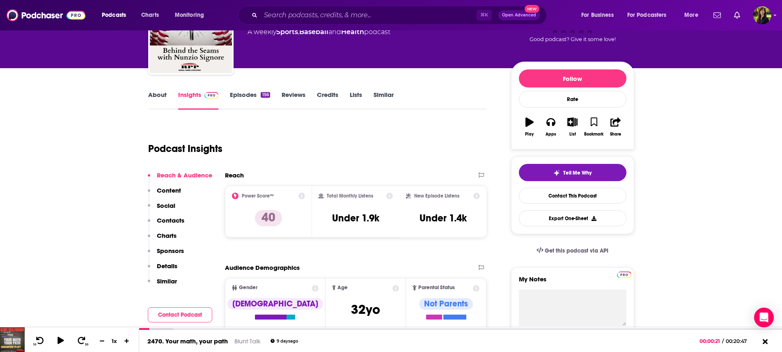
click at [242, 92] on link "Episodes 156" at bounding box center [250, 100] width 40 height 19
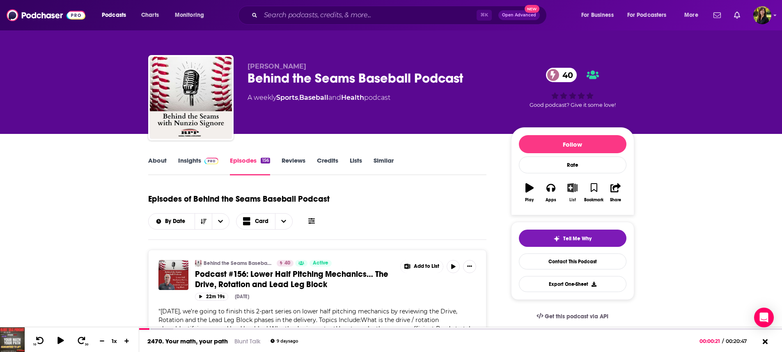
click at [572, 189] on icon "button" at bounding box center [572, 187] width 10 height 9
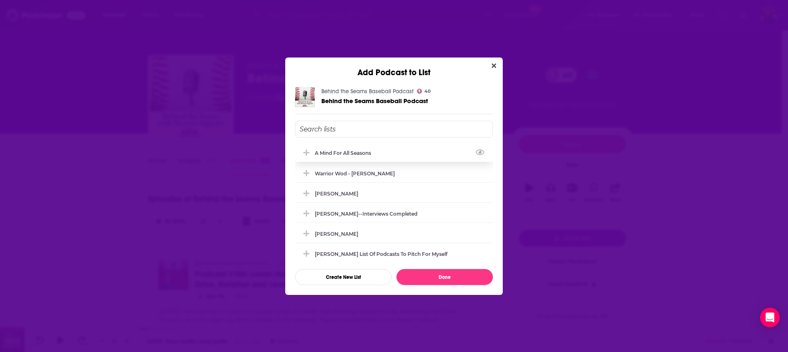
click at [377, 148] on div "A Mind For All Seasons" at bounding box center [394, 153] width 198 height 18
click at [448, 273] on button "Done" at bounding box center [445, 277] width 96 height 16
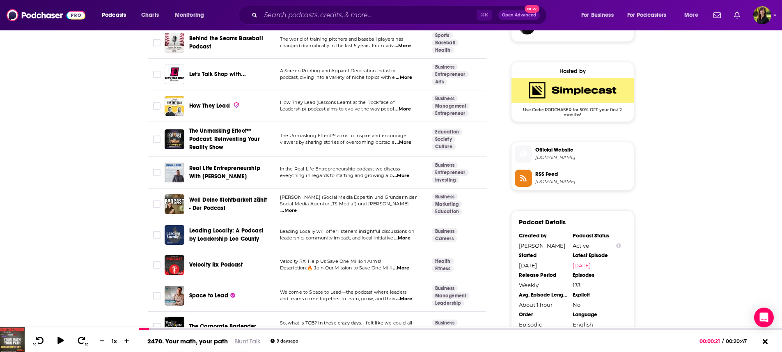
scroll to position [637, 0]
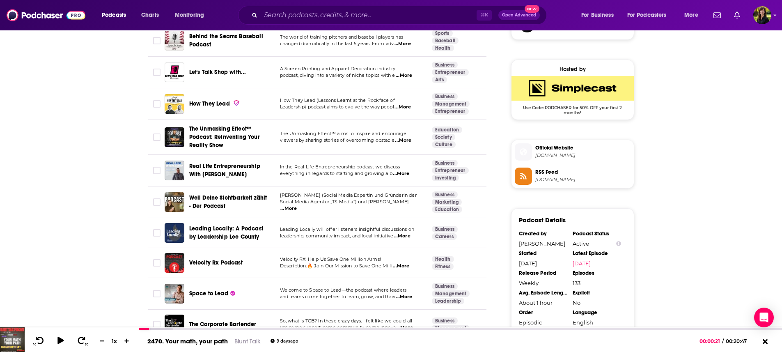
click at [406, 107] on span "...More" at bounding box center [402, 107] width 16 height 7
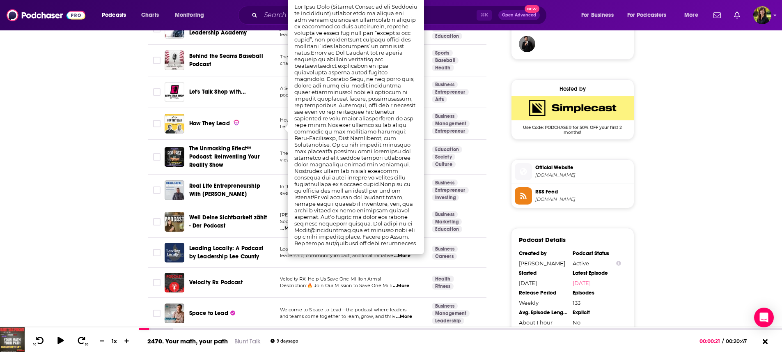
scroll to position [611, 0]
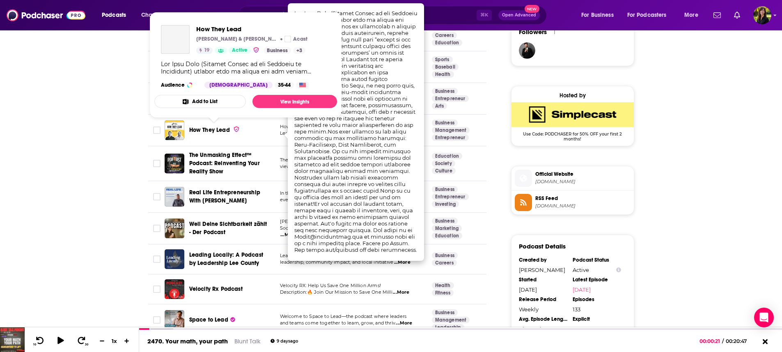
click at [206, 132] on span "How They Lead" at bounding box center [209, 129] width 41 height 7
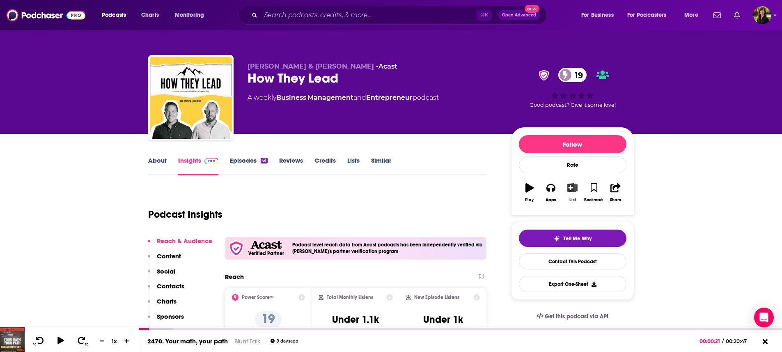
click at [573, 187] on icon "button" at bounding box center [572, 187] width 10 height 9
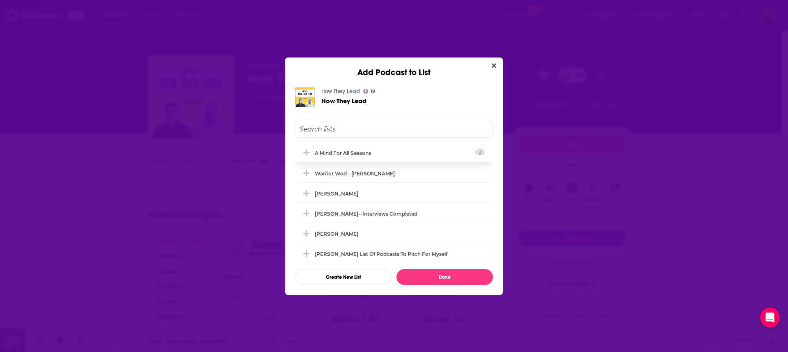
click at [335, 151] on div "A Mind For All Seasons" at bounding box center [345, 153] width 61 height 6
click at [457, 279] on button "Done" at bounding box center [445, 277] width 96 height 16
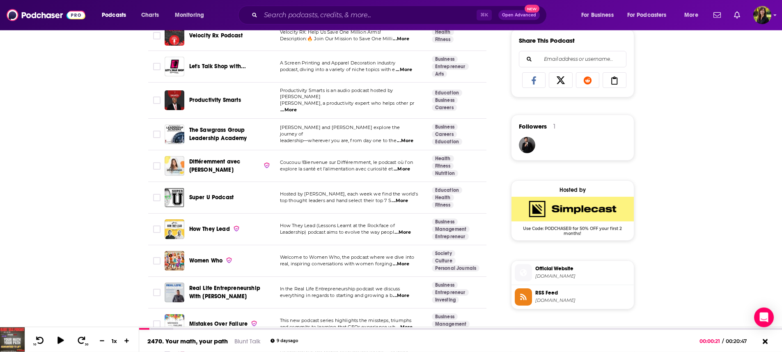
scroll to position [519, 0]
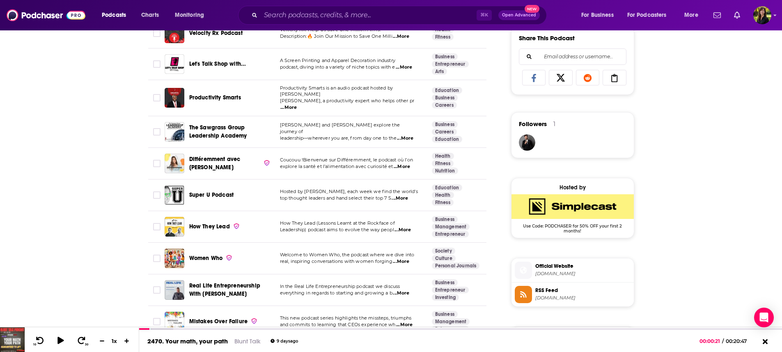
click at [404, 195] on span "...More" at bounding box center [400, 198] width 16 height 7
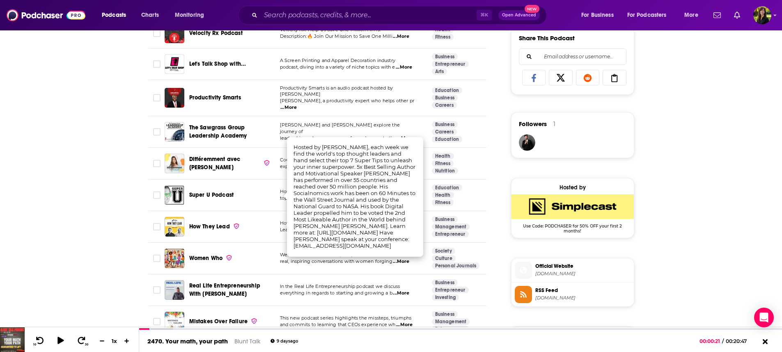
click at [211, 193] on span "Super U Podcast" at bounding box center [211, 194] width 45 height 7
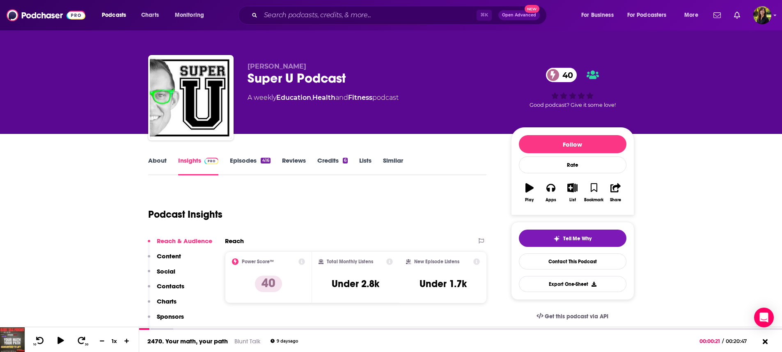
click at [243, 159] on link "Episodes 416" at bounding box center [250, 165] width 40 height 19
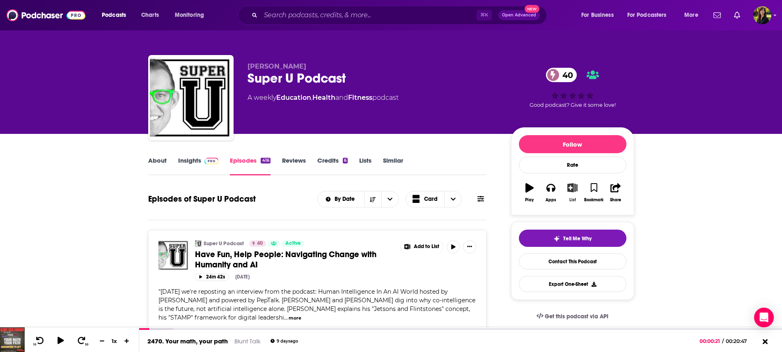
click at [573, 187] on icon "button" at bounding box center [572, 187] width 10 height 9
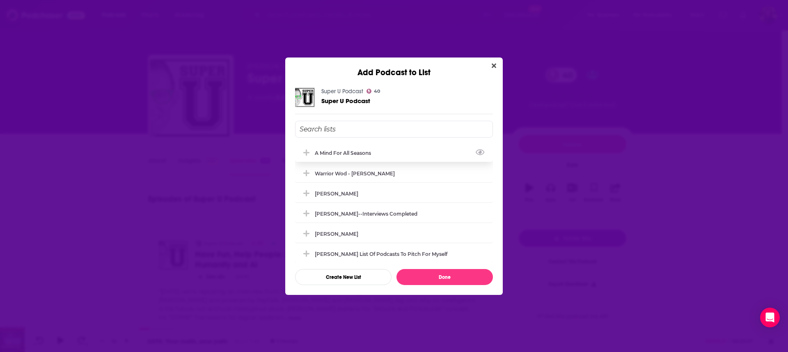
click at [418, 151] on div "A Mind For All Seasons" at bounding box center [394, 153] width 198 height 18
click at [449, 272] on button "Done" at bounding box center [445, 277] width 96 height 16
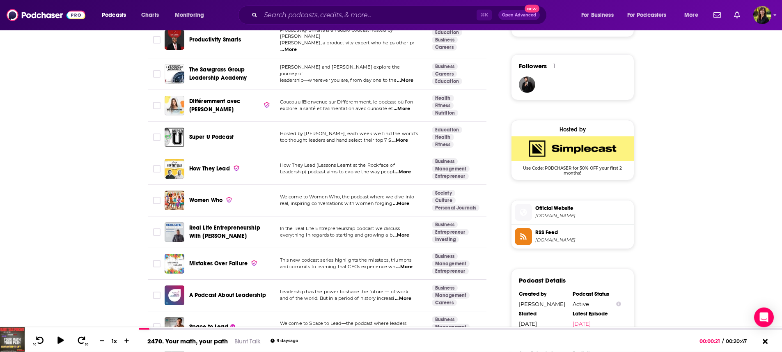
scroll to position [578, 0]
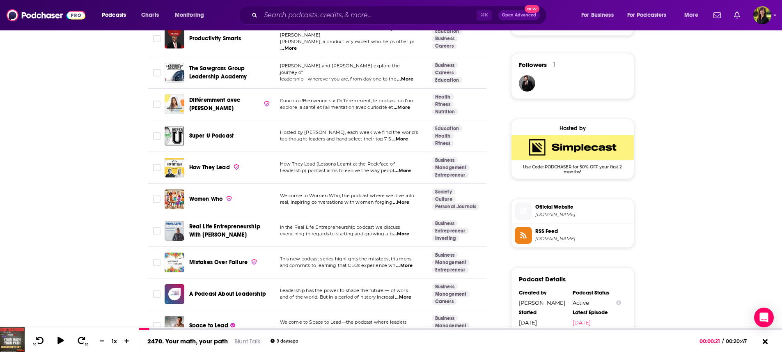
click at [409, 199] on span "...More" at bounding box center [401, 202] width 16 height 7
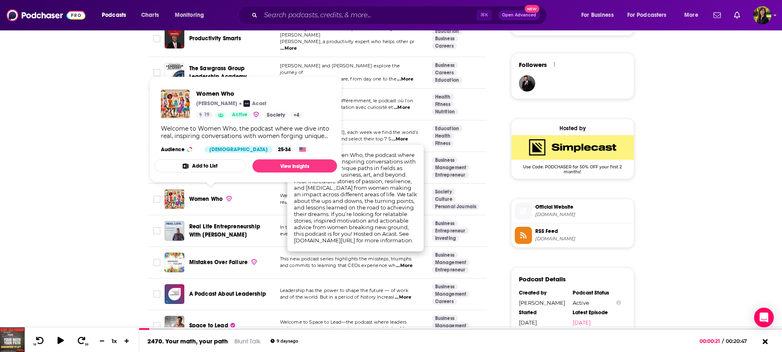
click at [195, 195] on span "Women Who" at bounding box center [206, 198] width 34 height 7
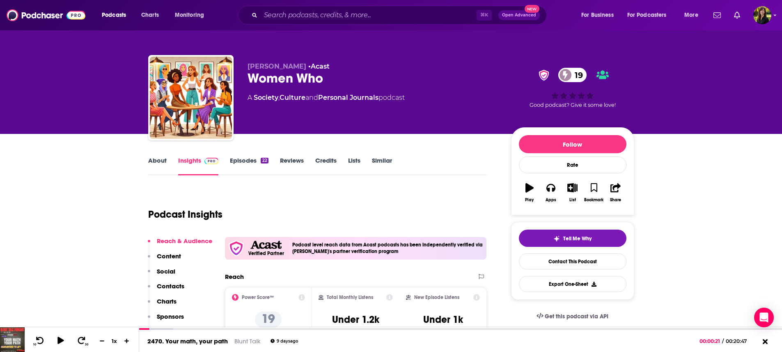
click at [248, 160] on link "Episodes 22" at bounding box center [249, 165] width 38 height 19
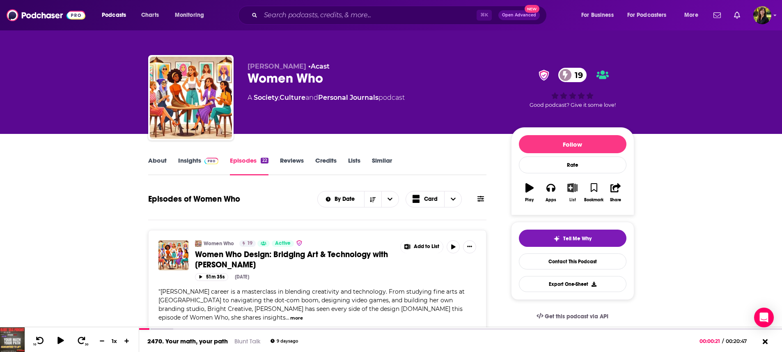
click at [574, 190] on icon "button" at bounding box center [572, 187] width 10 height 9
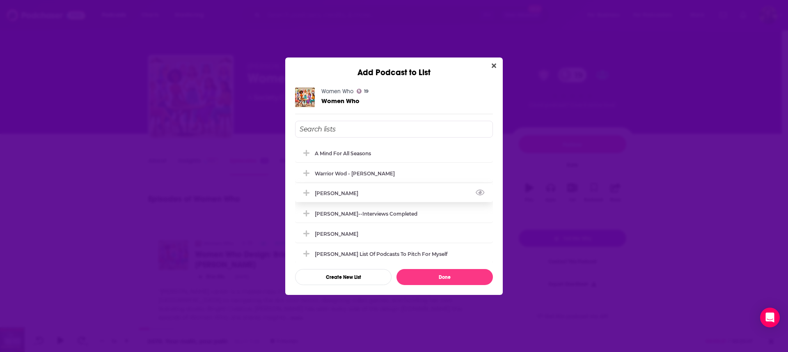
click at [397, 188] on div "[PERSON_NAME]" at bounding box center [394, 193] width 198 height 18
click at [399, 231] on div "[PERSON_NAME]" at bounding box center [394, 233] width 198 height 18
click at [447, 279] on button "Done" at bounding box center [445, 277] width 96 height 16
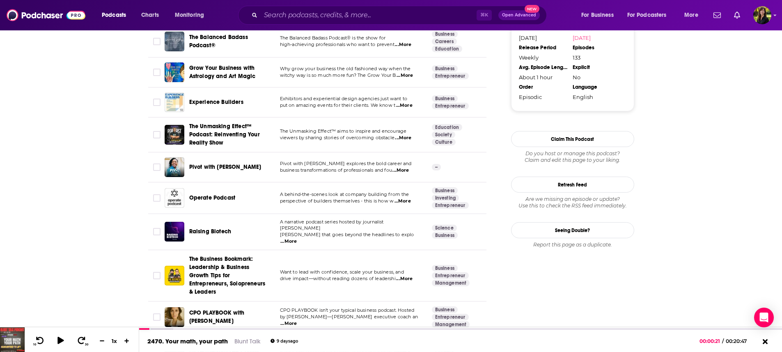
scroll to position [867, 0]
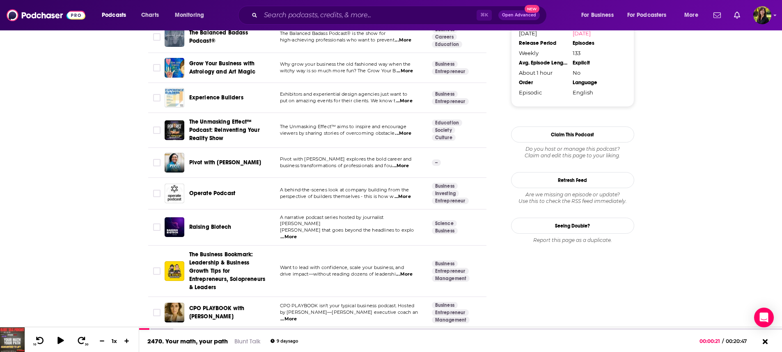
click at [406, 199] on span "...More" at bounding box center [402, 196] width 16 height 7
click at [297, 234] on span "...More" at bounding box center [288, 237] width 16 height 7
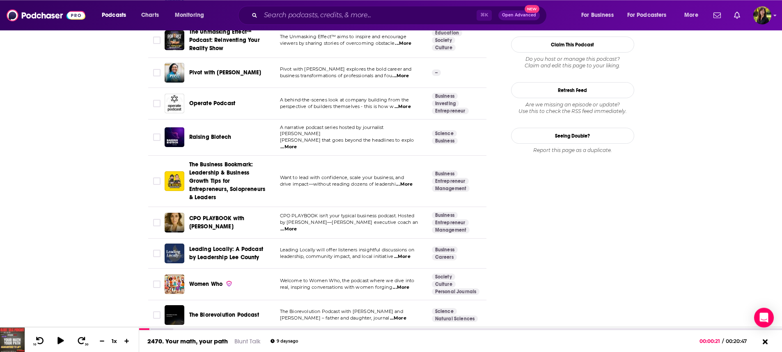
scroll to position [959, 0]
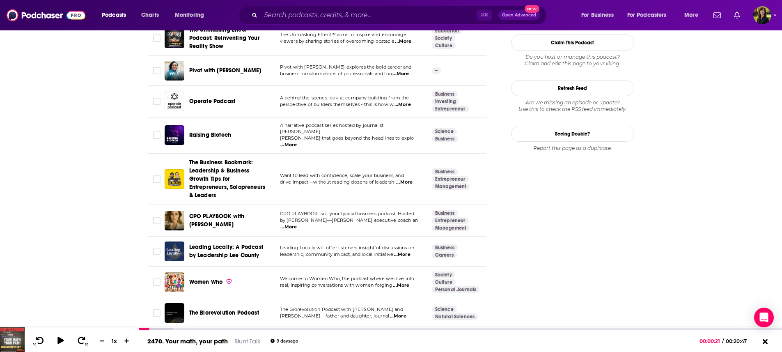
click at [410, 179] on span "...More" at bounding box center [404, 182] width 16 height 7
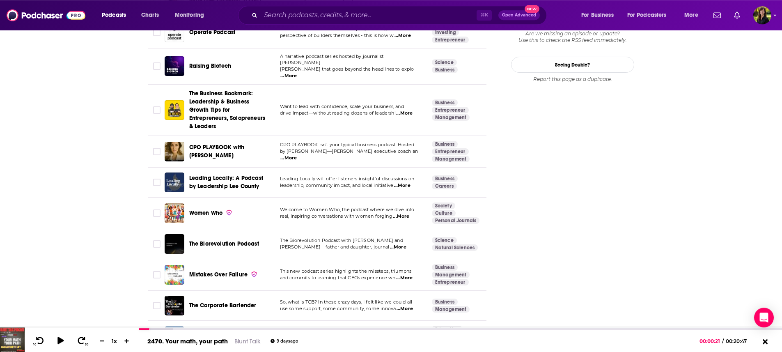
scroll to position [1054, 0]
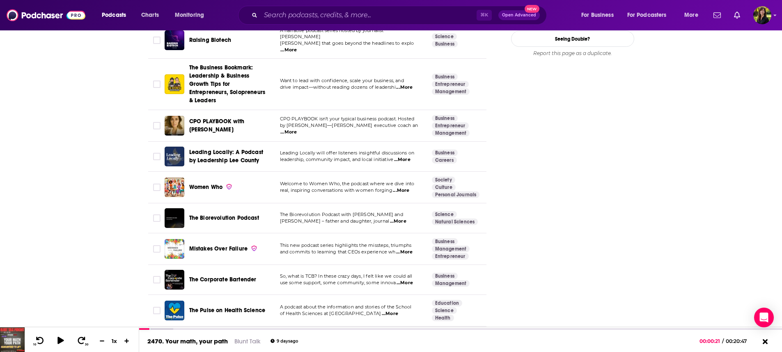
click at [406, 218] on span "...More" at bounding box center [398, 221] width 16 height 7
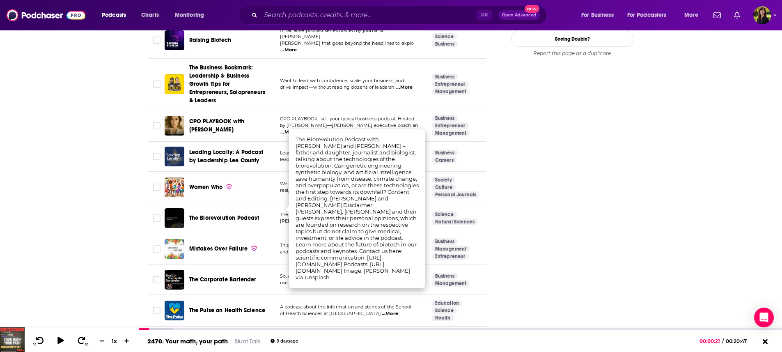
click at [233, 214] on span "The Biorevolution Podcast" at bounding box center [224, 217] width 70 height 7
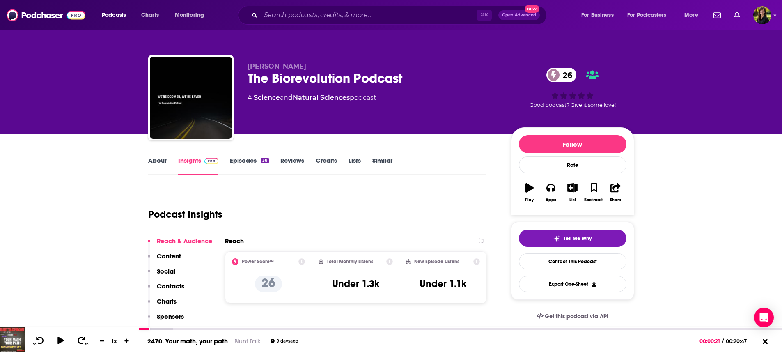
scroll to position [59, 0]
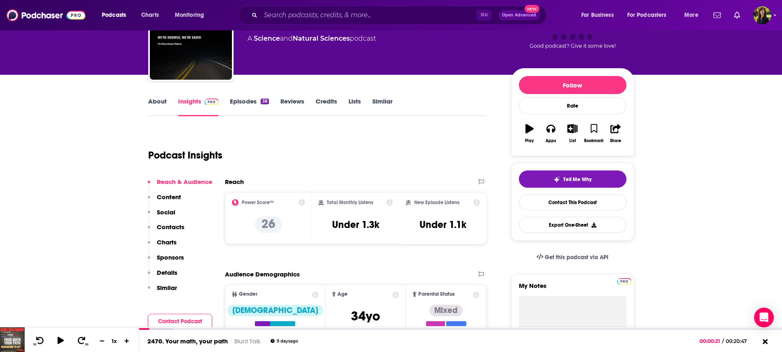
click at [250, 102] on link "Episodes 38" at bounding box center [249, 106] width 39 height 19
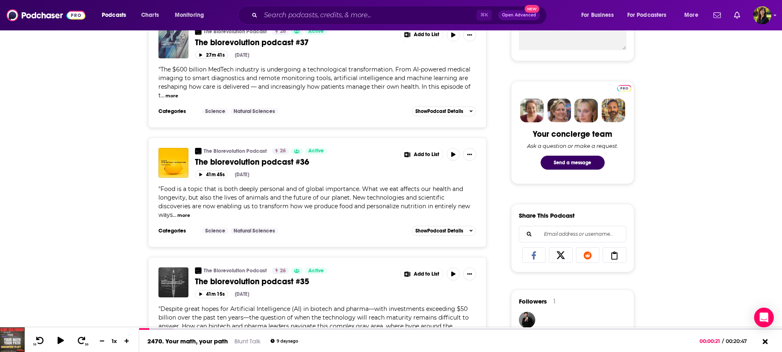
scroll to position [420, 0]
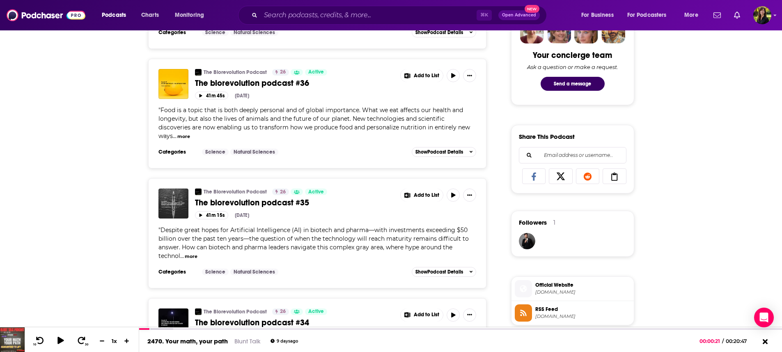
click at [196, 253] on button "more" at bounding box center [191, 256] width 13 height 7
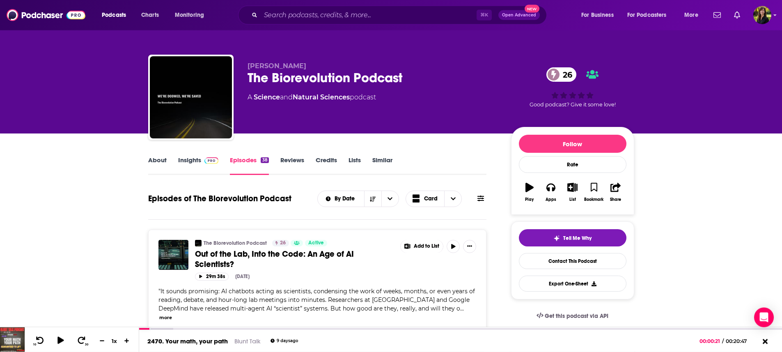
scroll to position [0, 0]
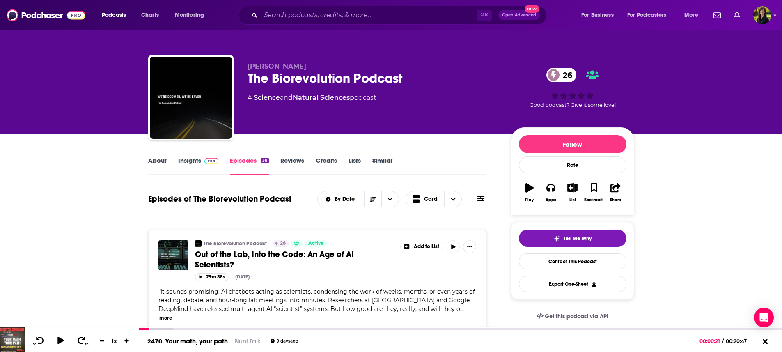
click at [155, 160] on link "About" at bounding box center [157, 165] width 18 height 19
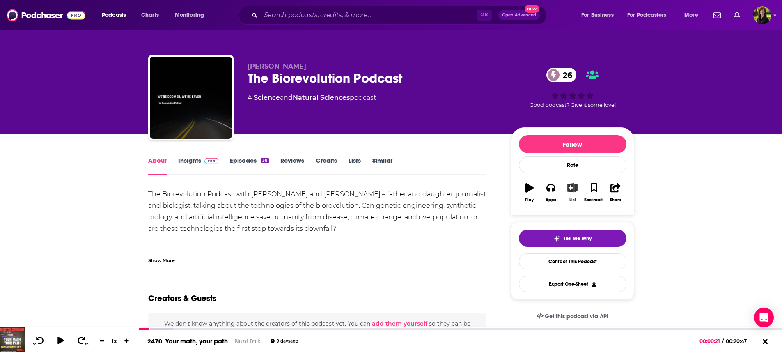
click at [575, 190] on icon "button" at bounding box center [572, 187] width 10 height 9
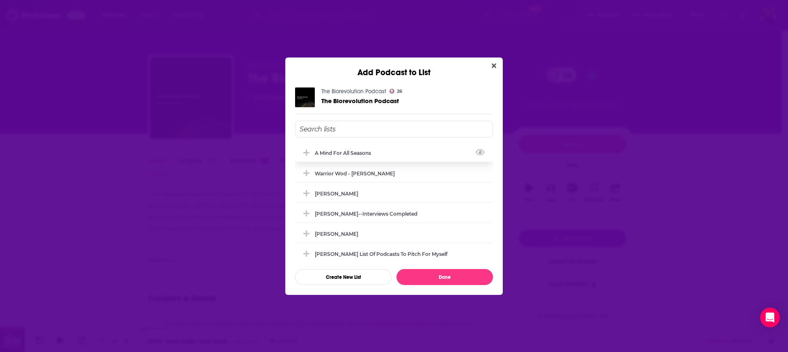
click at [405, 152] on div "A Mind For All Seasons" at bounding box center [394, 153] width 198 height 18
click at [453, 279] on button "Done" at bounding box center [445, 277] width 96 height 16
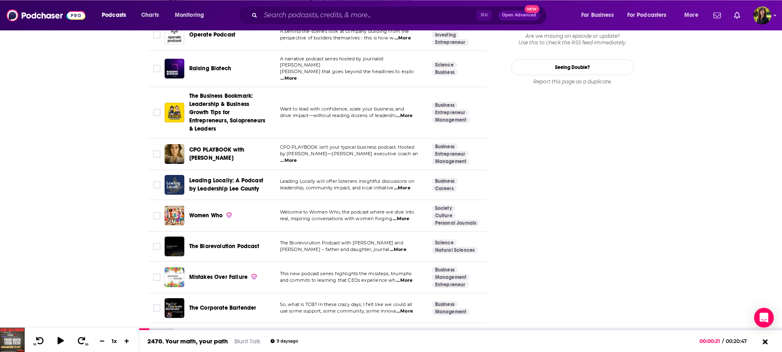
scroll to position [1054, 0]
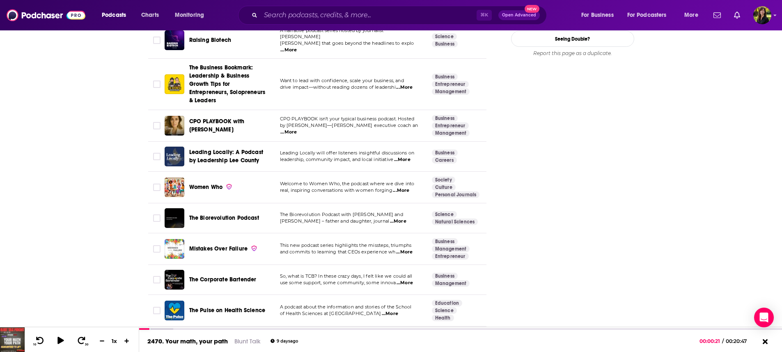
click at [410, 280] on span "...More" at bounding box center [405, 283] width 16 height 7
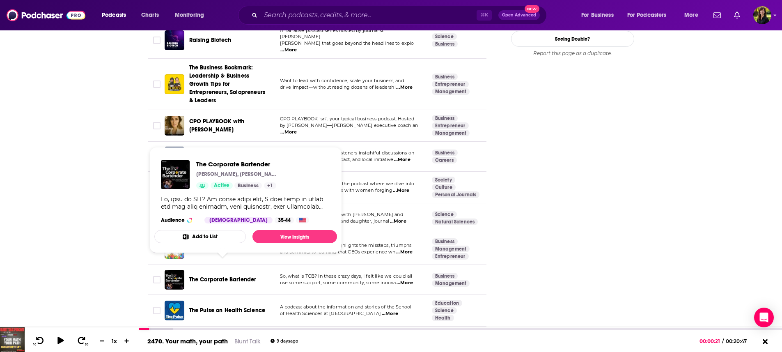
click at [234, 276] on span "The Corporate Bartender" at bounding box center [222, 279] width 67 height 7
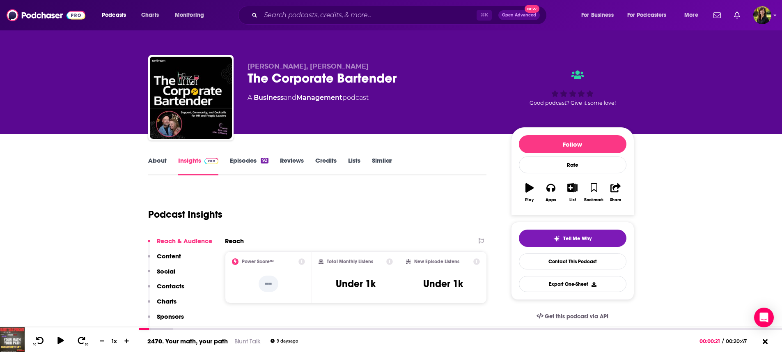
click at [243, 160] on link "Episodes 92" at bounding box center [249, 165] width 38 height 19
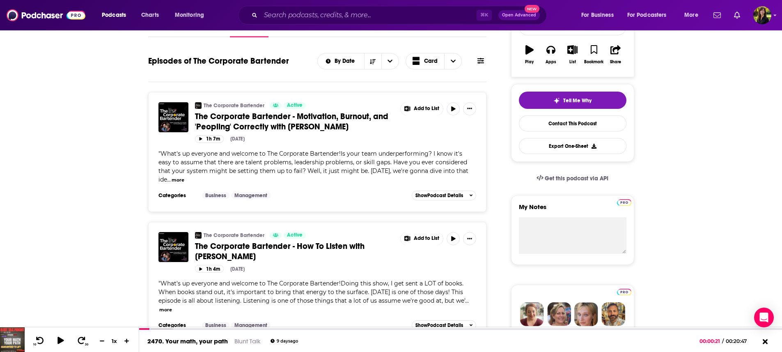
scroll to position [33, 0]
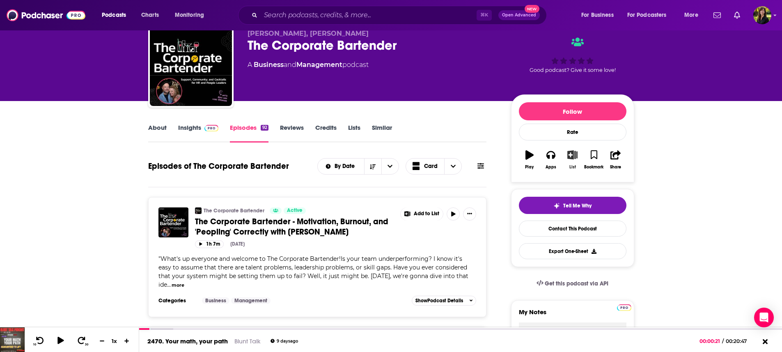
click at [572, 154] on icon "button" at bounding box center [572, 154] width 10 height 9
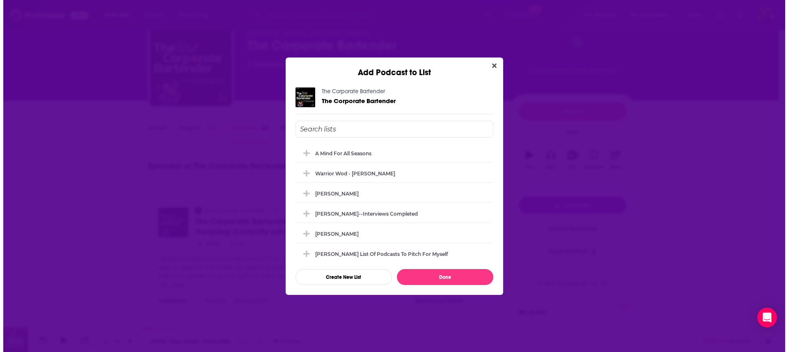
scroll to position [0, 0]
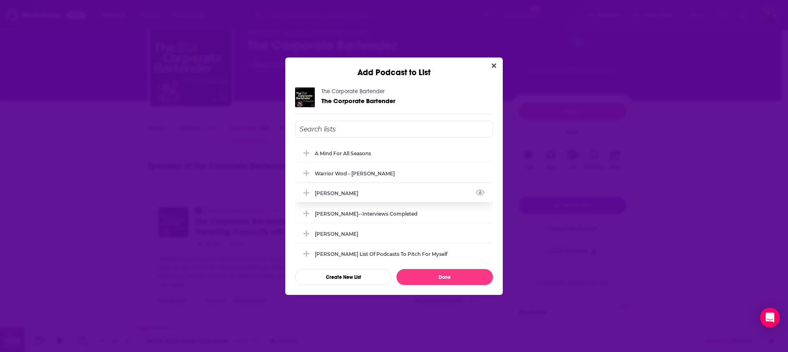
click at [422, 195] on div "[PERSON_NAME]" at bounding box center [394, 193] width 198 height 18
click at [453, 275] on button "Done" at bounding box center [445, 277] width 96 height 16
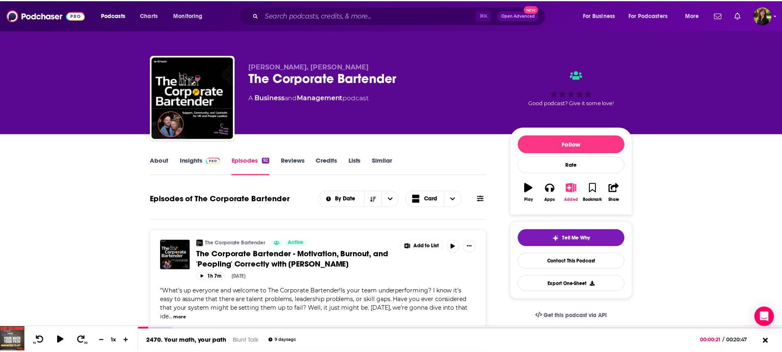
scroll to position [33, 0]
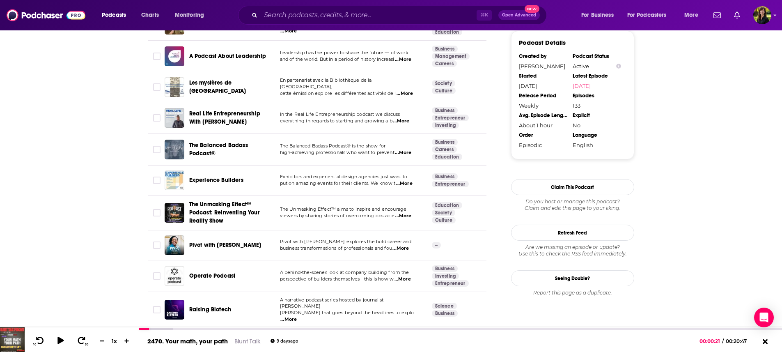
scroll to position [821, 0]
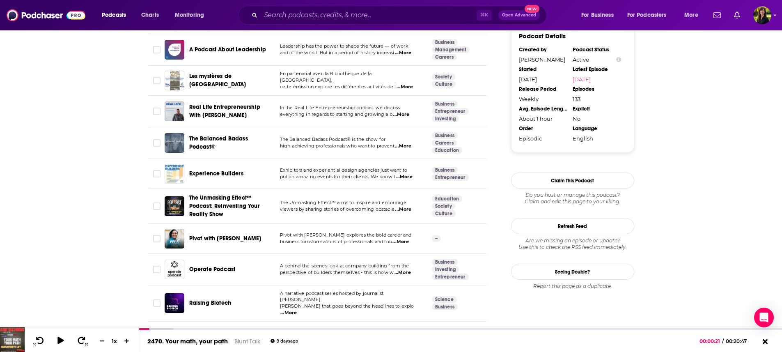
click at [407, 116] on span "...More" at bounding box center [401, 114] width 16 height 7
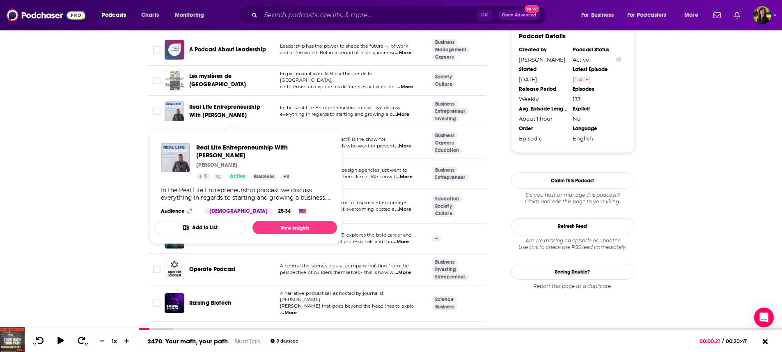
click at [198, 115] on span "Real Life Entrepreneurship With Griffin Thomas" at bounding box center [224, 110] width 71 height 15
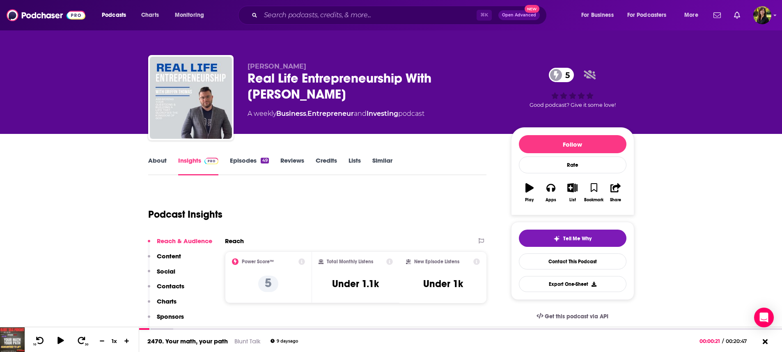
click at [158, 157] on link "About" at bounding box center [157, 165] width 18 height 19
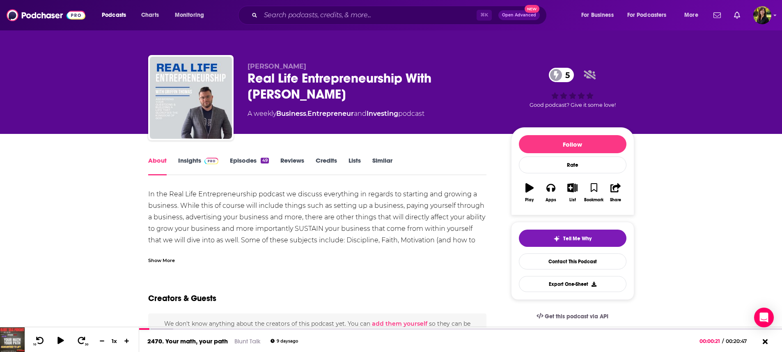
click at [244, 162] on link "Episodes 49" at bounding box center [249, 165] width 39 height 19
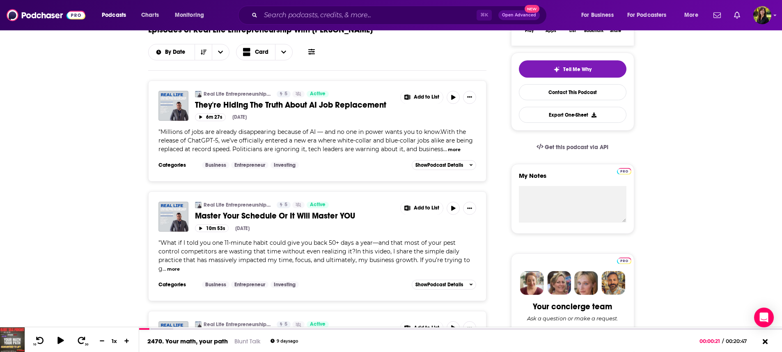
scroll to position [151, 0]
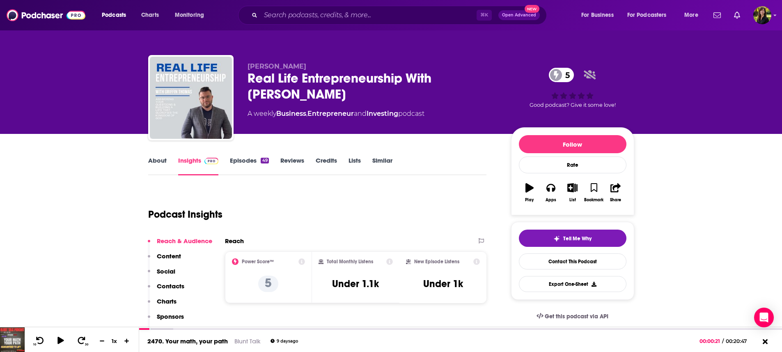
scroll to position [7, 0]
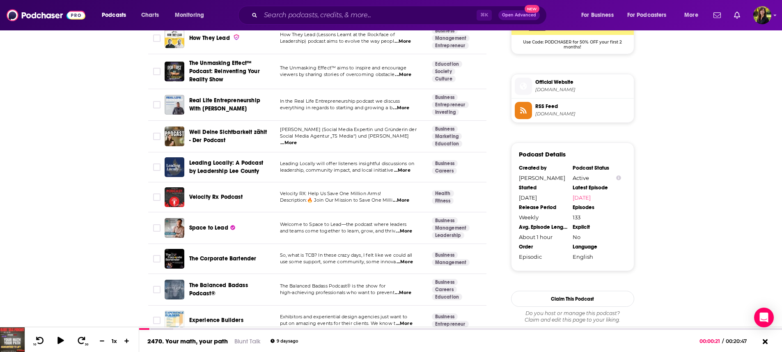
scroll to position [821, 0]
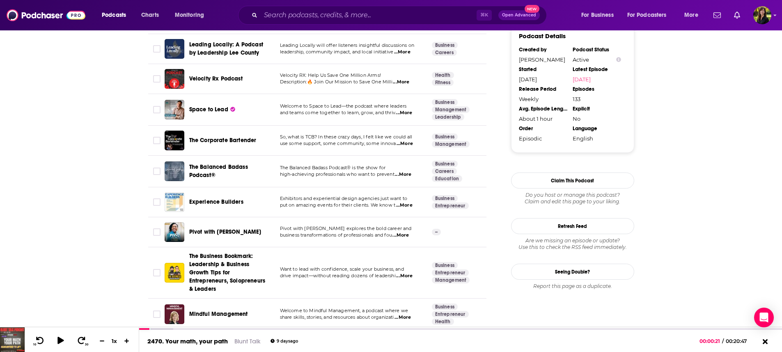
click at [404, 113] on span "...More" at bounding box center [404, 113] width 16 height 7
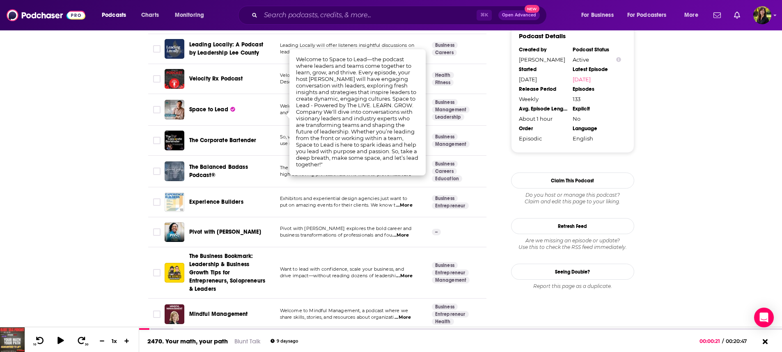
click at [214, 110] on span "Space to Lead" at bounding box center [208, 109] width 39 height 7
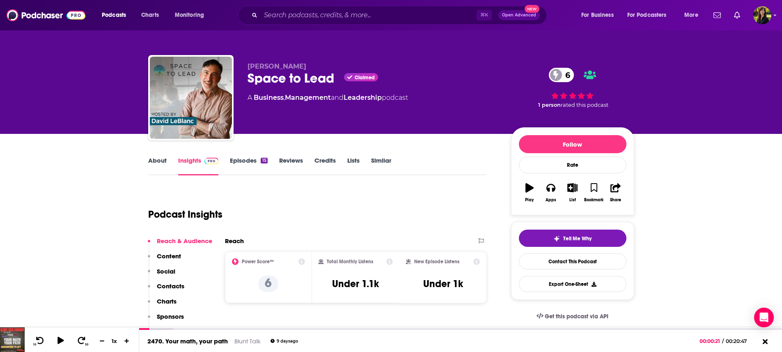
click at [248, 163] on link "Episodes 15" at bounding box center [248, 165] width 37 height 19
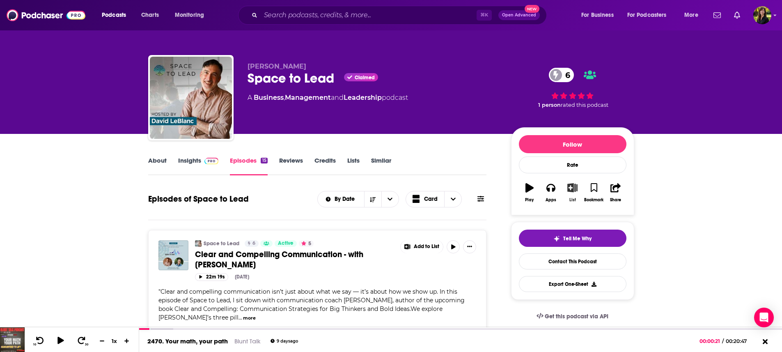
click at [573, 188] on icon "button" at bounding box center [572, 187] width 10 height 9
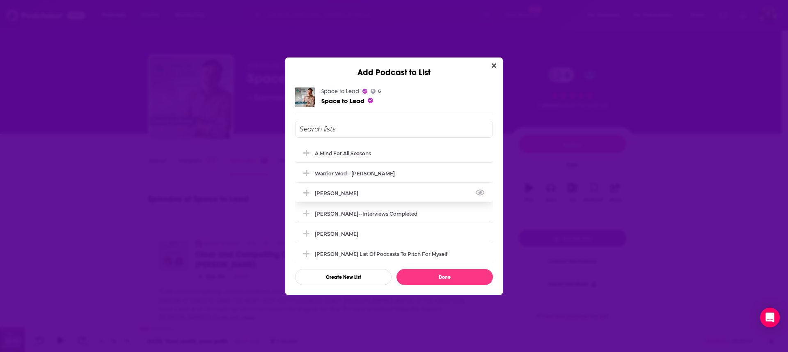
click at [423, 192] on div "[PERSON_NAME]" at bounding box center [394, 193] width 198 height 18
click at [446, 276] on button "Done" at bounding box center [445, 277] width 96 height 16
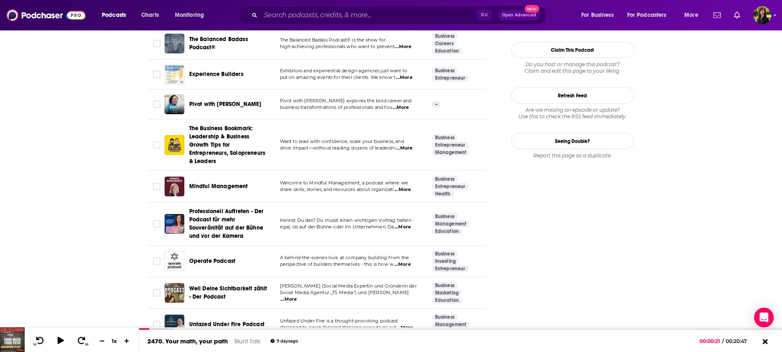
scroll to position [1030, 0]
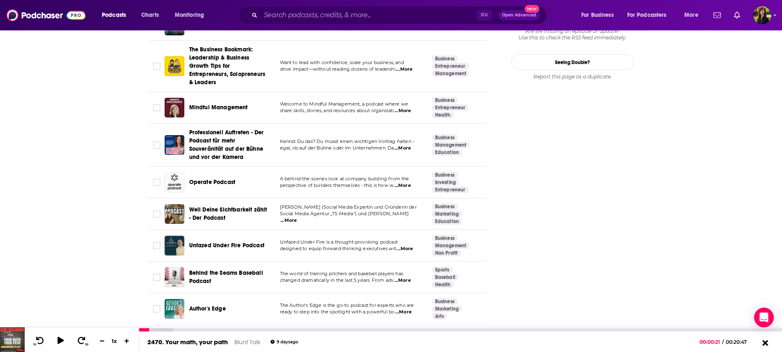
click at [768, 344] on icon at bounding box center [765, 342] width 10 height 8
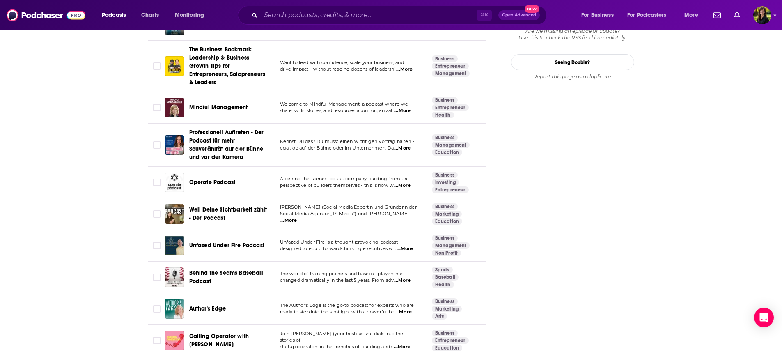
click at [410, 344] on span "...More" at bounding box center [402, 347] width 16 height 7
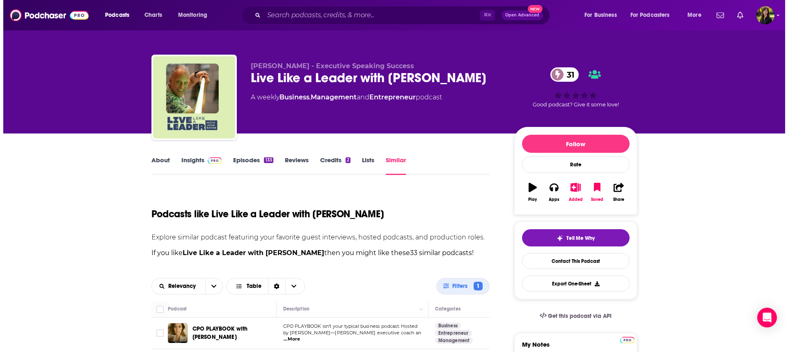
scroll to position [0, 0]
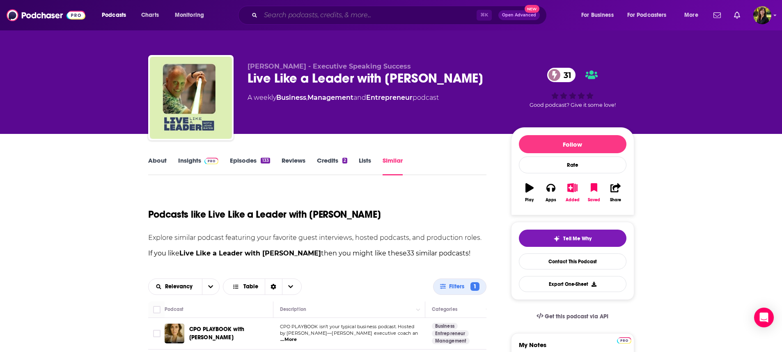
click at [330, 18] on input "Search podcasts, credits, & more..." at bounding box center [369, 15] width 216 height 13
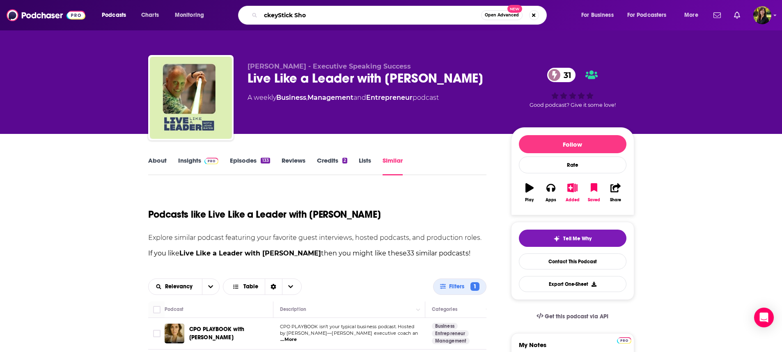
type input "ckeyStick Show"
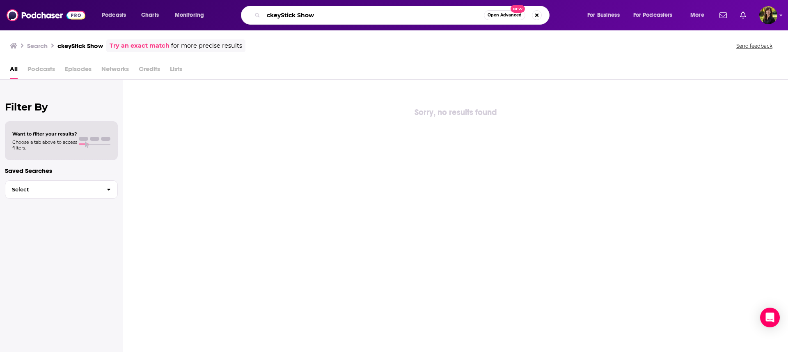
click at [378, 16] on input "ckeyStick Show" at bounding box center [374, 15] width 220 height 13
click at [280, 14] on input "ckeyStick Show" at bounding box center [374, 15] width 220 height 13
type input "HockeyStick Show"
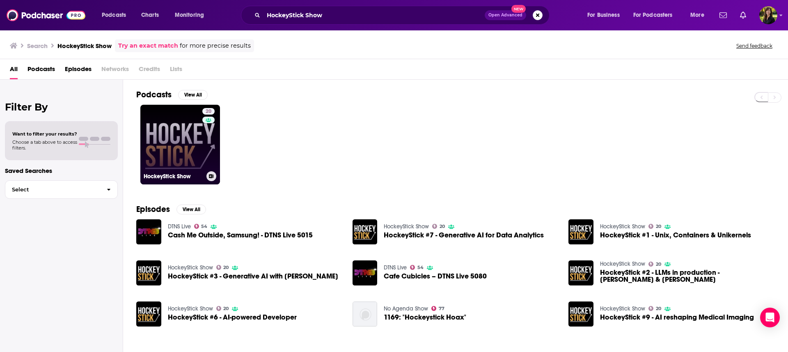
click at [178, 144] on link "20 HockeyStick Show" at bounding box center [180, 145] width 80 height 80
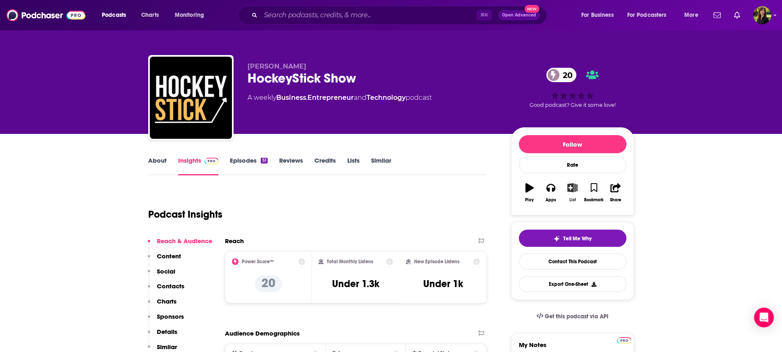
click at [573, 192] on icon "button" at bounding box center [572, 187] width 10 height 9
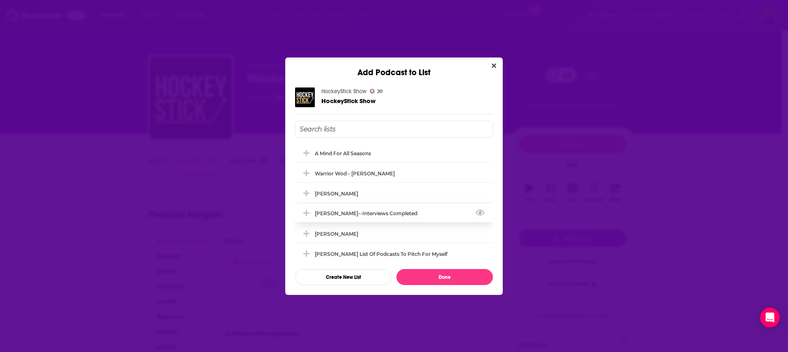
click at [435, 215] on div "[PERSON_NAME]--Interviews Completed" at bounding box center [394, 213] width 198 height 18
click at [438, 235] on div "[PERSON_NAME]" at bounding box center [394, 233] width 198 height 18
click at [446, 196] on div "[PERSON_NAME]" at bounding box center [394, 193] width 198 height 18
click at [448, 251] on div "[PERSON_NAME] List of Podcasts to pitch for myself" at bounding box center [394, 253] width 198 height 18
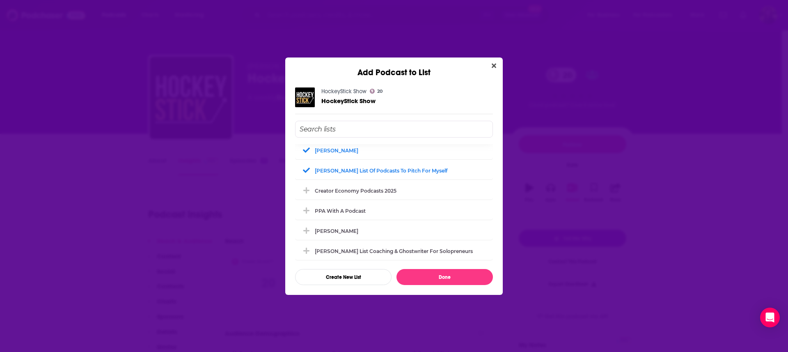
scroll to position [86, 0]
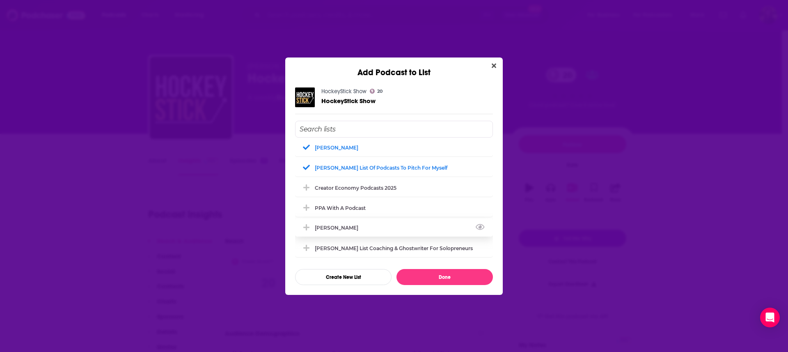
click at [420, 229] on div "[PERSON_NAME]" at bounding box center [394, 227] width 198 height 18
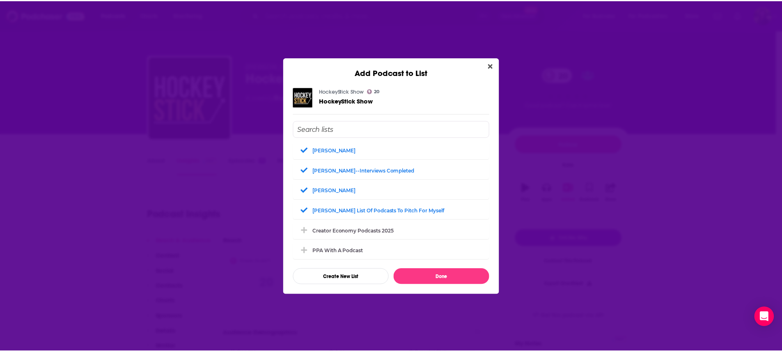
scroll to position [0, 0]
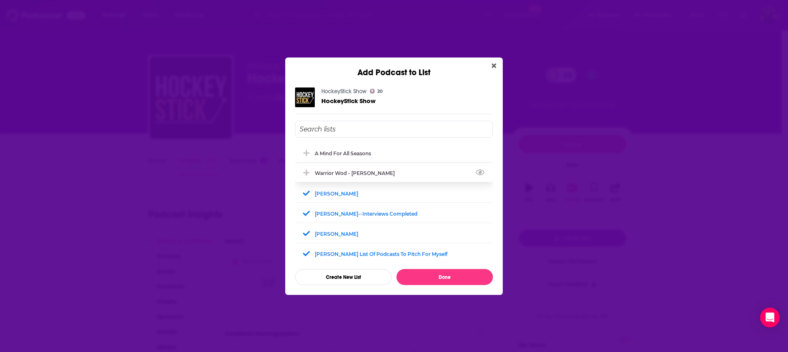
click at [389, 172] on div "Warrior Wod - [PERSON_NAME]" at bounding box center [394, 173] width 198 height 18
click at [444, 276] on button "Done" at bounding box center [445, 277] width 96 height 16
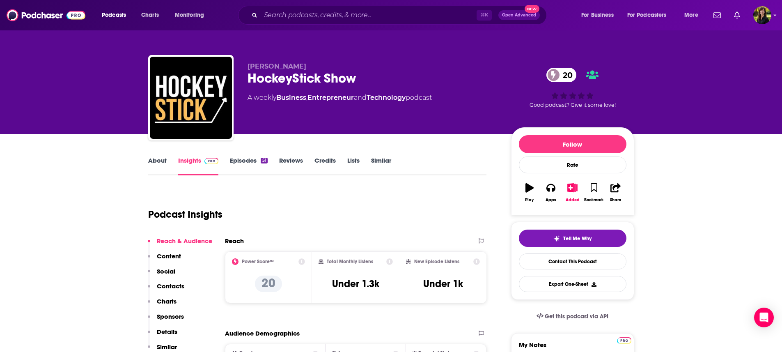
click at [385, 162] on link "Similar" at bounding box center [381, 165] width 20 height 19
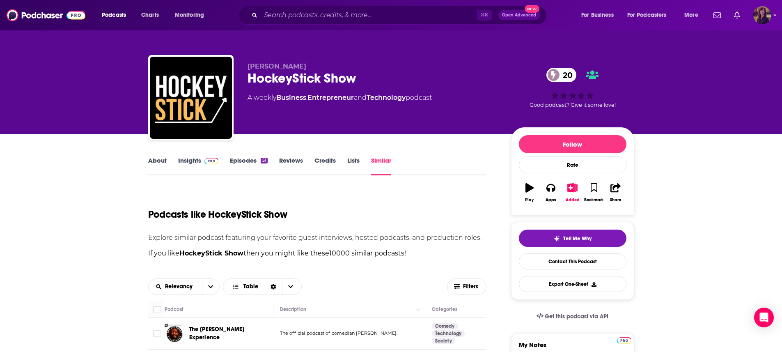
click at [776, 19] on div "Show profile menu" at bounding box center [774, 15] width 3 height 9
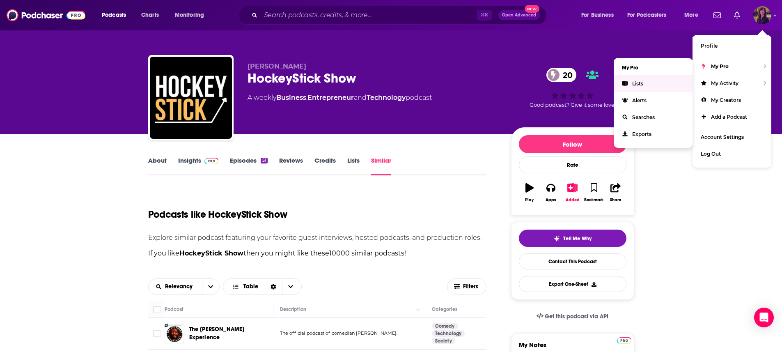
click at [631, 84] on link "Lists" at bounding box center [653, 83] width 79 height 17
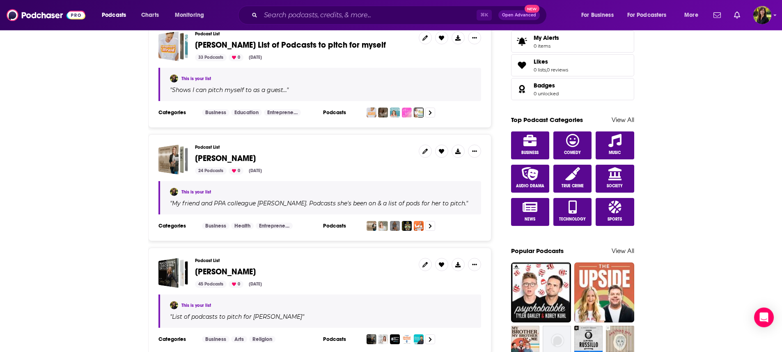
scroll to position [368, 0]
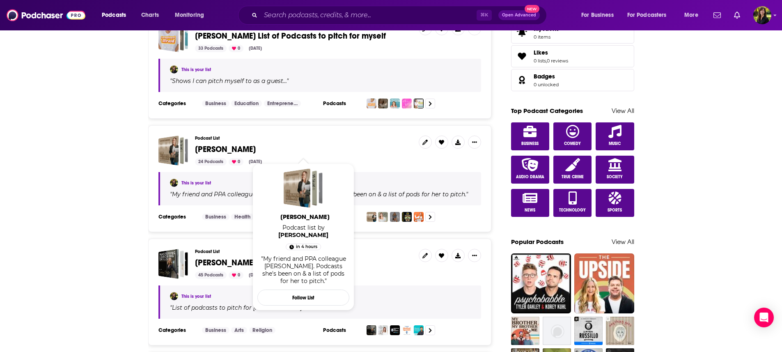
click at [215, 148] on span "[PERSON_NAME]" at bounding box center [225, 149] width 61 height 10
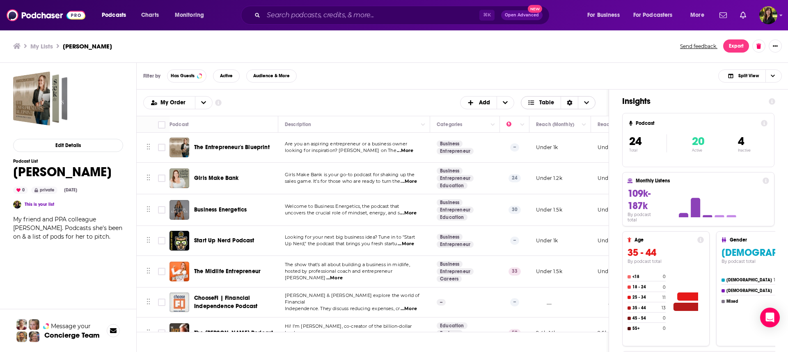
click at [586, 101] on icon "Choose View" at bounding box center [586, 103] width 5 height 6
click at [568, 104] on icon "Sort Direction" at bounding box center [569, 103] width 5 height 6
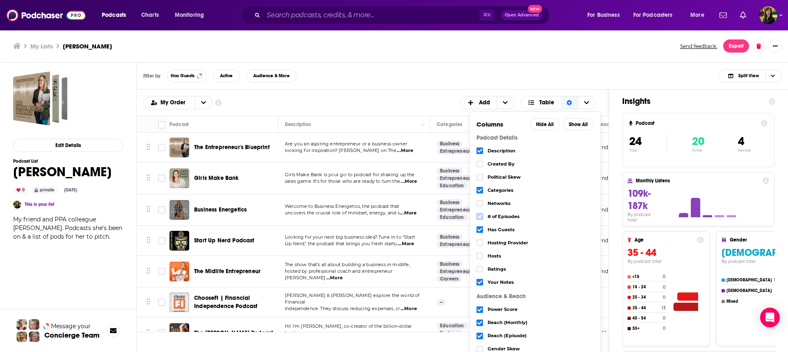
click at [479, 218] on icon "Choose View" at bounding box center [479, 216] width 5 height 5
click at [481, 256] on icon "Choose View" at bounding box center [479, 256] width 5 height 4
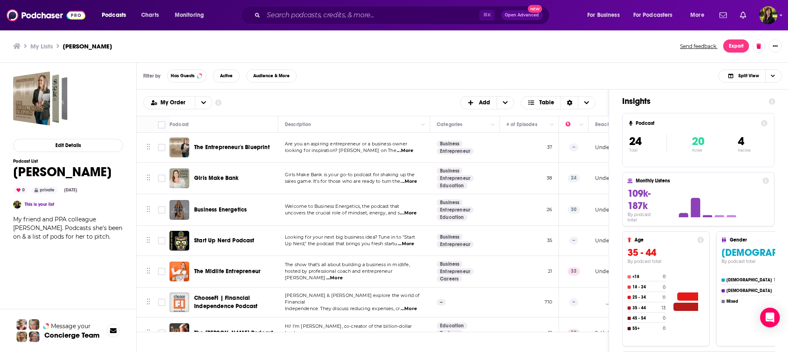
click at [585, 62] on div "My Lists Dr. Lani M. Jones Send feedback. Export" at bounding box center [394, 46] width 788 height 33
click at [777, 76] on span "Choose View" at bounding box center [773, 76] width 14 height 12
click at [738, 46] on button "Export" at bounding box center [736, 45] width 26 height 13
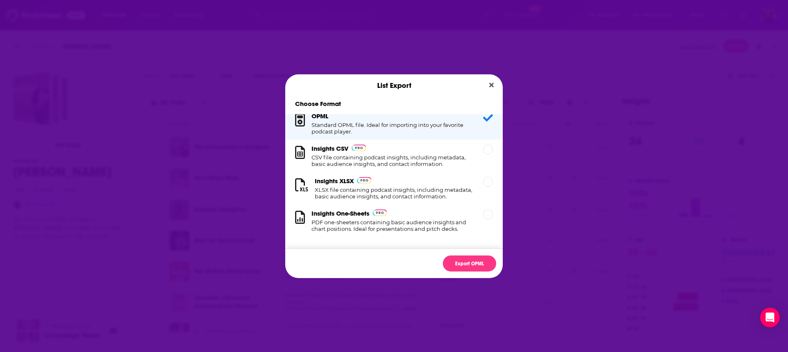
scroll to position [22, 0]
click at [483, 177] on div "Dialog" at bounding box center [488, 182] width 10 height 10
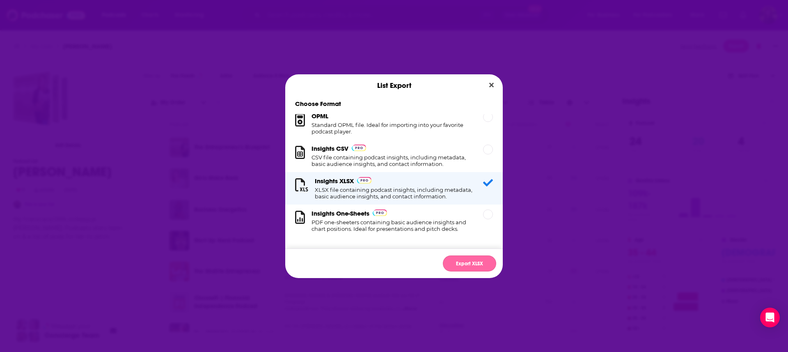
click at [472, 261] on button "Export XLSX" at bounding box center [469, 263] width 53 height 16
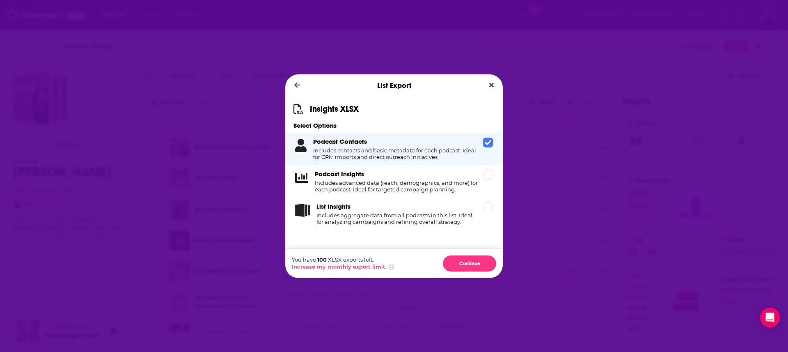
scroll to position [0, 0]
click at [481, 183] on div "Podcast Insights Includes advanced data (reach, demographics, and more) for eac…" at bounding box center [394, 181] width 218 height 32
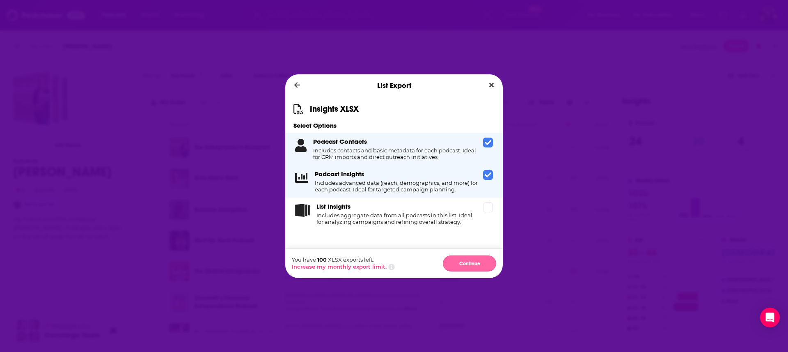
click at [465, 260] on button "Continue" at bounding box center [469, 263] width 53 height 16
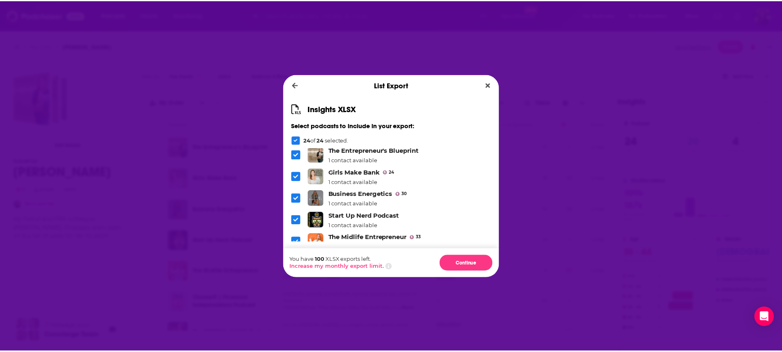
scroll to position [0, 0]
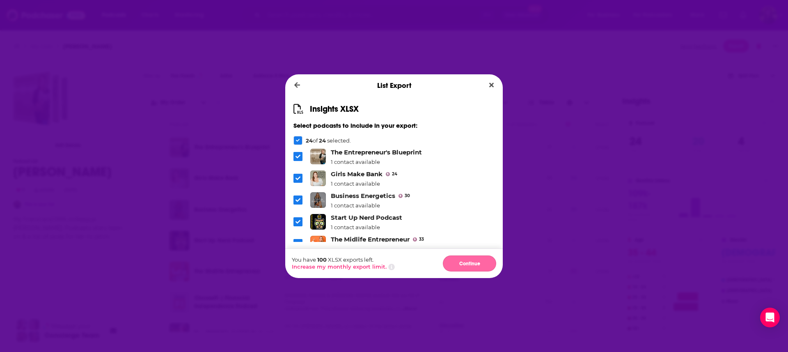
click at [477, 264] on button "Continue" at bounding box center [469, 263] width 53 height 16
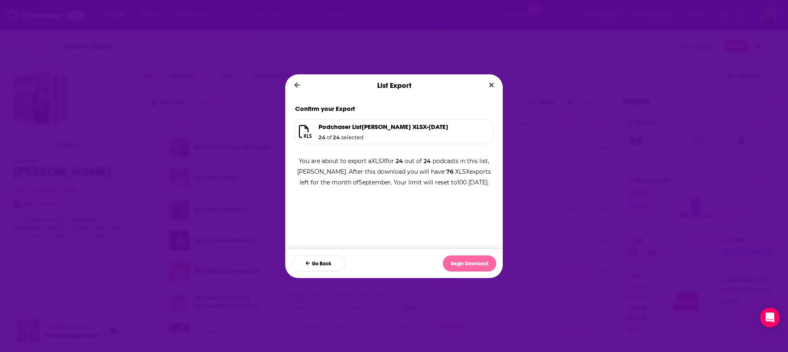
click at [477, 264] on button "Begin Download" at bounding box center [469, 263] width 53 height 16
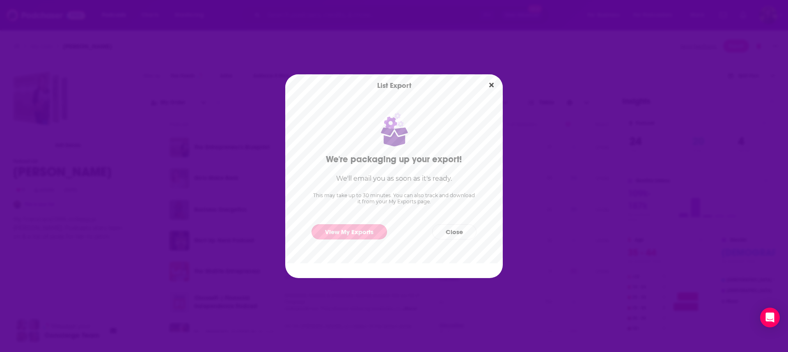
click at [337, 235] on link "View My Exports" at bounding box center [350, 231] width 76 height 15
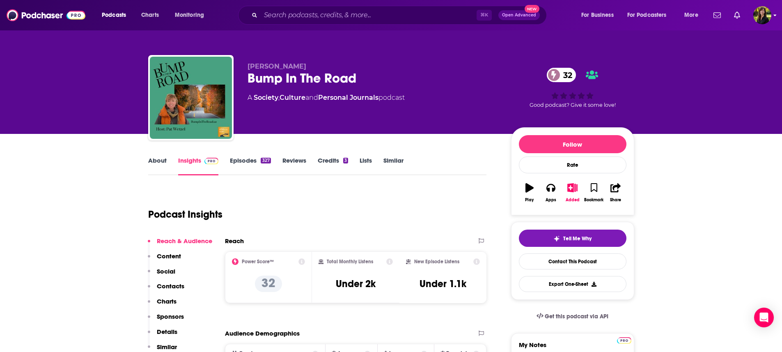
click at [771, 16] on div "Podcasts Charts Monitoring ⌘ K Open Advanced New For Business For Podcasters Mo…" at bounding box center [391, 15] width 782 height 30
click at [774, 16] on icon "Show profile menu" at bounding box center [774, 15] width 3 height 5
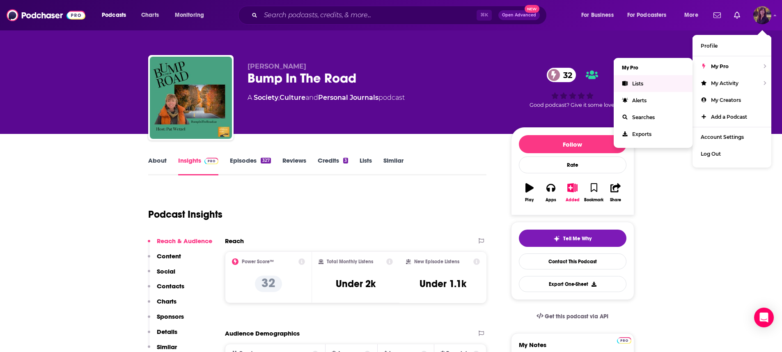
click at [637, 83] on span "Lists" at bounding box center [637, 83] width 11 height 6
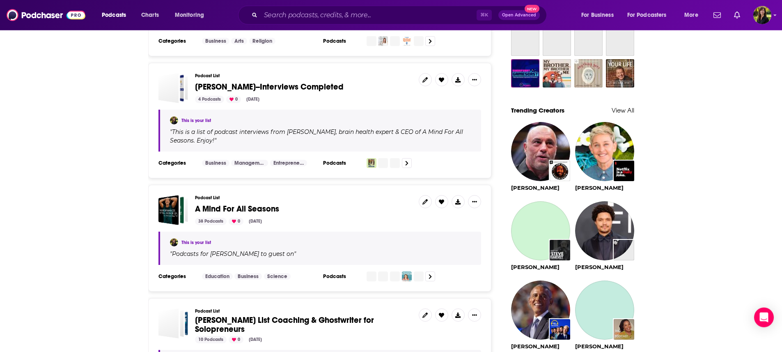
scroll to position [696, 0]
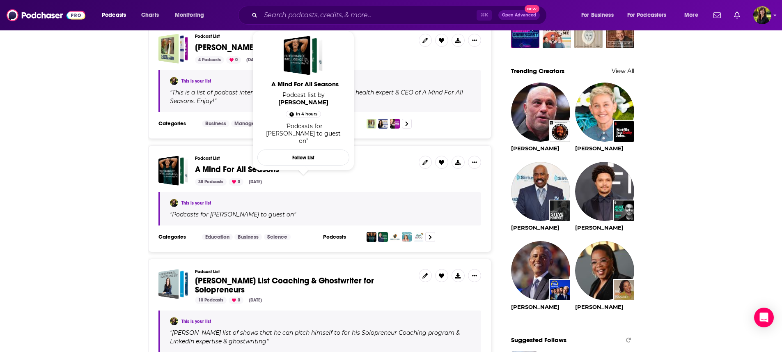
click at [276, 172] on span "A Mind For All Seasons" at bounding box center [237, 169] width 84 height 10
